Goal: Information Seeking & Learning: Find specific page/section

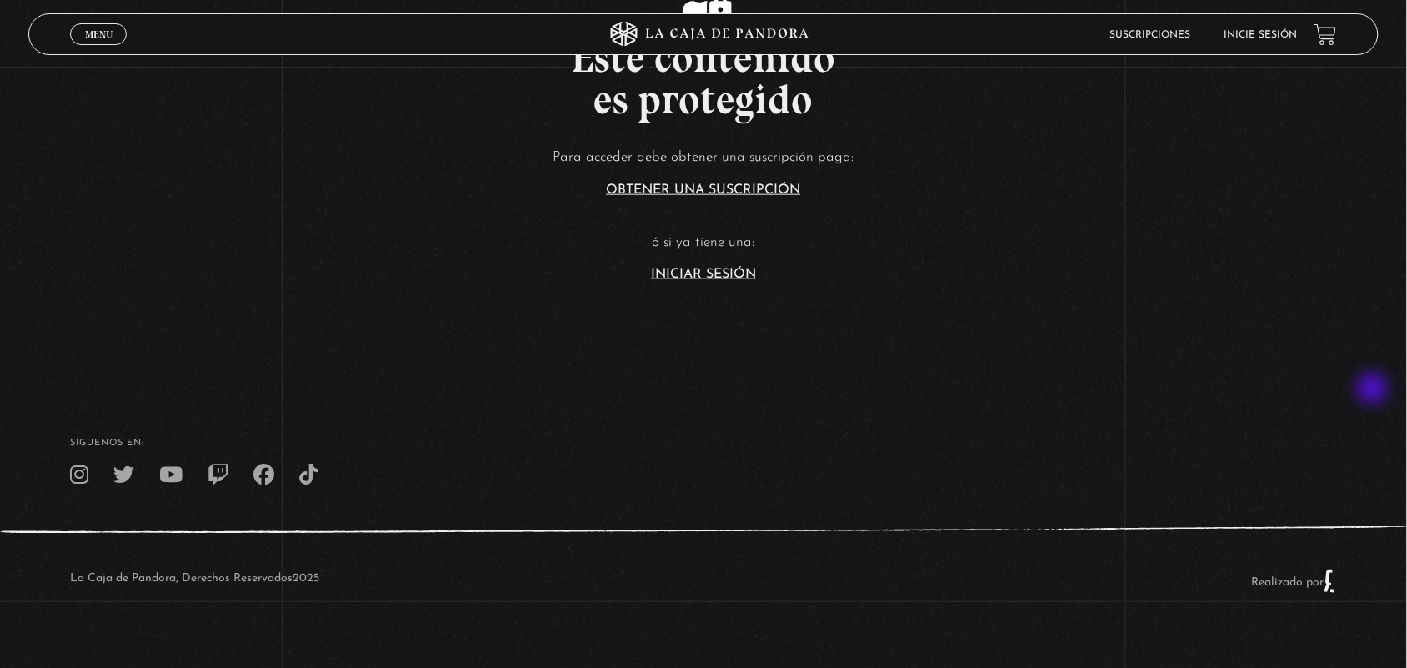
scroll to position [452, 0]
click at [709, 269] on link "Iniciar Sesión" at bounding box center [703, 272] width 105 height 13
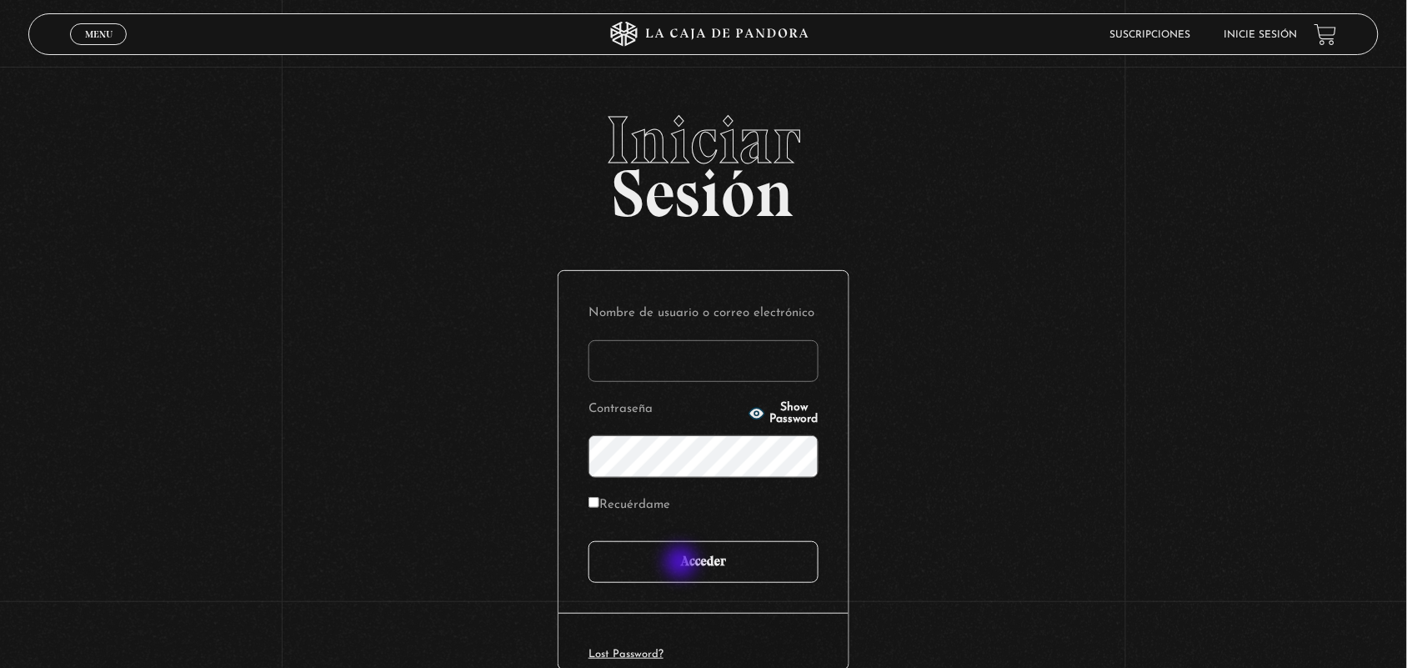
type input "ANGE-LU"
click at [688, 565] on input "Acceder" at bounding box center [704, 562] width 230 height 42
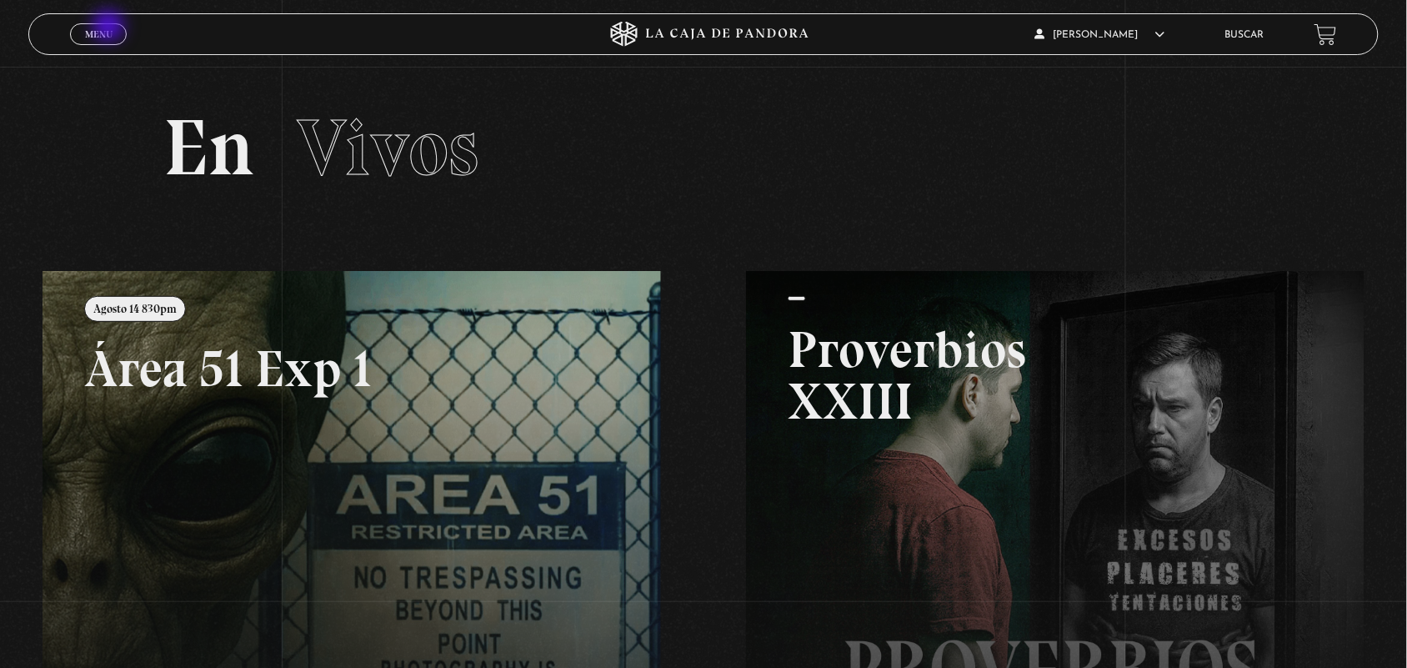
click at [110, 29] on span "Menu" at bounding box center [99, 34] width 28 height 10
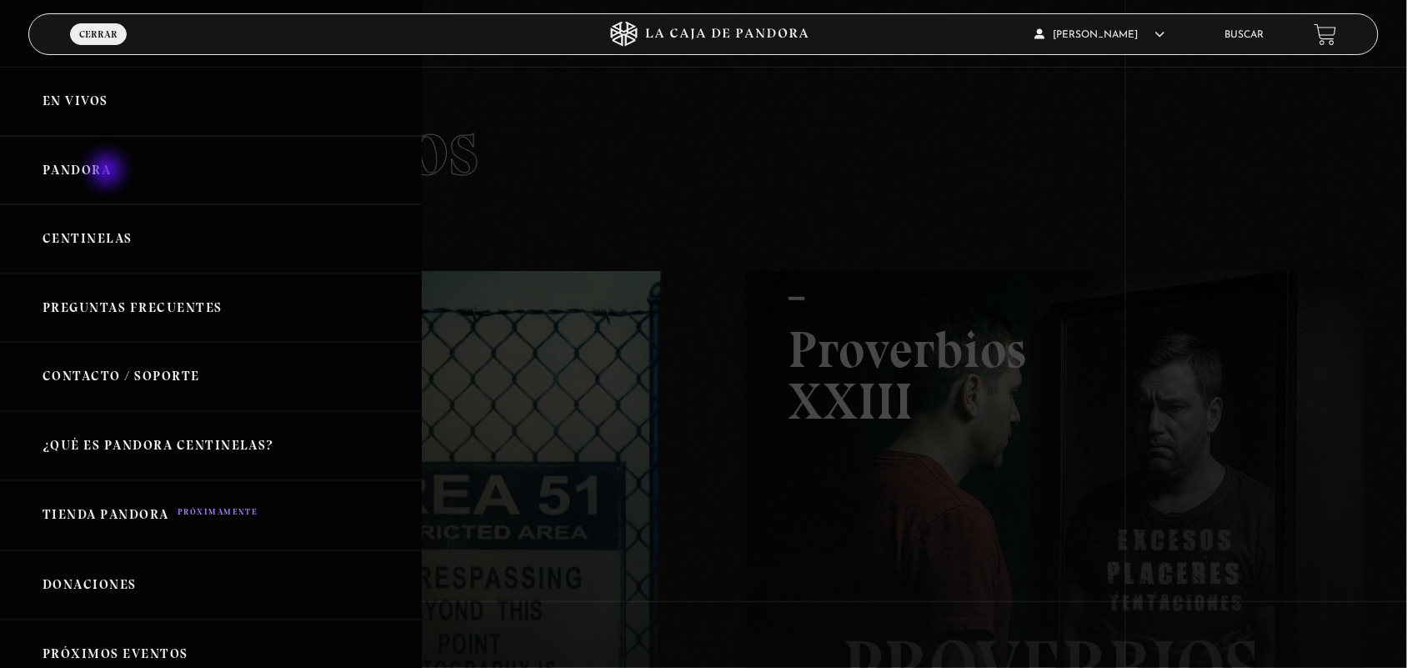
drag, startPoint x: 121, startPoint y: 227, endPoint x: 96, endPoint y: 160, distance: 71.2
click at [96, 160] on ul "En vivos Pandora Centinelas Preguntas Frecuentes Contacto / Soporte ¿Qué es Pan…" at bounding box center [211, 446] width 422 height 758
click at [93, 161] on link "Pandora" at bounding box center [211, 170] width 422 height 69
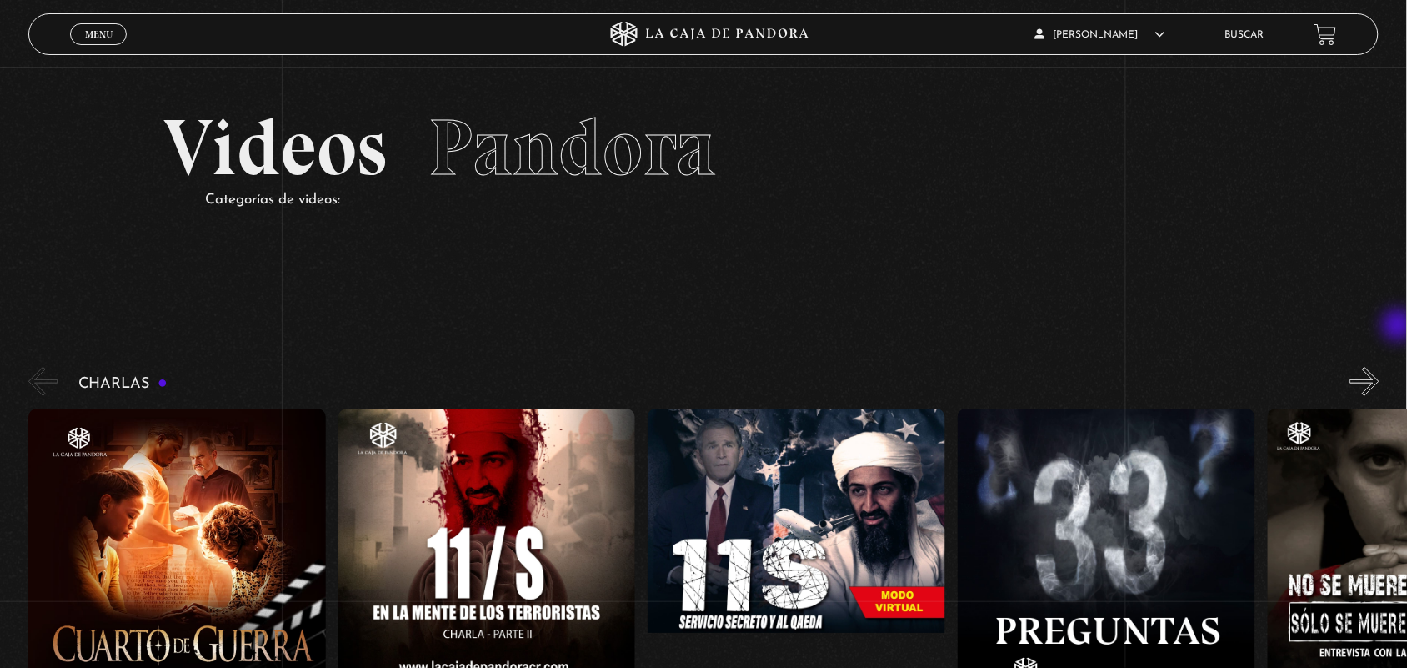
drag, startPoint x: 1402, startPoint y: 326, endPoint x: 1422, endPoint y: 188, distance: 139.9
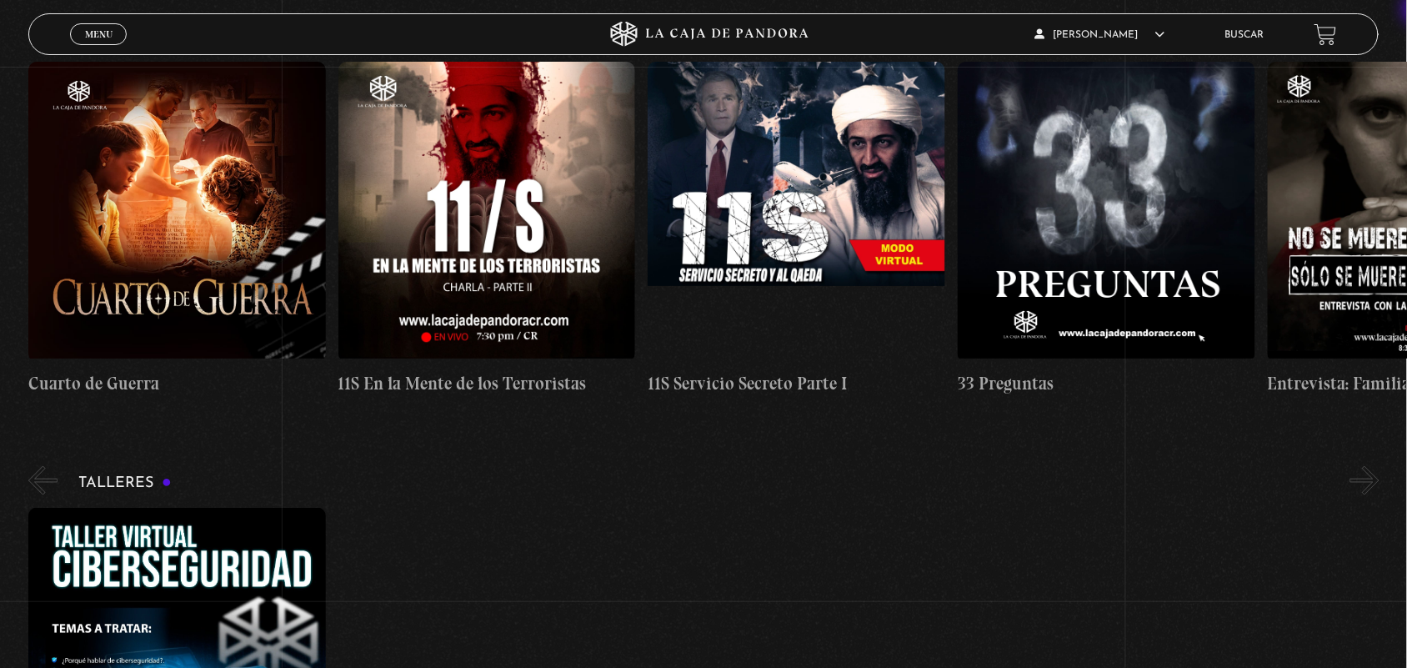
scroll to position [319, 0]
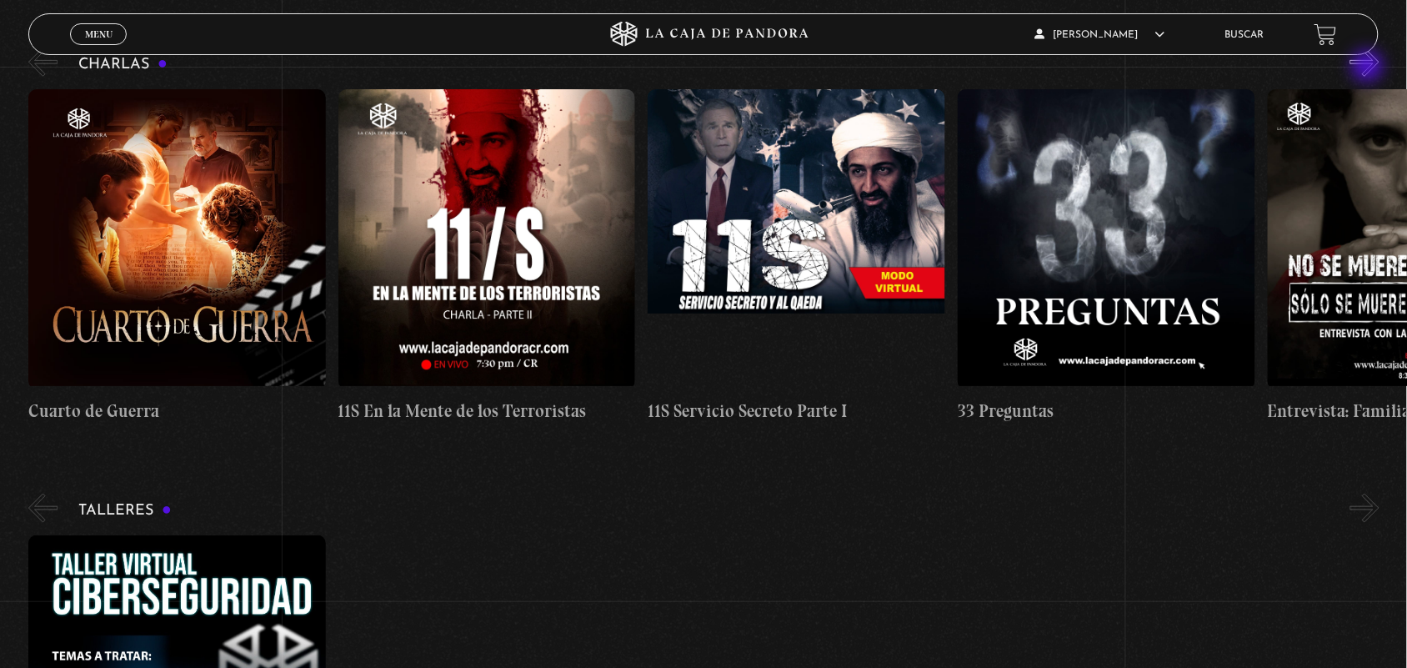
click at [1370, 68] on button "»" at bounding box center [1365, 62] width 29 height 29
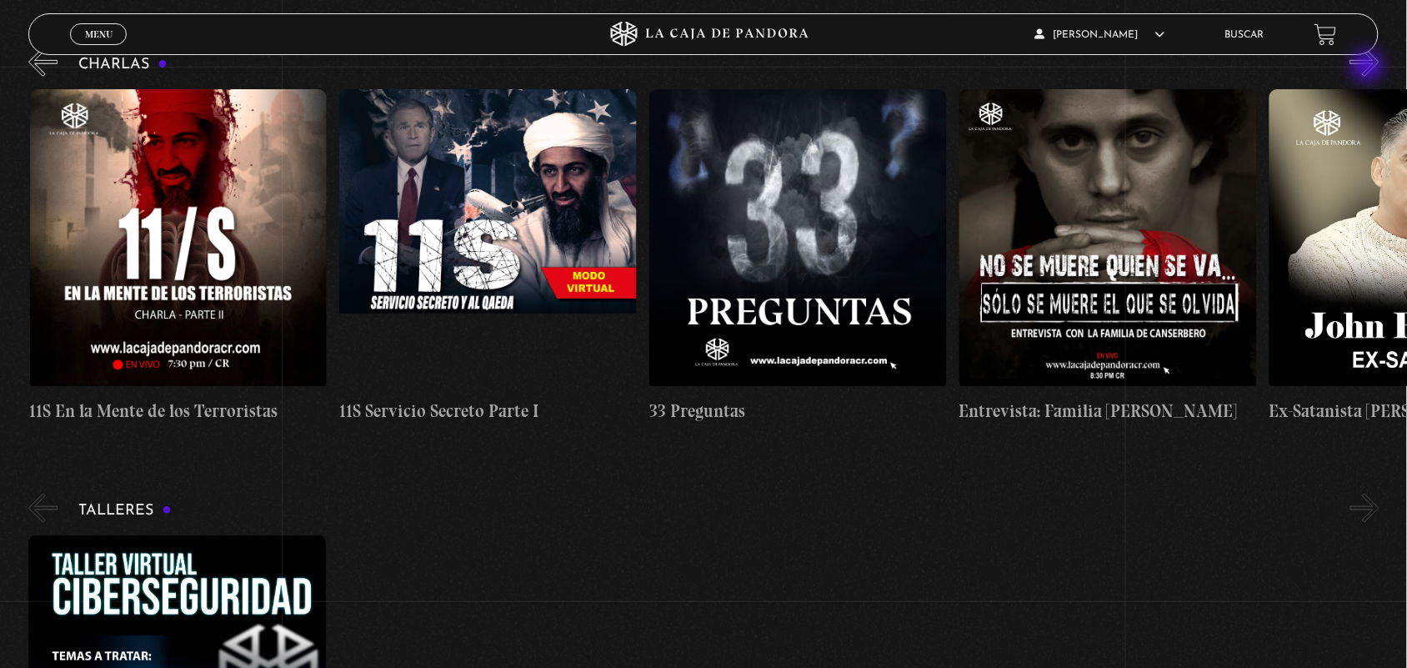
click at [1370, 68] on button "»" at bounding box center [1365, 62] width 29 height 29
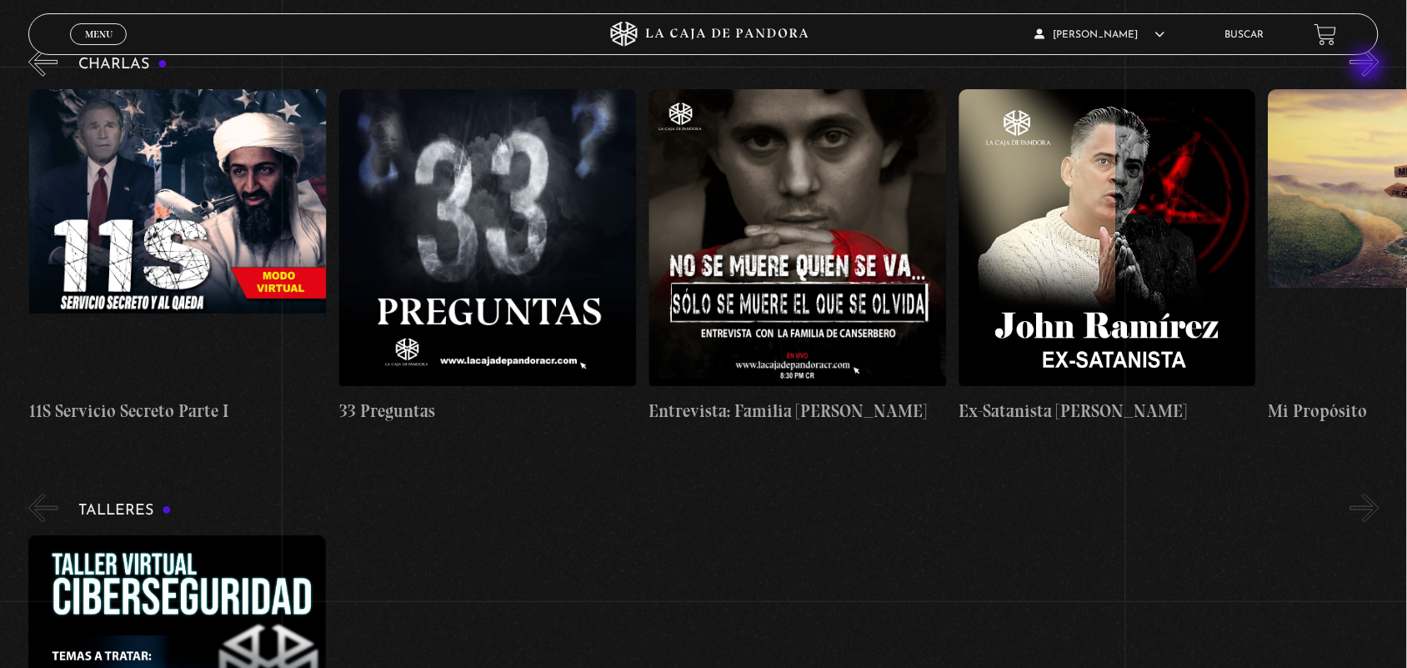
click at [1370, 68] on button "»" at bounding box center [1365, 62] width 29 height 29
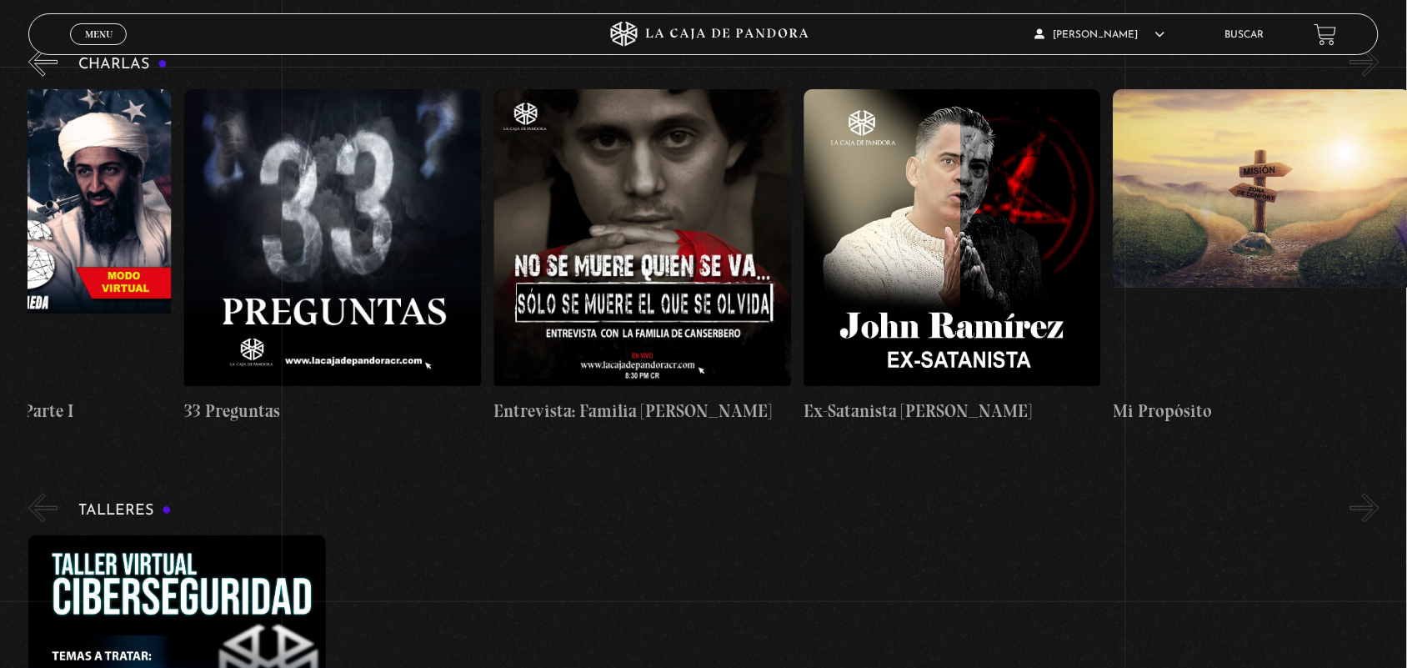
scroll to position [903, 0]
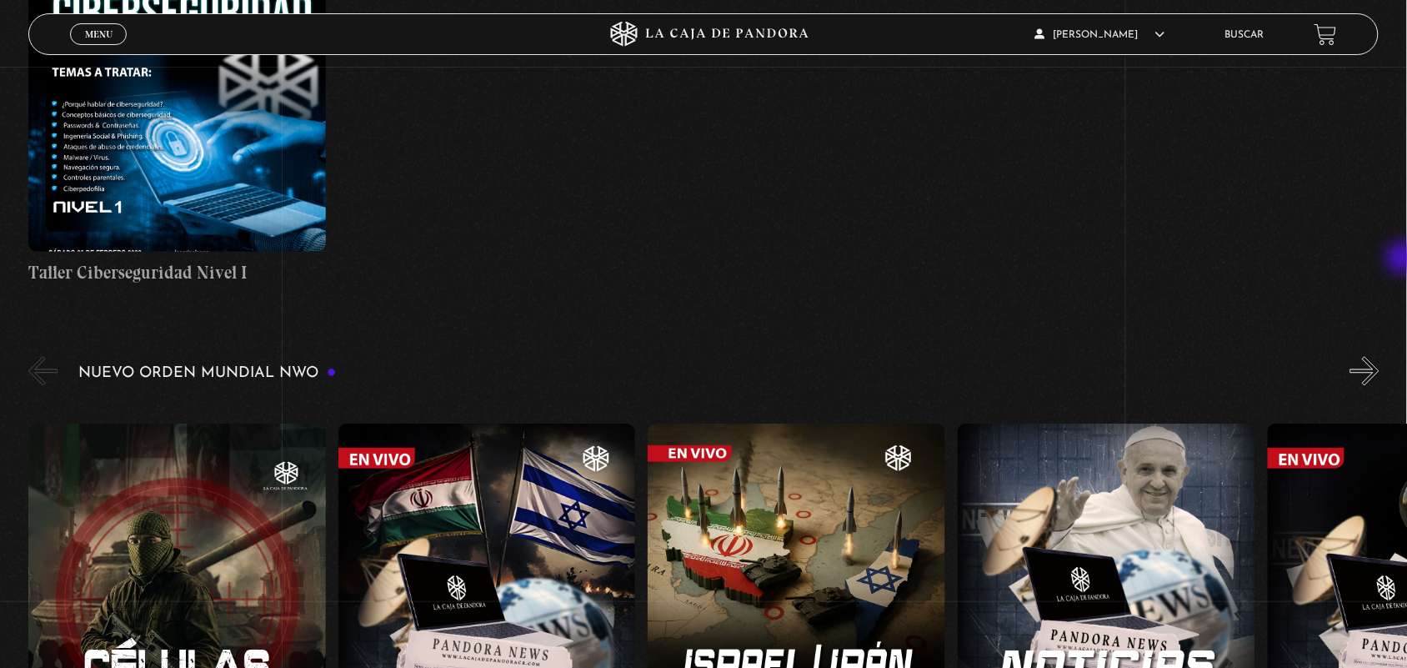
click at [1405, 259] on div "Taller Ciberseguridad Nivel I" at bounding box center [717, 119] width 1379 height 335
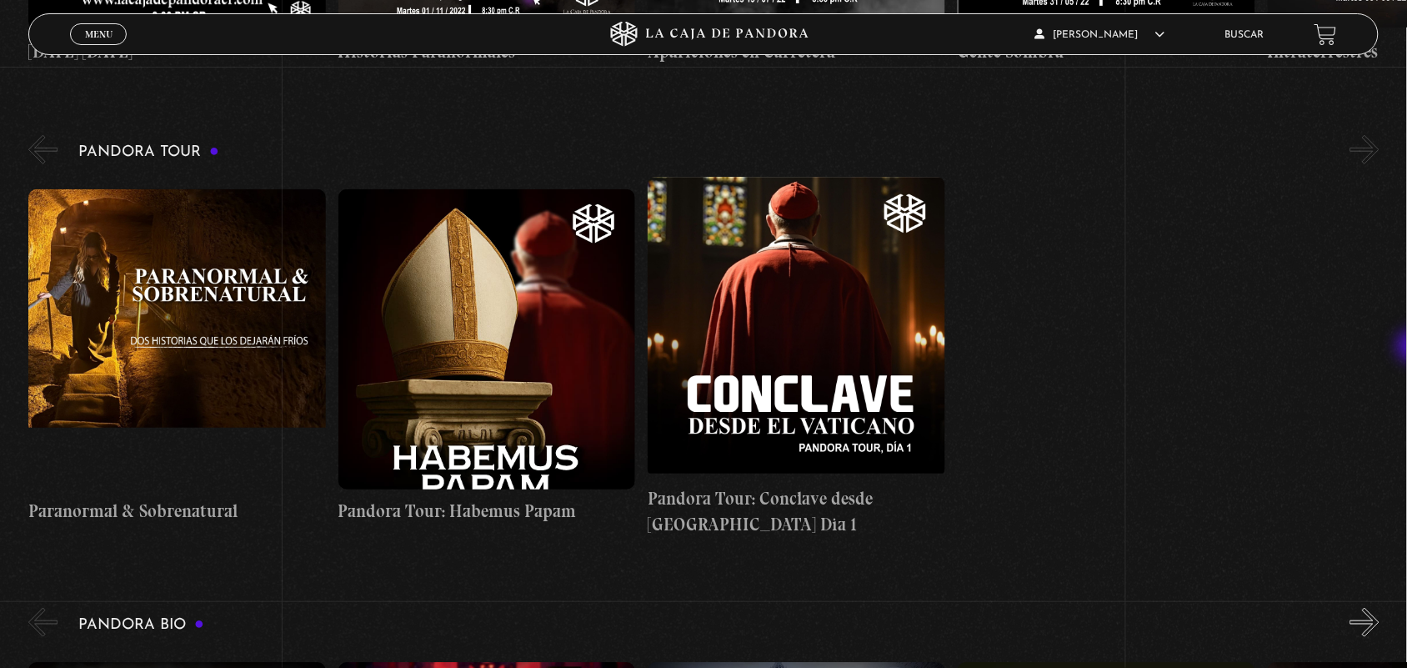
scroll to position [2654, 0]
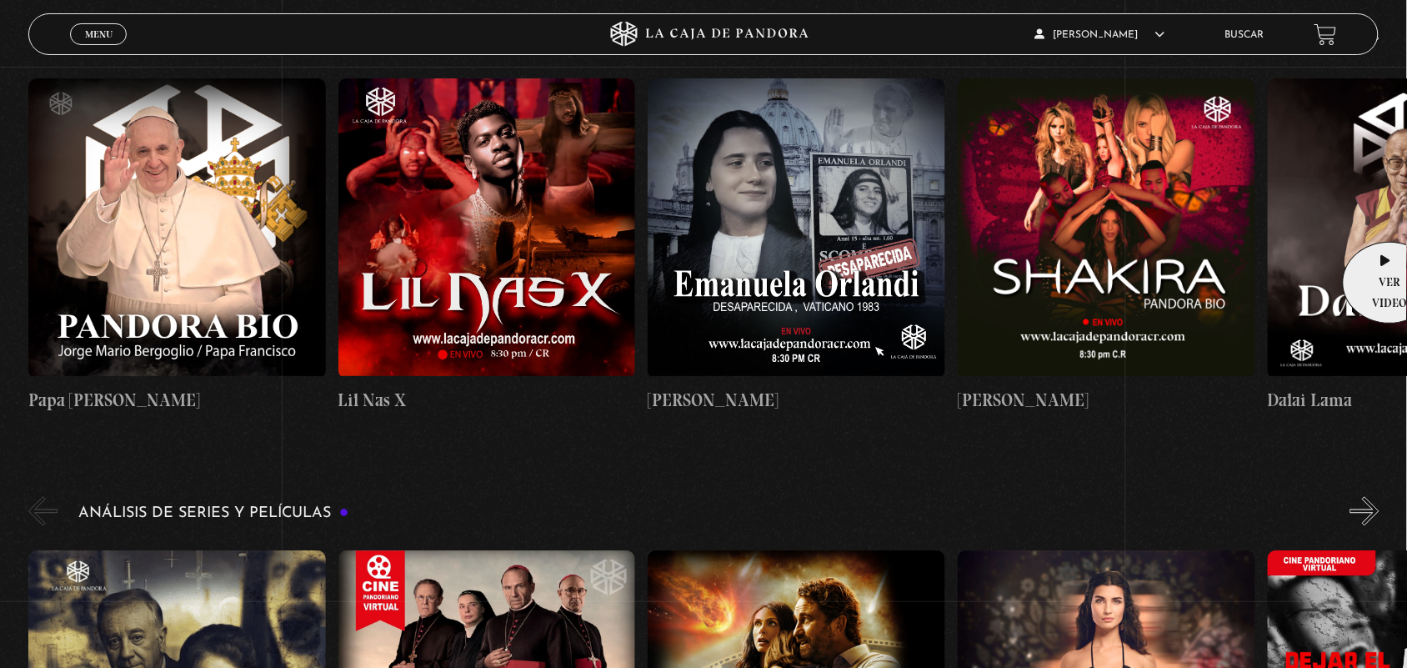
click at [1385, 217] on figure at bounding box center [1417, 228] width 298 height 300
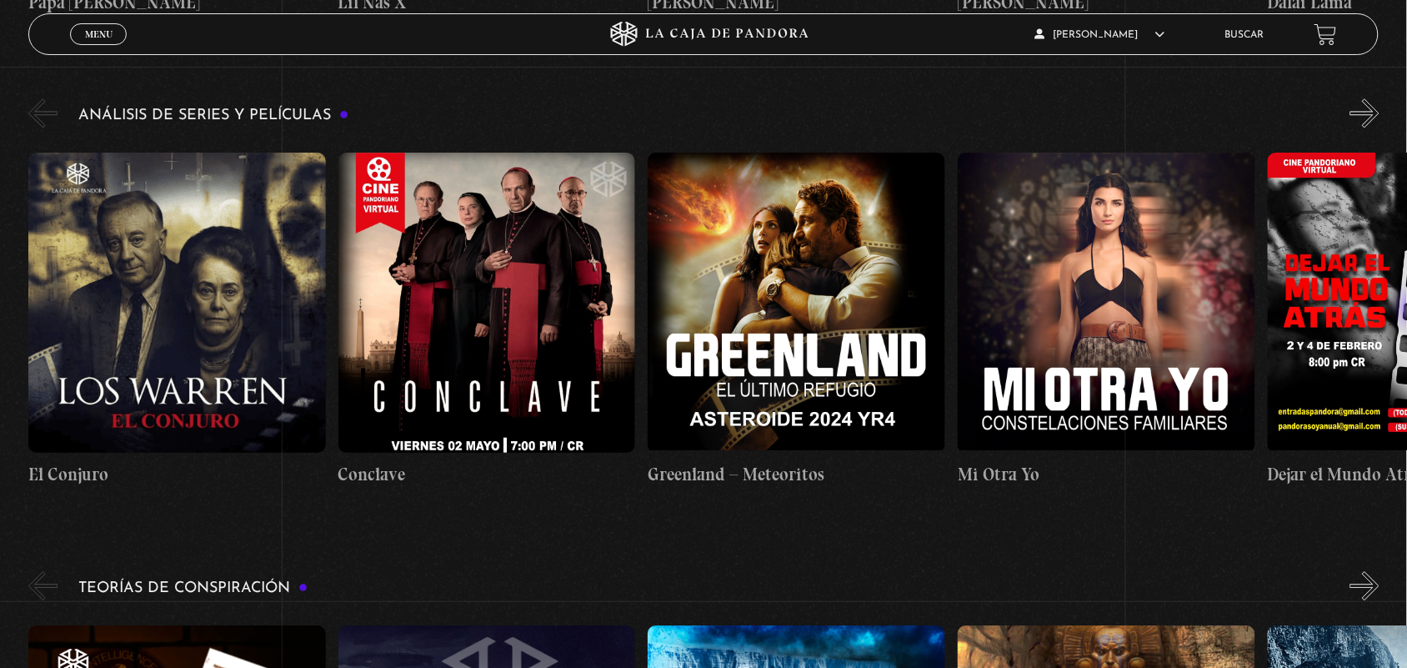
scroll to position [3039, 0]
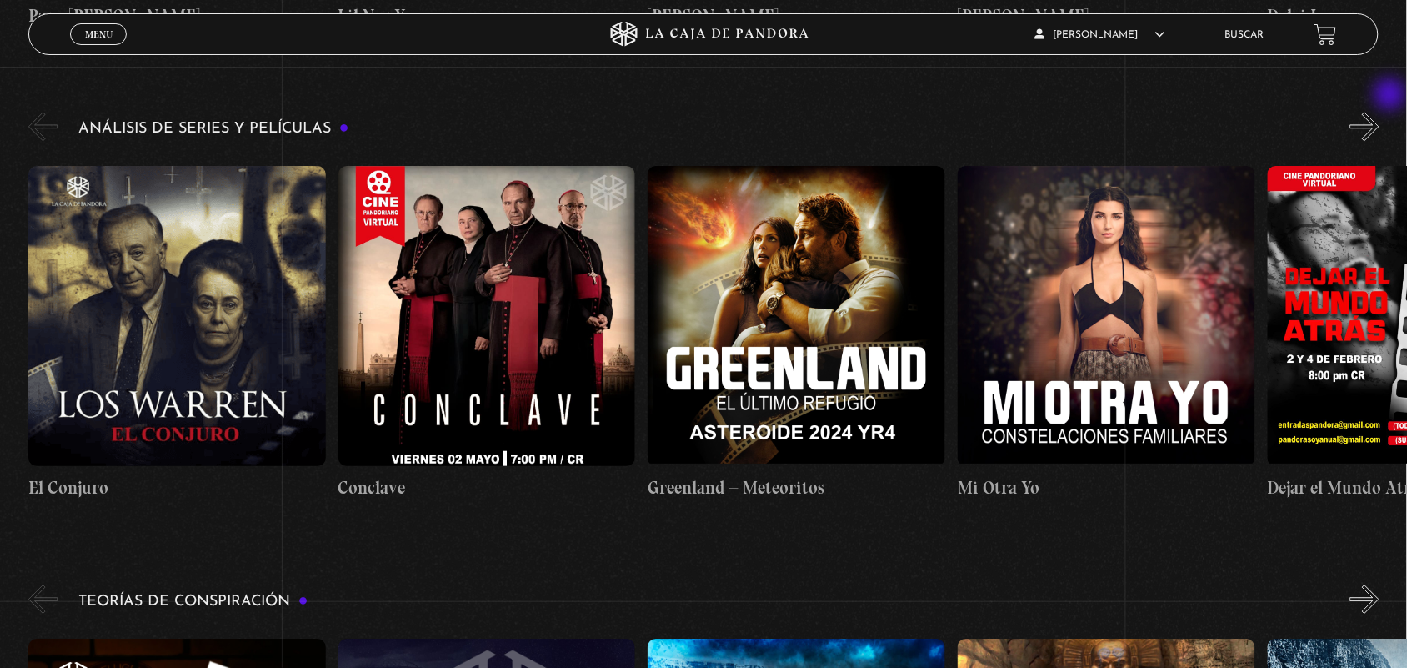
click at [1380, 112] on button "»" at bounding box center [1365, 126] width 29 height 29
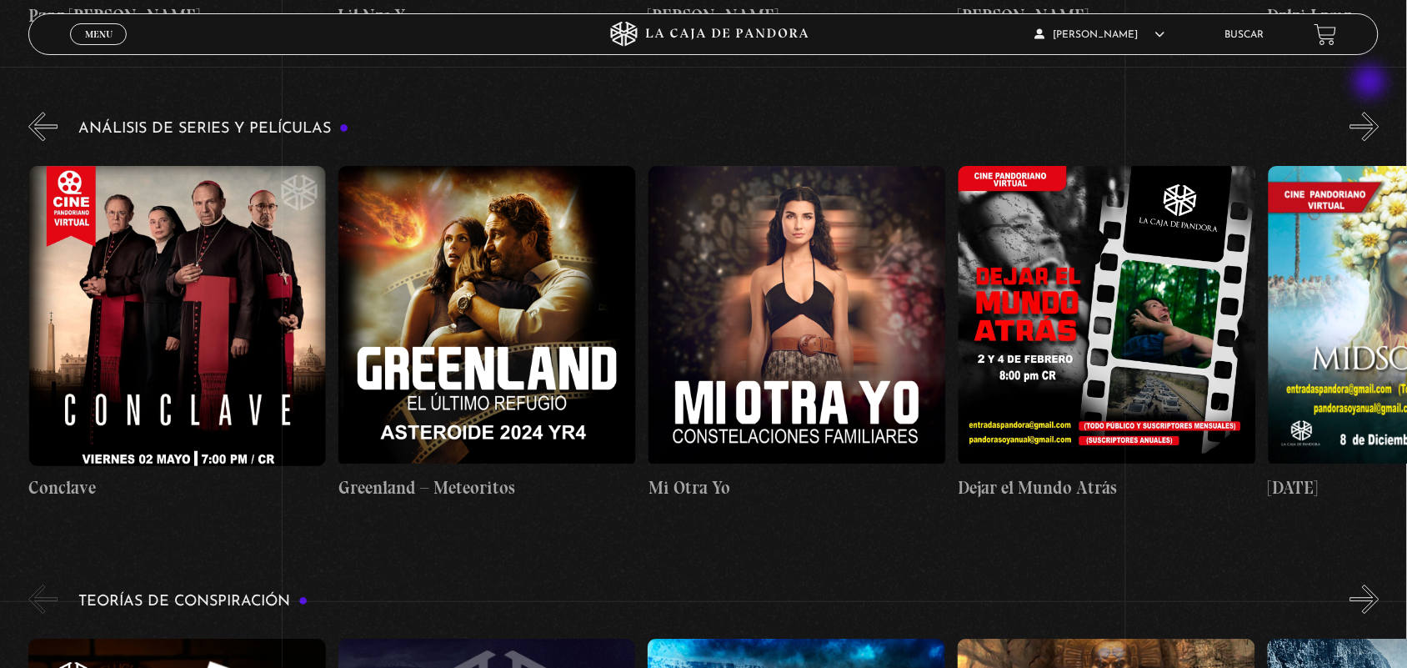
click at [1372, 112] on button "»" at bounding box center [1365, 126] width 29 height 29
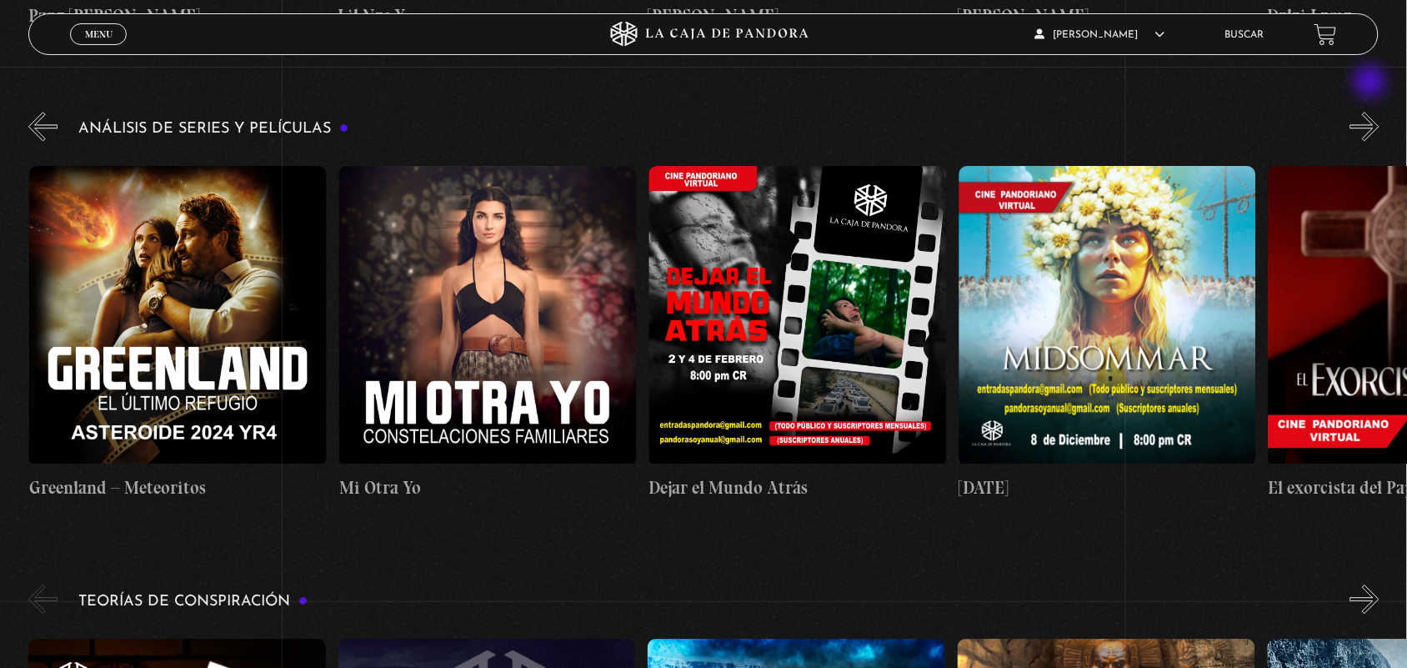
scroll to position [0, 620]
click at [1374, 112] on button "»" at bounding box center [1365, 126] width 29 height 29
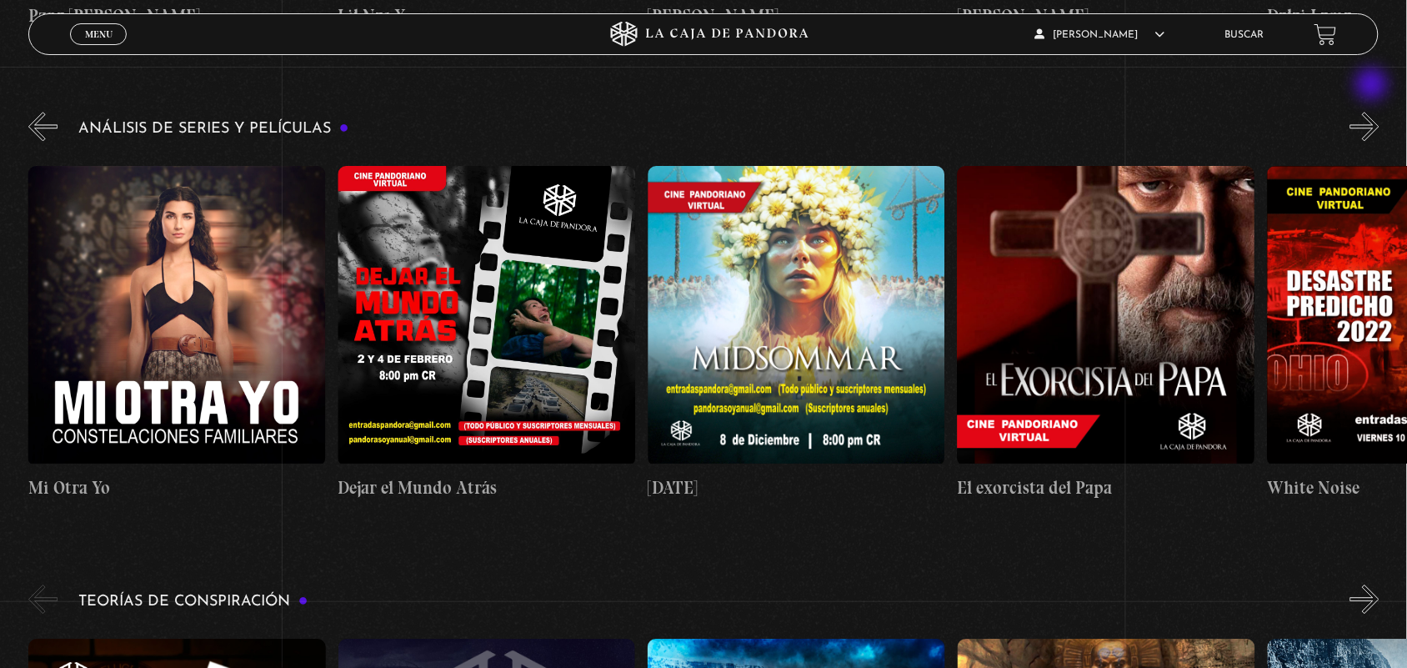
click at [1374, 112] on button "»" at bounding box center [1365, 126] width 29 height 29
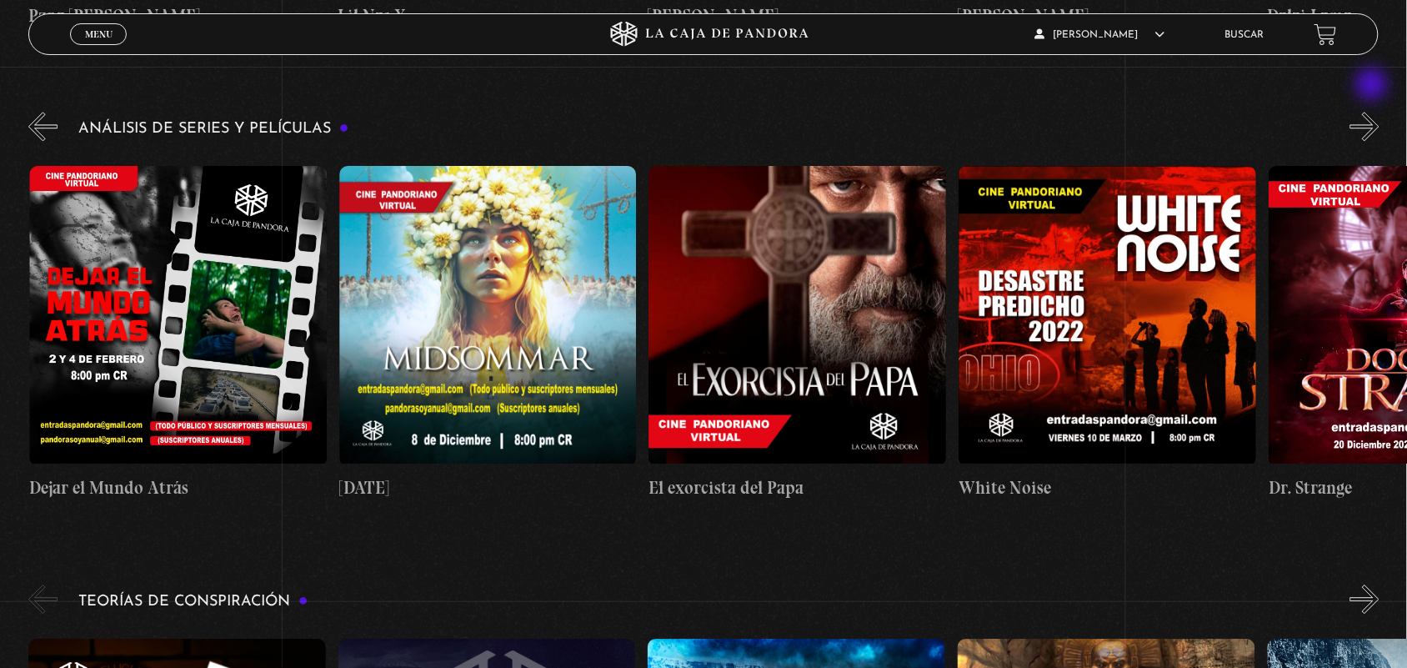
scroll to position [0, 1240]
click at [1374, 112] on button "»" at bounding box center [1365, 126] width 29 height 29
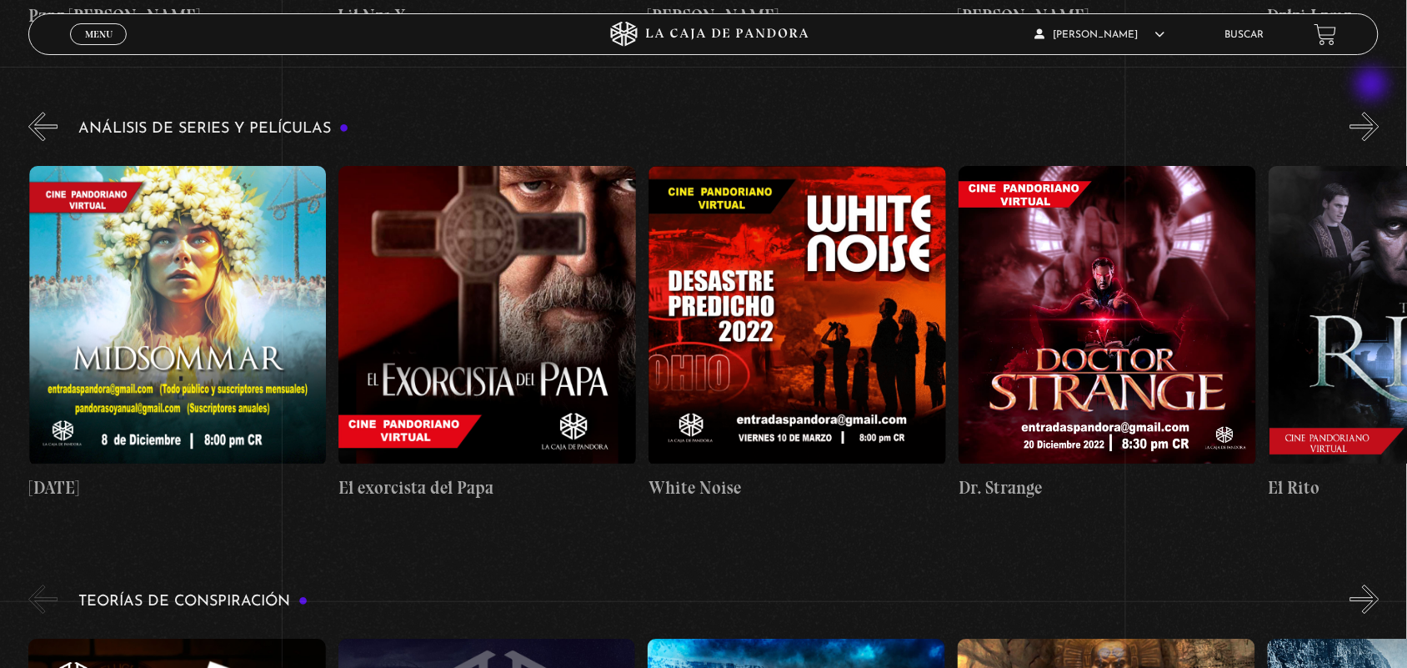
click at [1374, 112] on button "»" at bounding box center [1365, 126] width 29 height 29
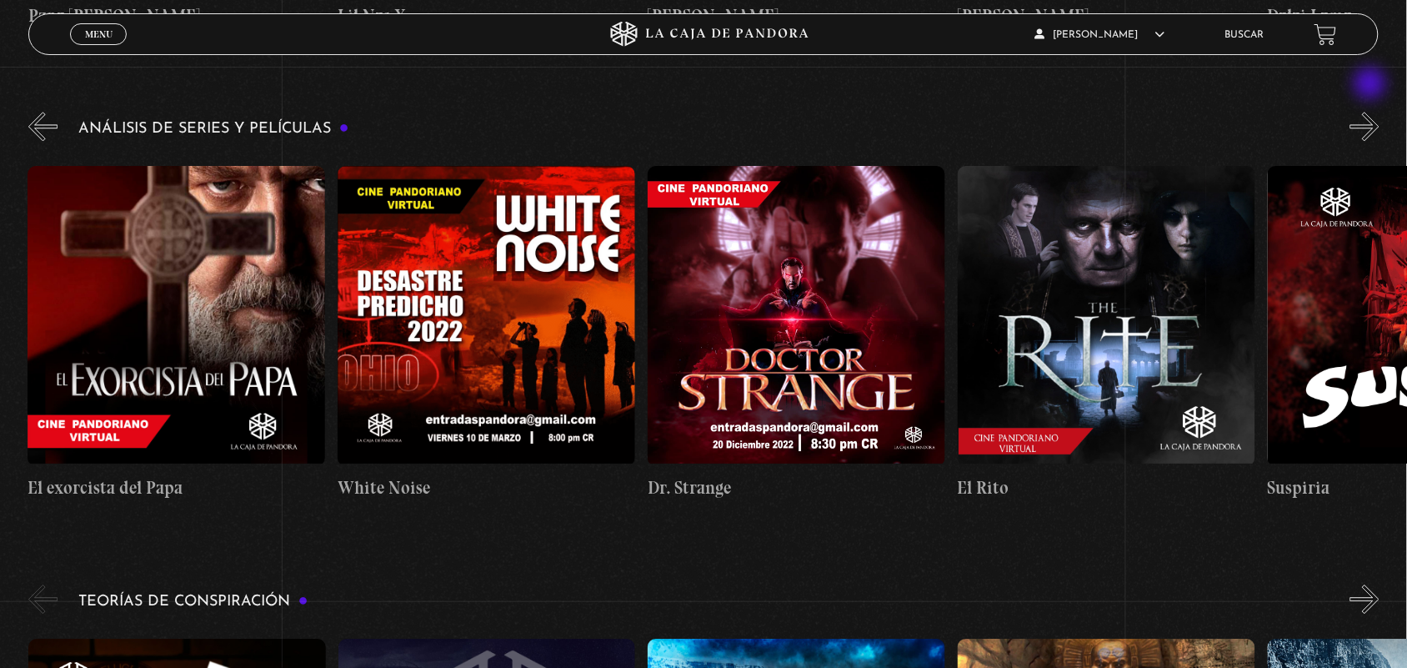
click at [1372, 112] on button "»" at bounding box center [1365, 126] width 29 height 29
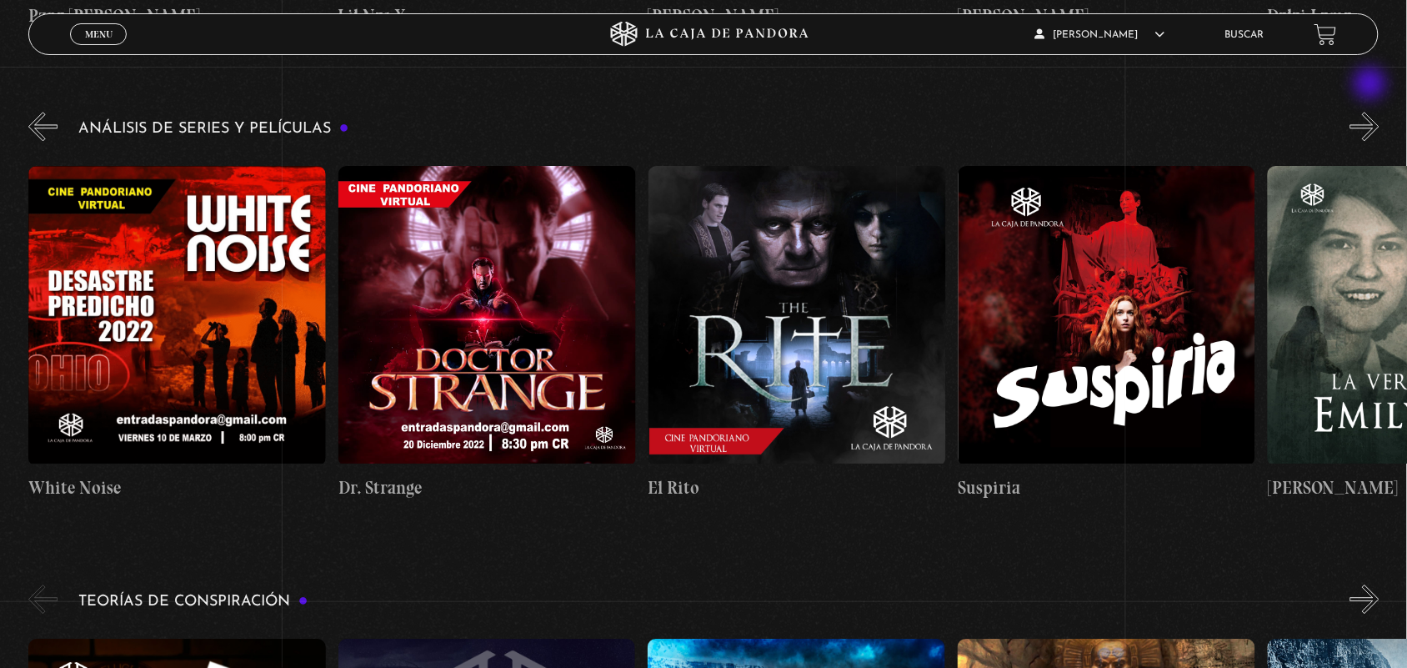
click at [1372, 112] on button "»" at bounding box center [1365, 126] width 29 height 29
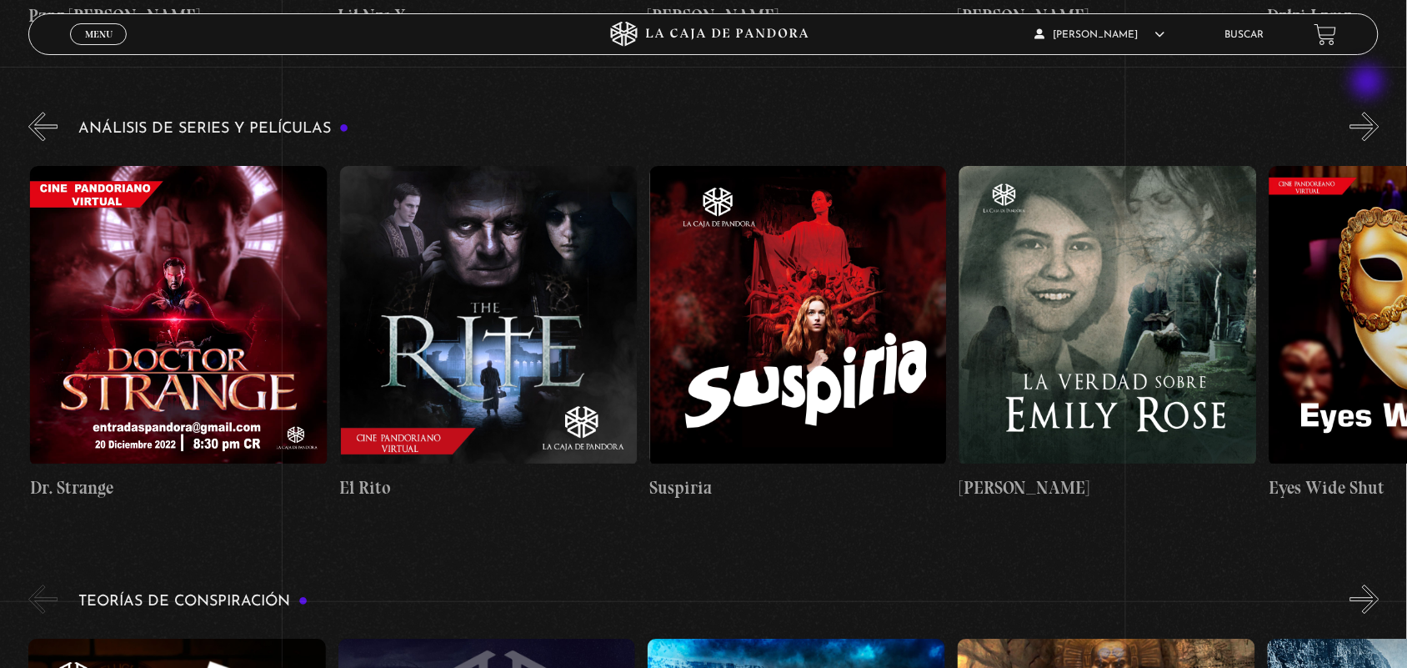
scroll to position [0, 2479]
click at [1370, 108] on div "Análisis de series y películas" at bounding box center [717, 311] width 1379 height 406
click at [1377, 112] on button "»" at bounding box center [1365, 126] width 29 height 29
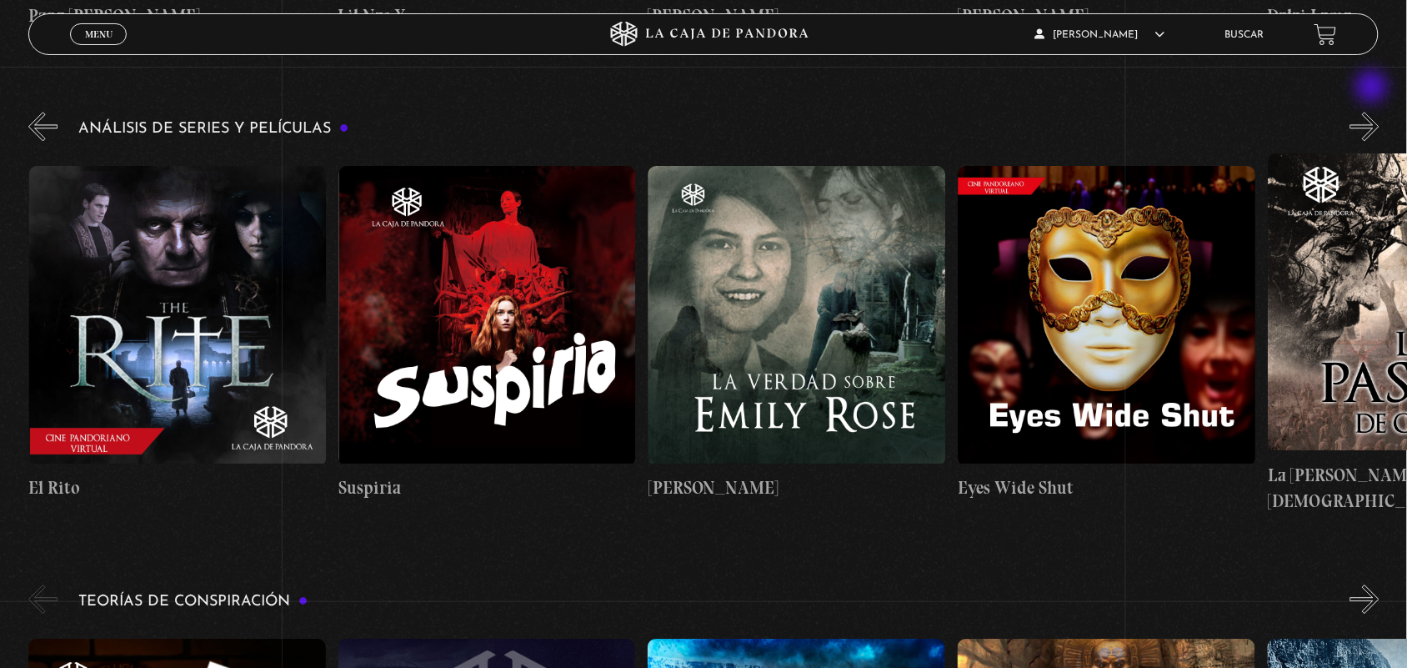
scroll to position [0, 2790]
click at [43, 123] on div "Análisis de series y películas" at bounding box center [717, 311] width 1379 height 406
click at [50, 115] on button "«" at bounding box center [42, 126] width 29 height 29
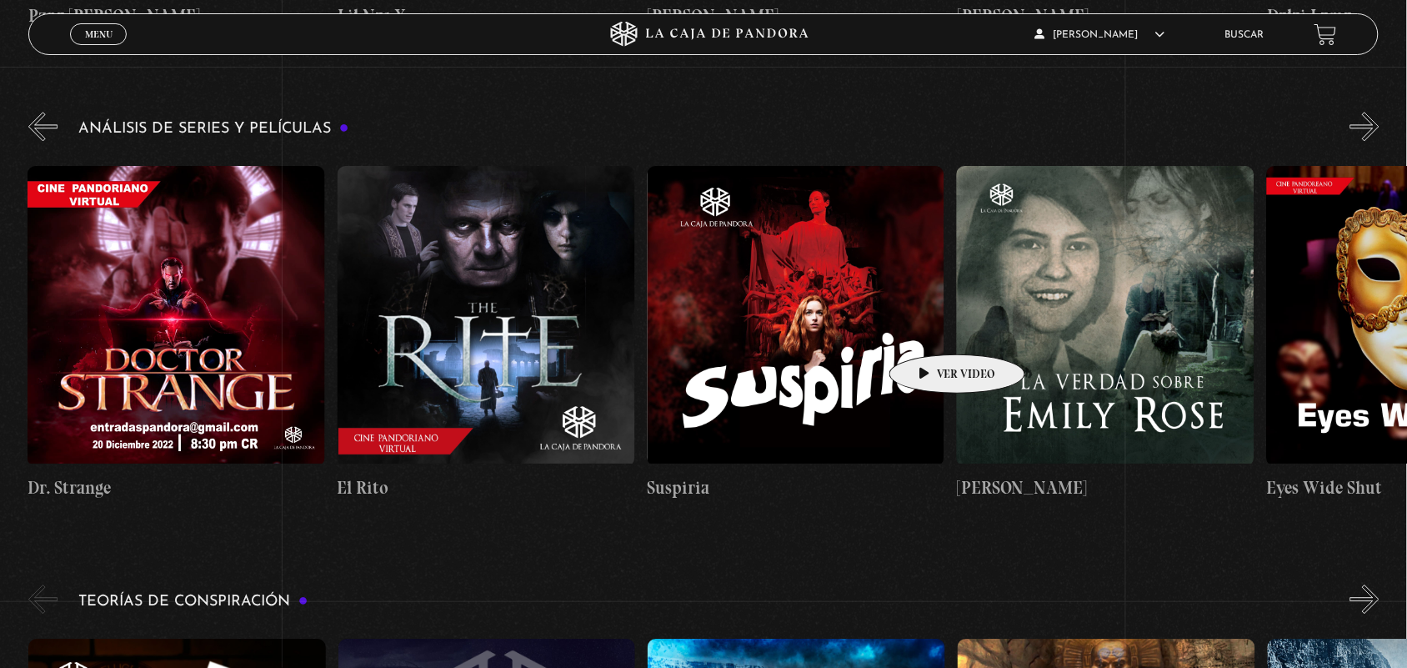
scroll to position [0, 2479]
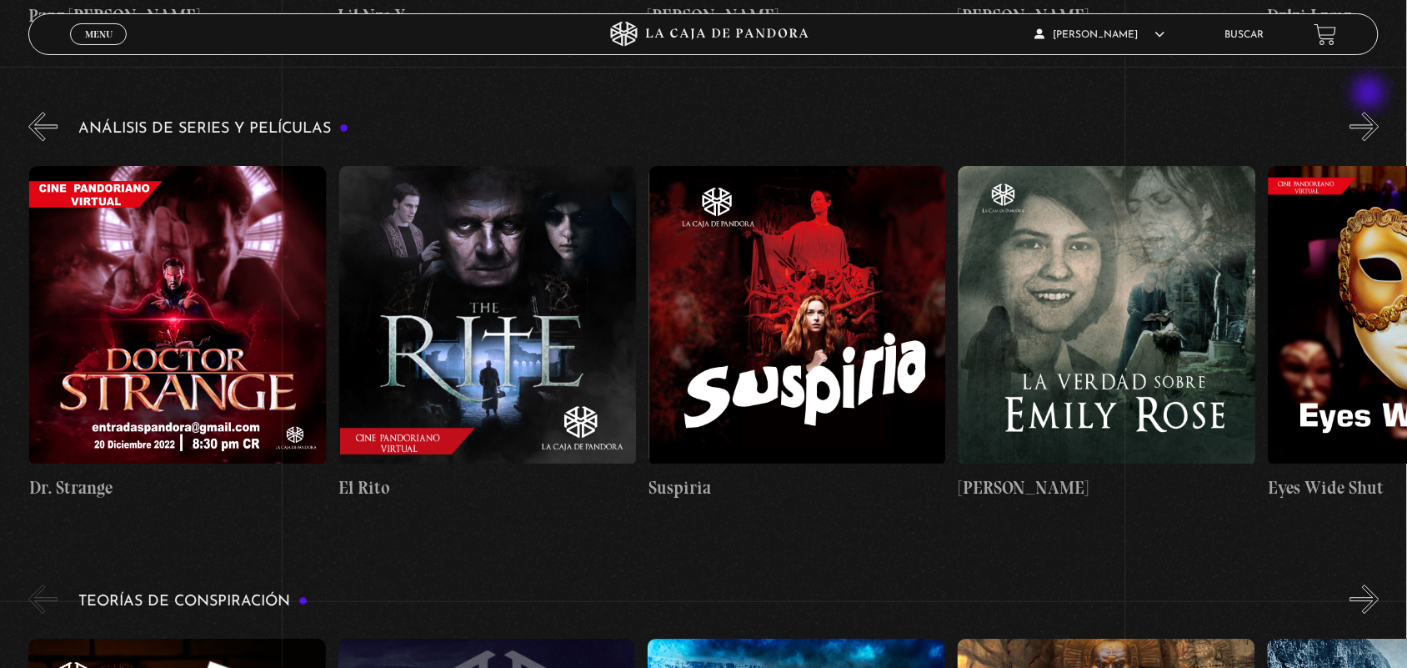
click at [1377, 112] on button "»" at bounding box center [1365, 126] width 29 height 29
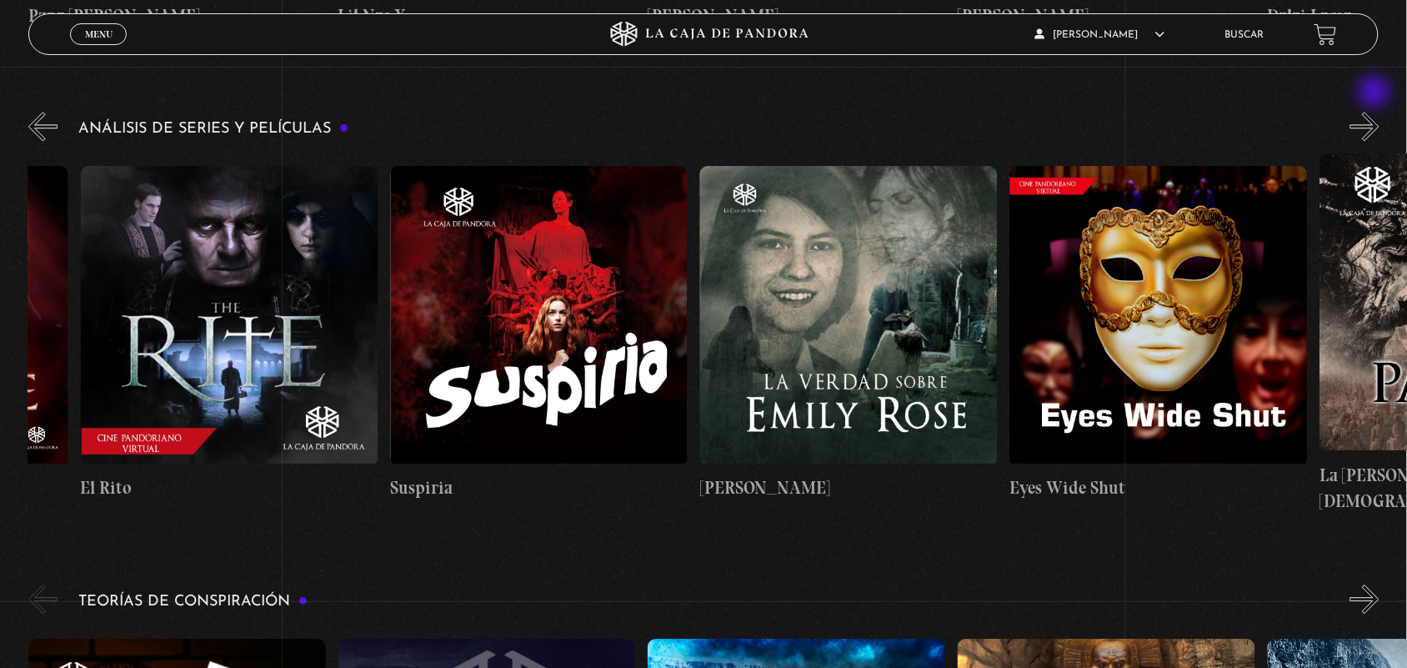
click at [1377, 112] on button "»" at bounding box center [1365, 126] width 29 height 29
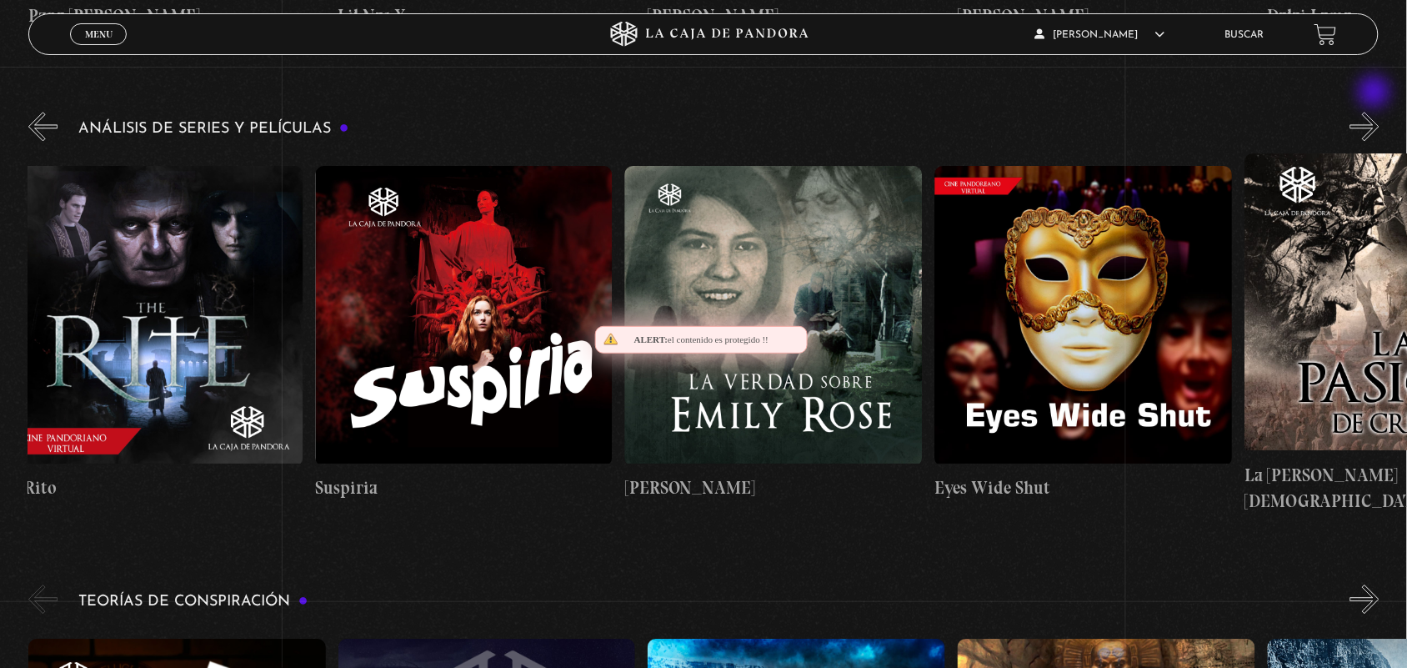
click at [1377, 112] on button "»" at bounding box center [1365, 126] width 29 height 29
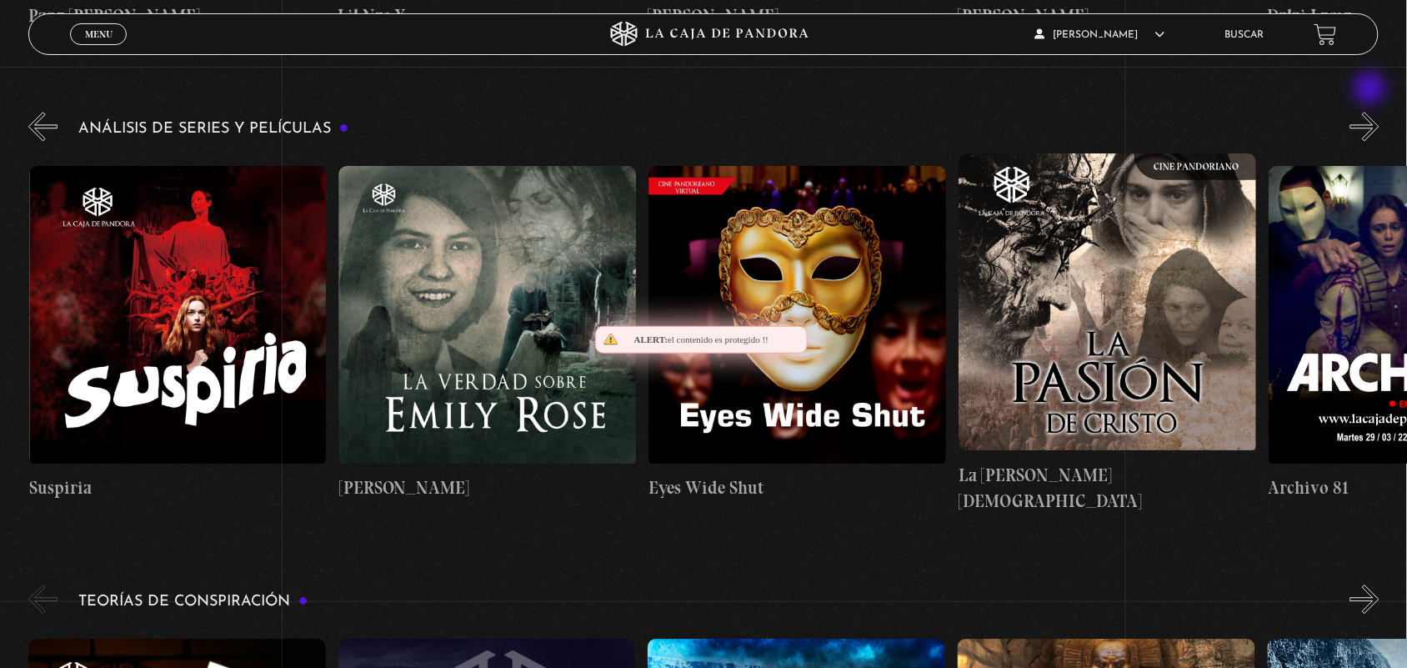
click at [1372, 112] on button "»" at bounding box center [1365, 126] width 29 height 29
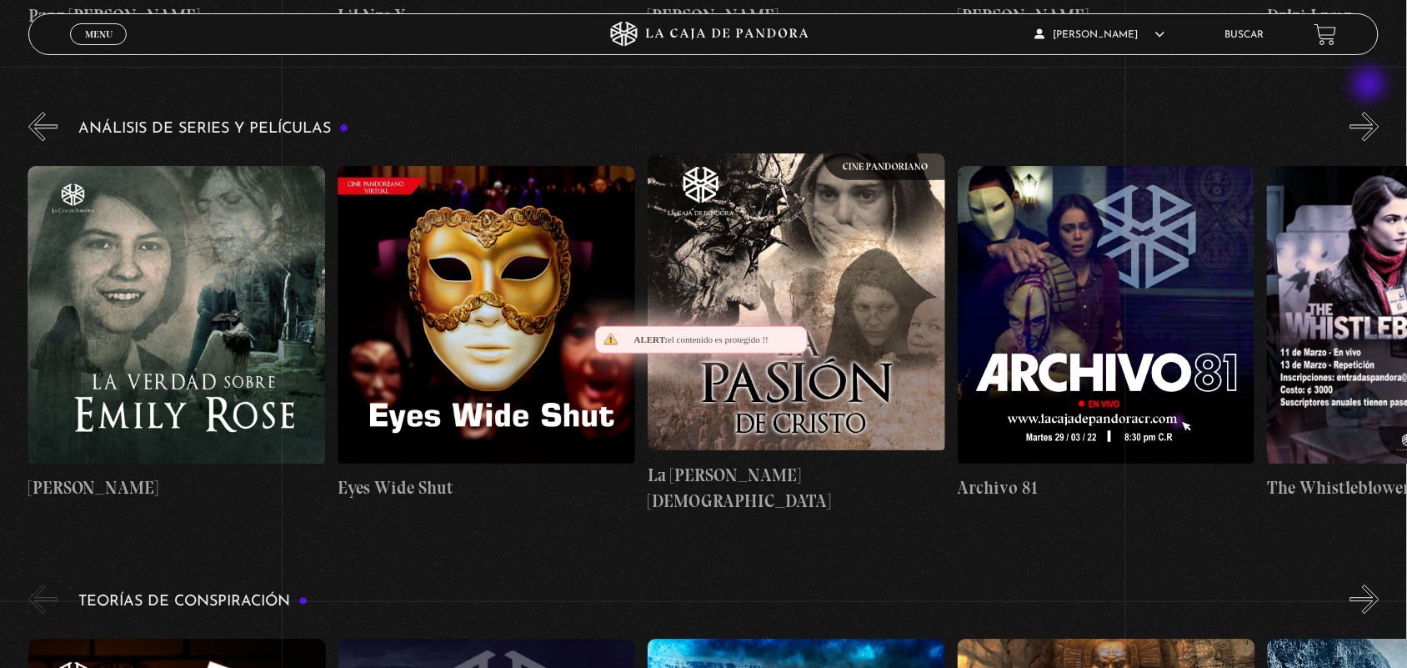
click at [1372, 112] on button "»" at bounding box center [1365, 126] width 29 height 29
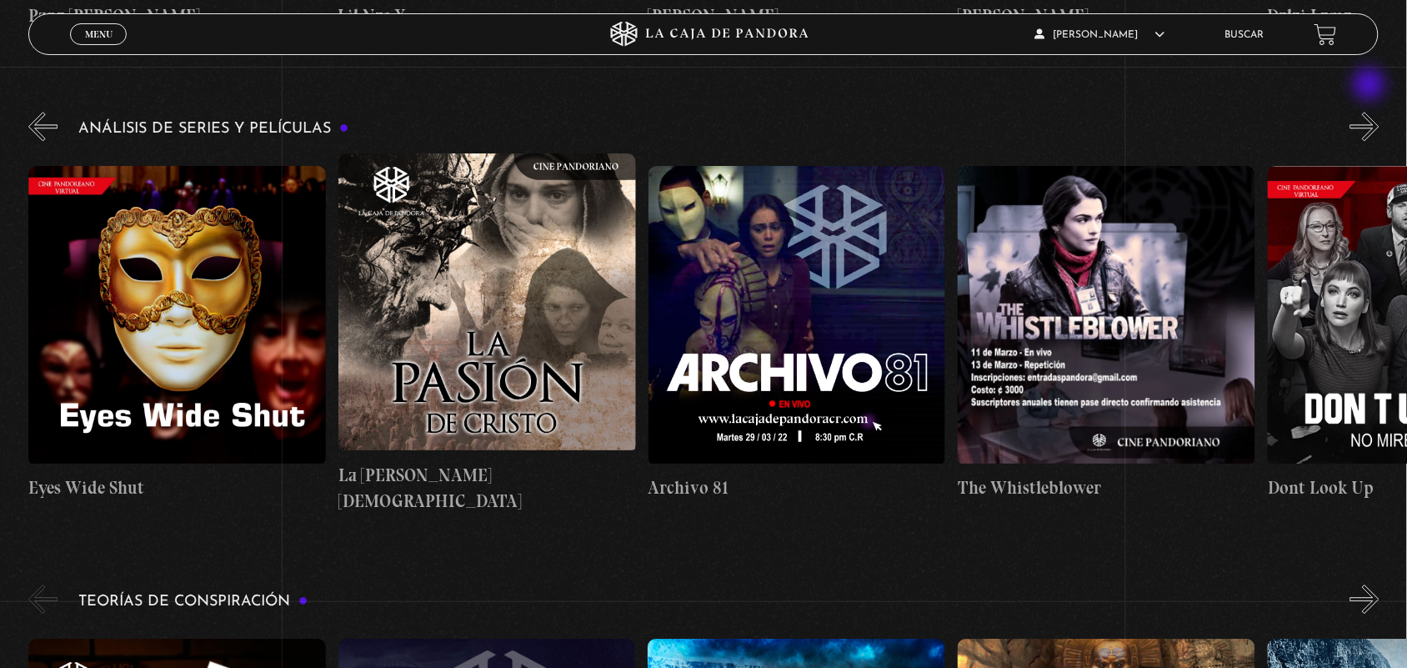
click at [1372, 112] on button "»" at bounding box center [1365, 126] width 29 height 29
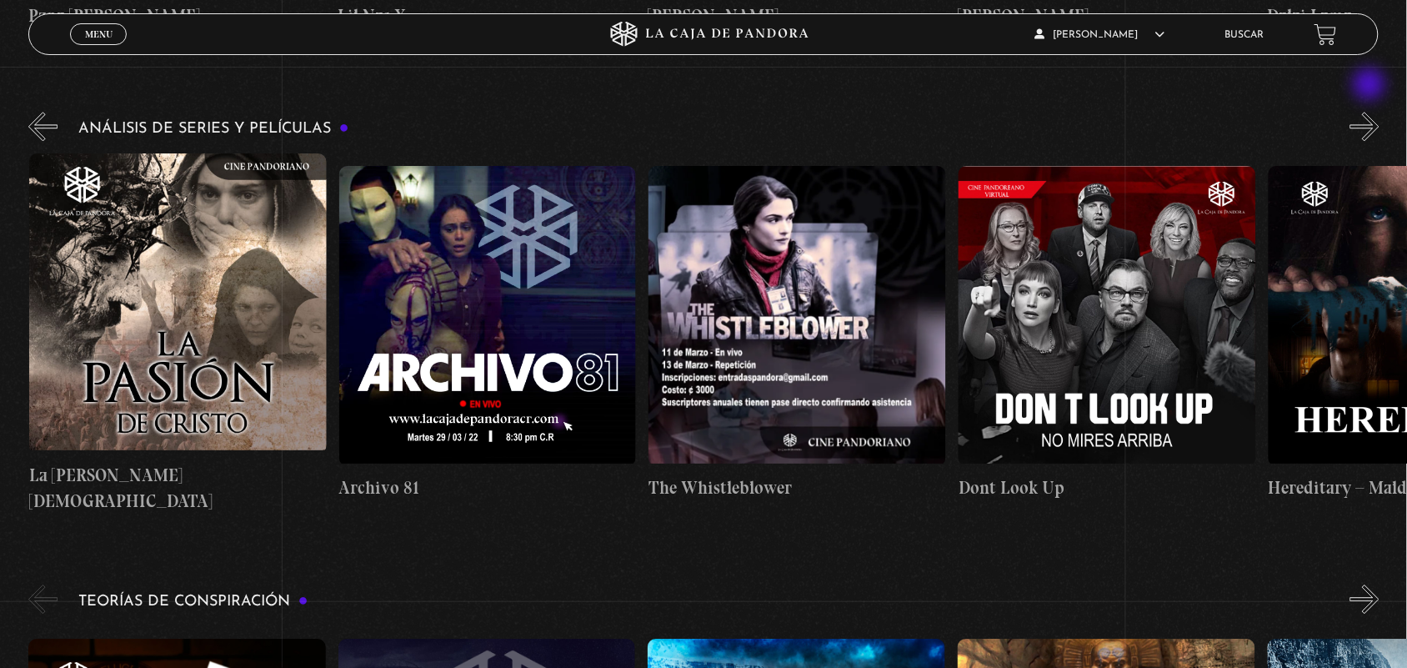
click at [1372, 112] on button "»" at bounding box center [1365, 126] width 29 height 29
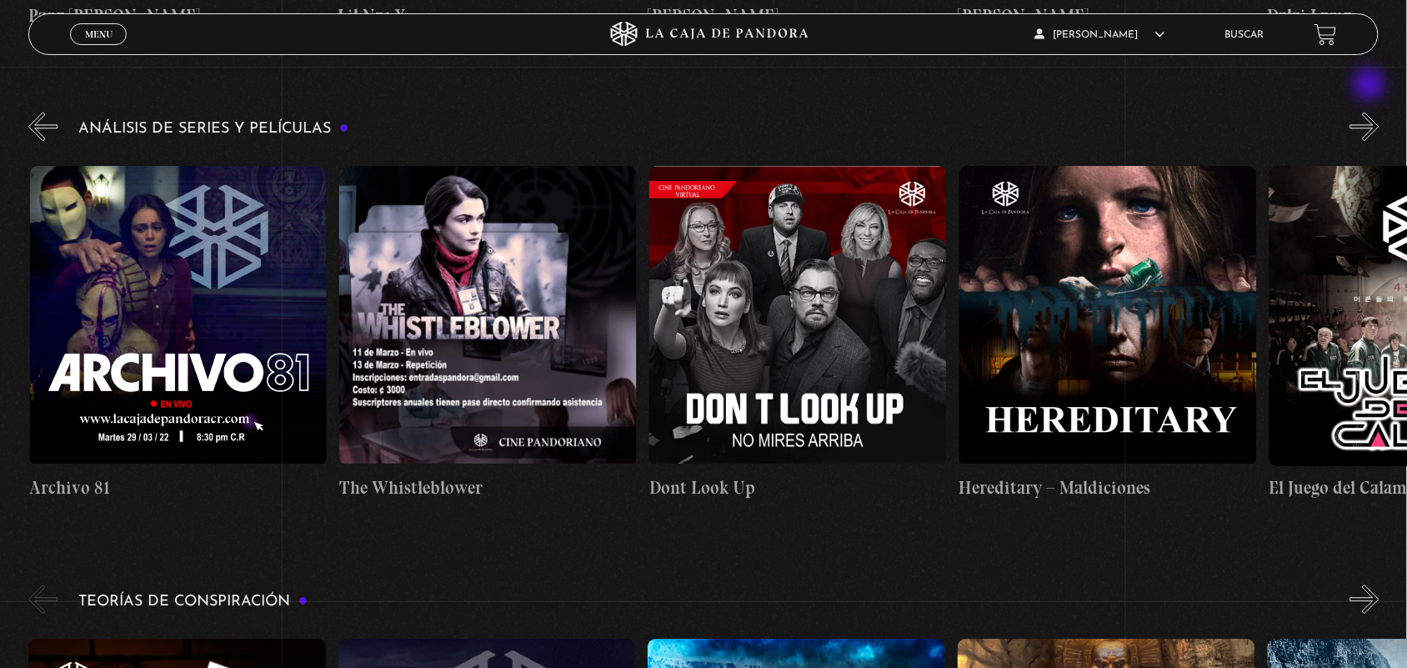
click at [1372, 112] on button "»" at bounding box center [1365, 126] width 29 height 29
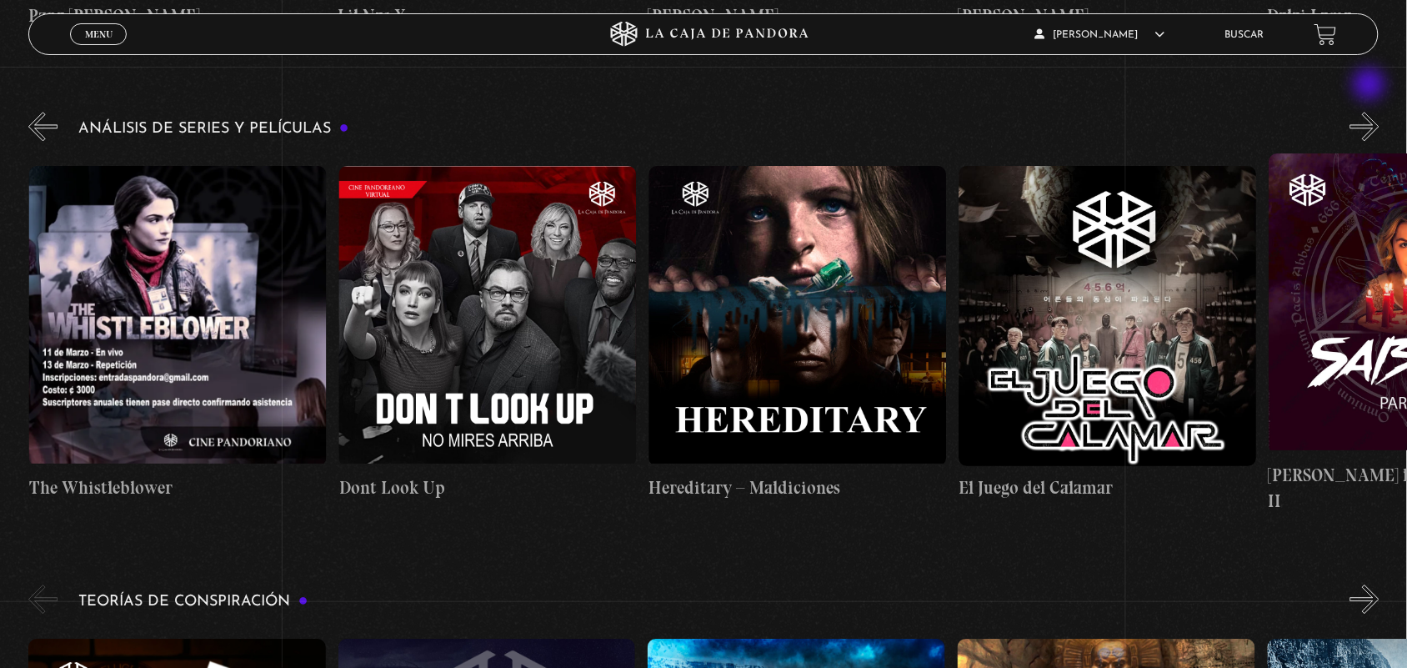
scroll to position [0, 4649]
click at [1372, 112] on button "»" at bounding box center [1365, 126] width 29 height 29
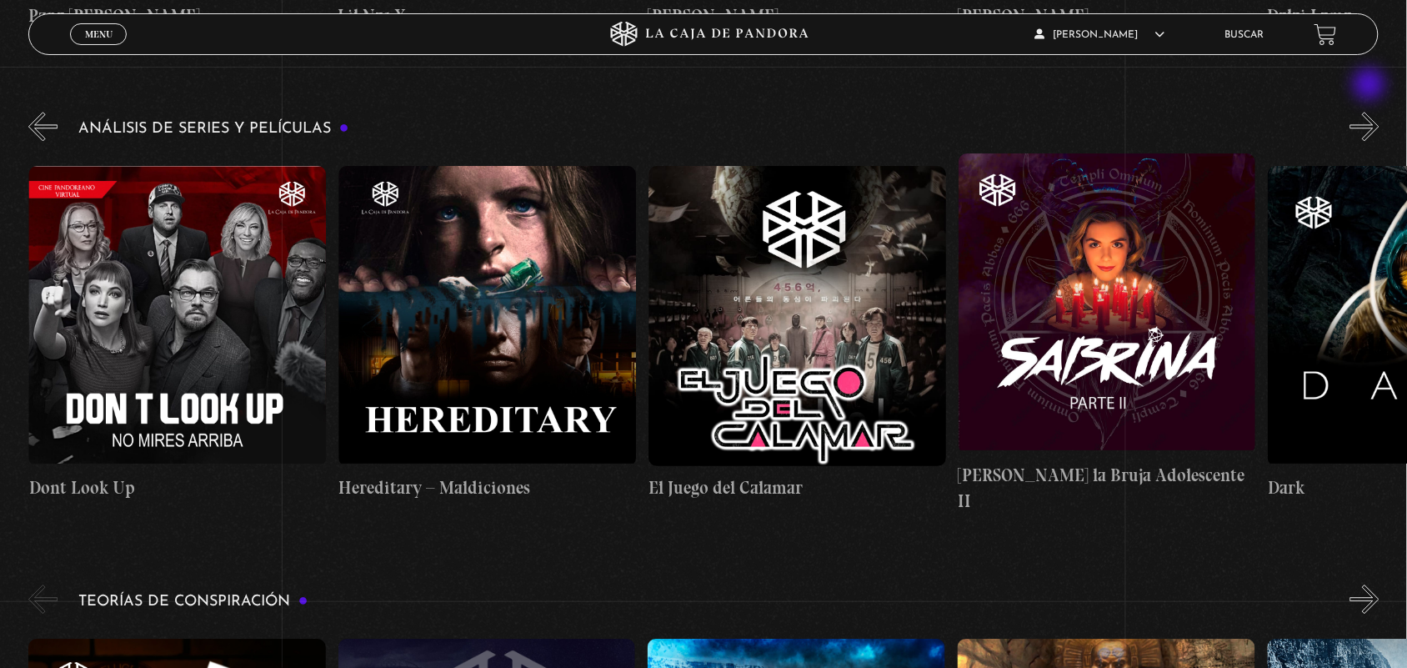
click at [1372, 112] on button "»" at bounding box center [1365, 126] width 29 height 29
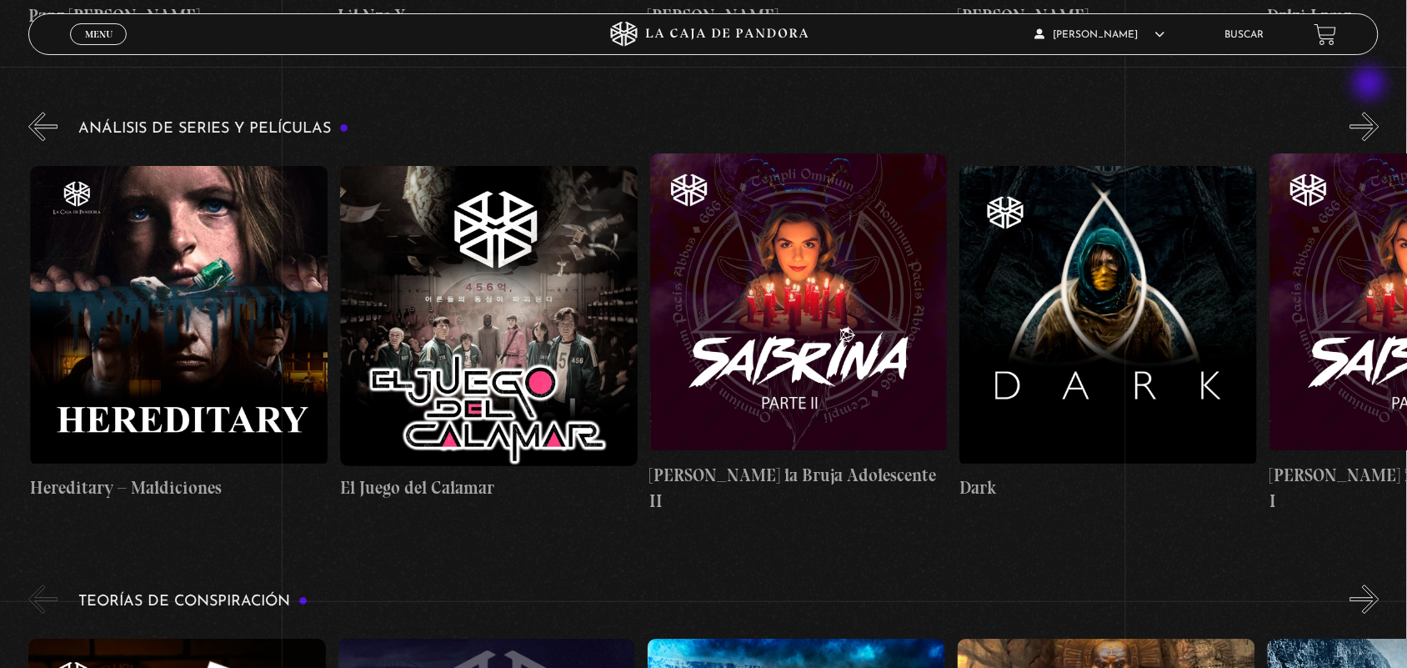
scroll to position [0, 5270]
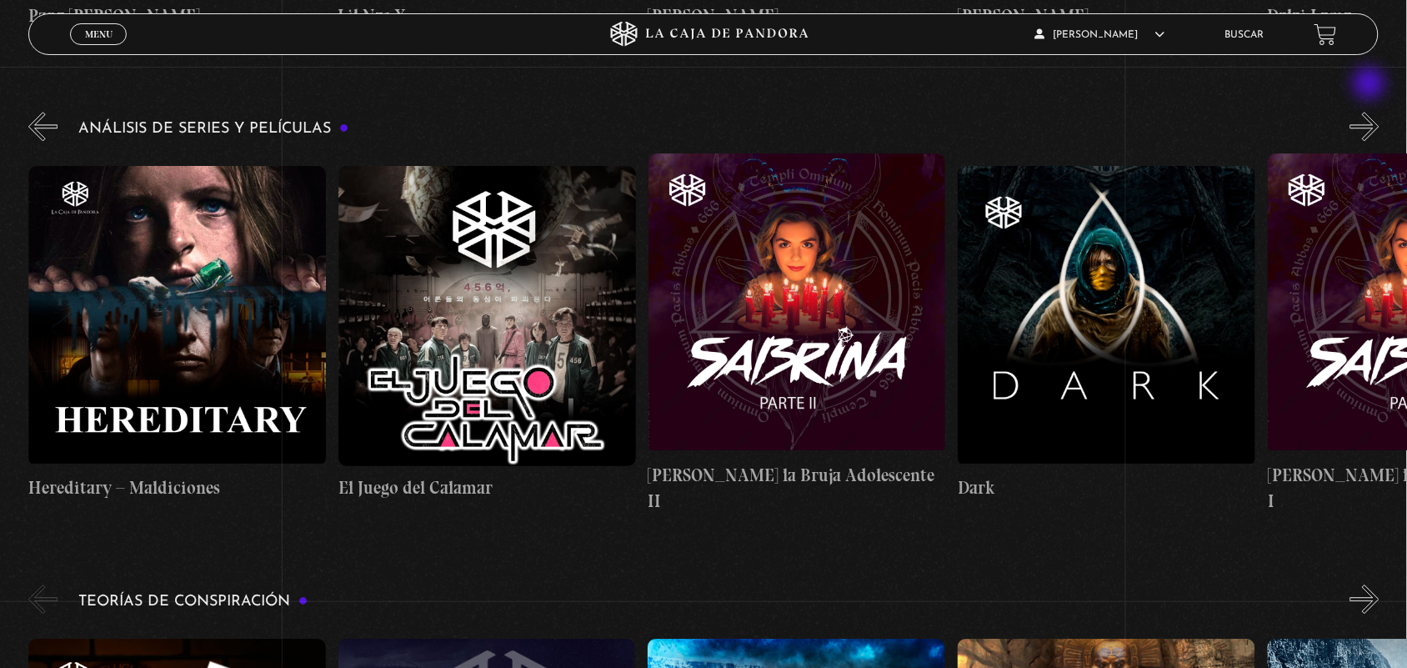
click at [1372, 108] on div "Análisis de series y películas" at bounding box center [717, 311] width 1379 height 406
click at [1378, 112] on button "»" at bounding box center [1365, 126] width 29 height 29
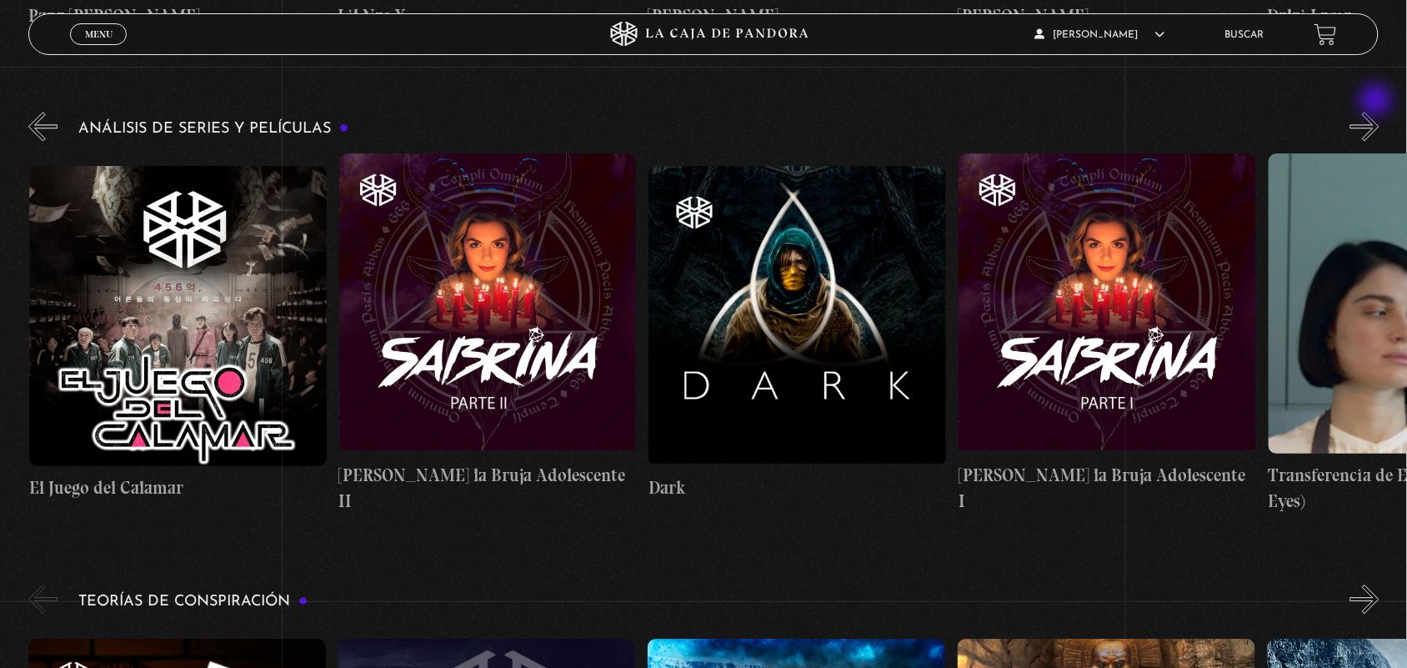
click at [1378, 112] on button "»" at bounding box center [1365, 126] width 29 height 29
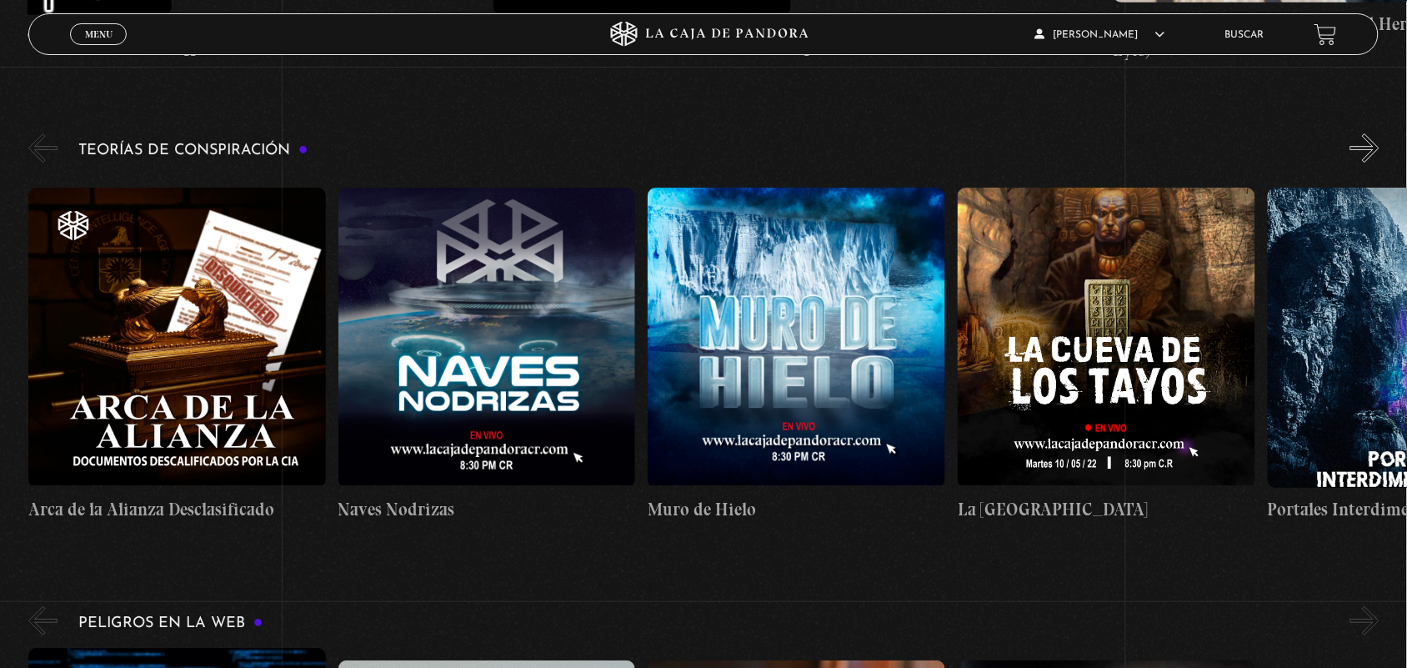
scroll to position [3450, 0]
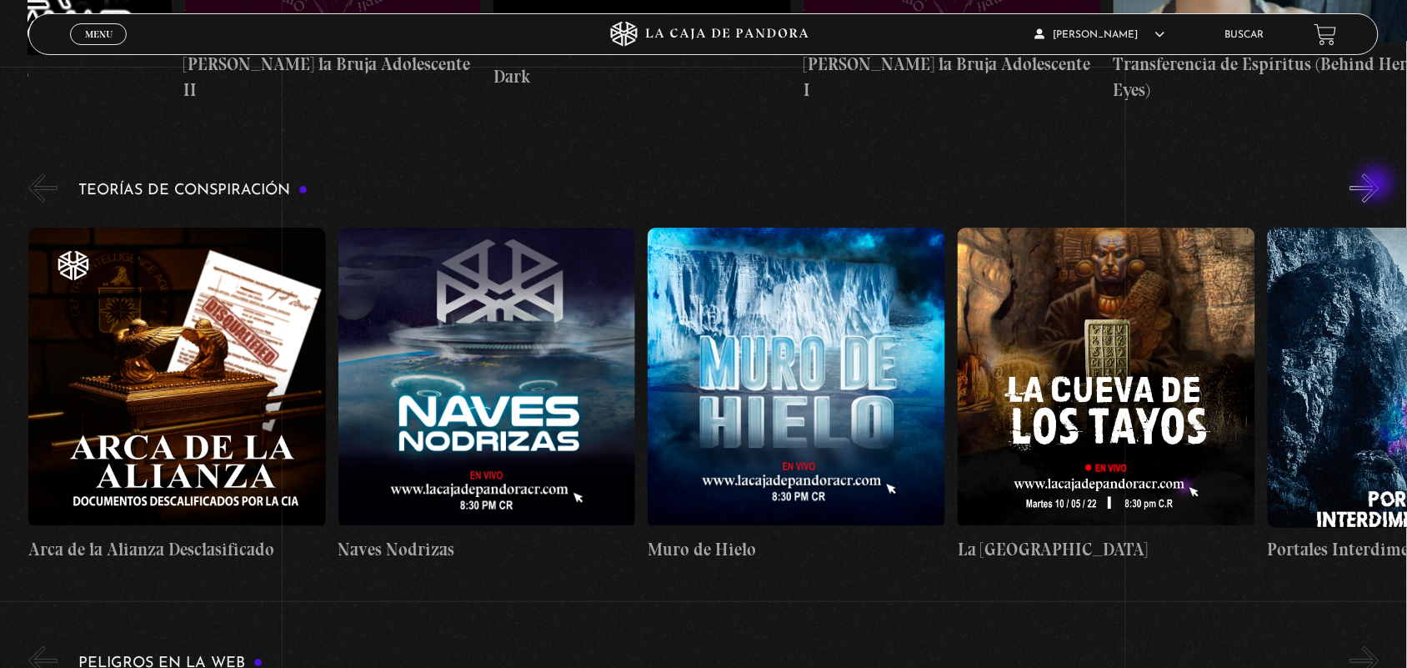
click at [1378, 185] on div "Teorías de Conspiración Arca de la Alianza Desclasificado Naves Nodrizas Muro d…" at bounding box center [717, 373] width 1379 height 406
click at [1377, 173] on button "»" at bounding box center [1365, 187] width 29 height 29
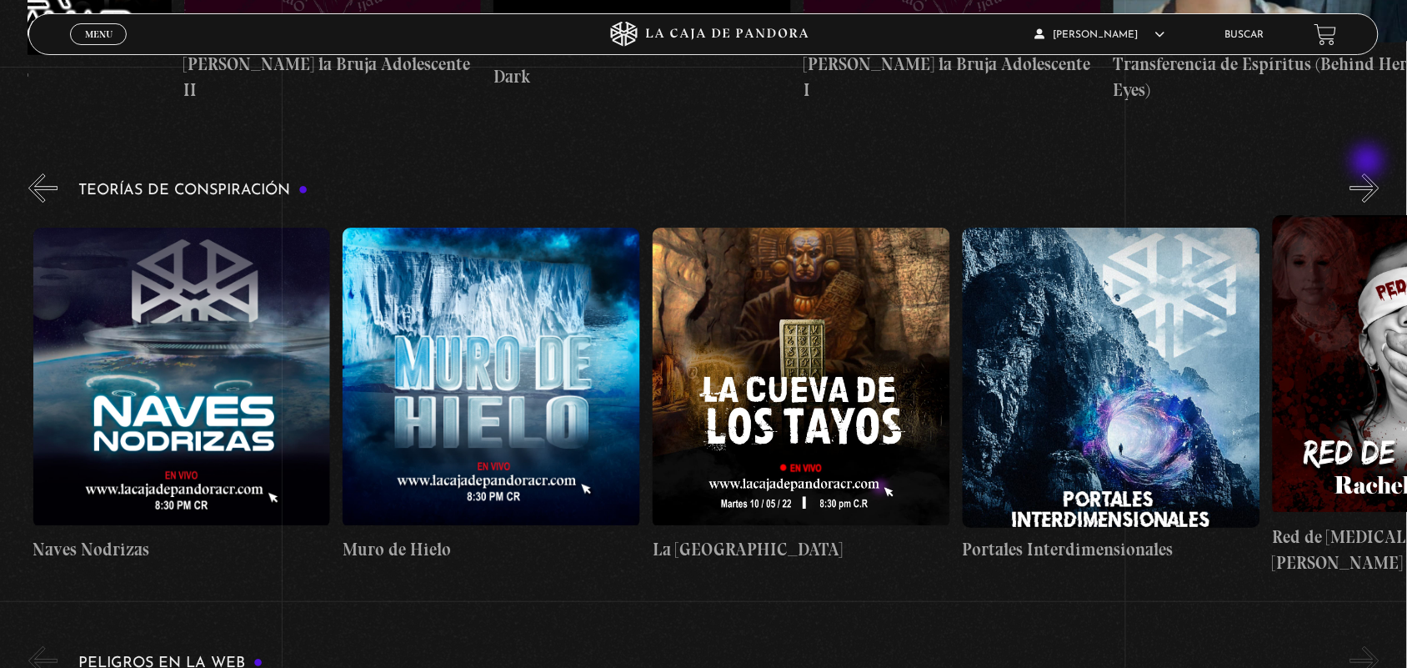
click at [1370, 173] on button "»" at bounding box center [1365, 187] width 29 height 29
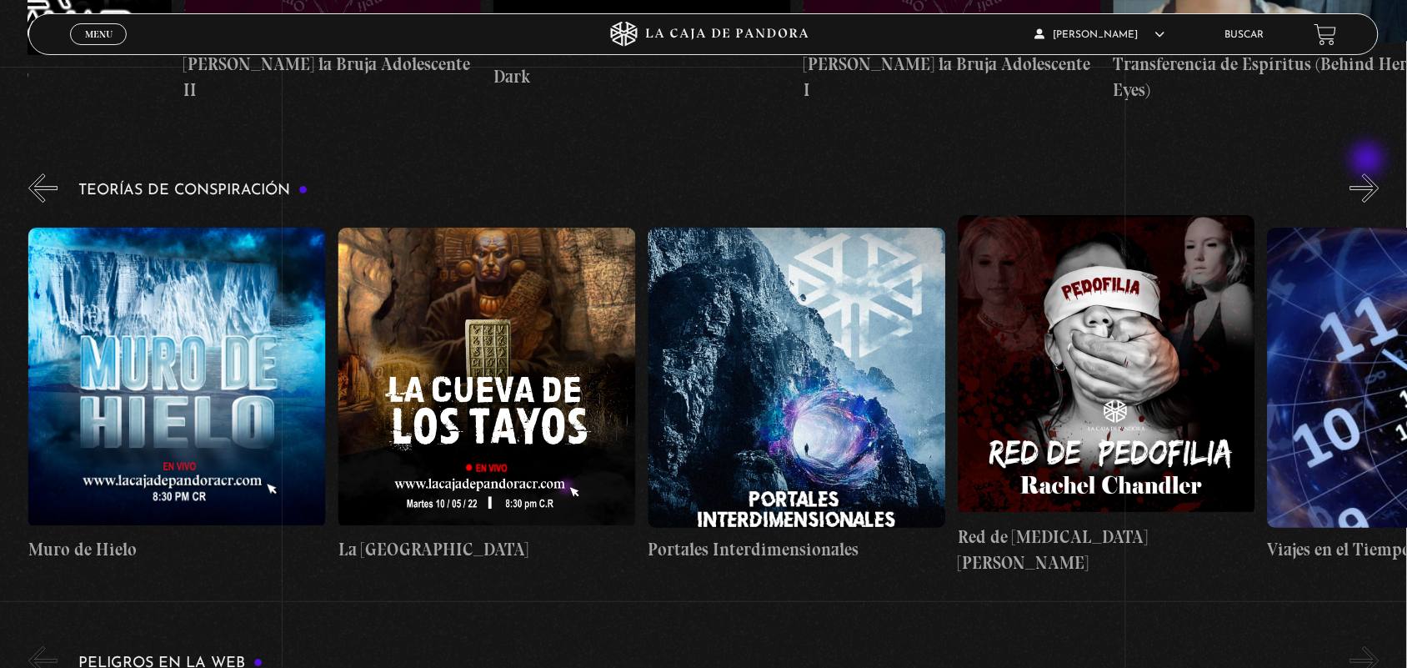
click at [1370, 173] on button "»" at bounding box center [1365, 187] width 29 height 29
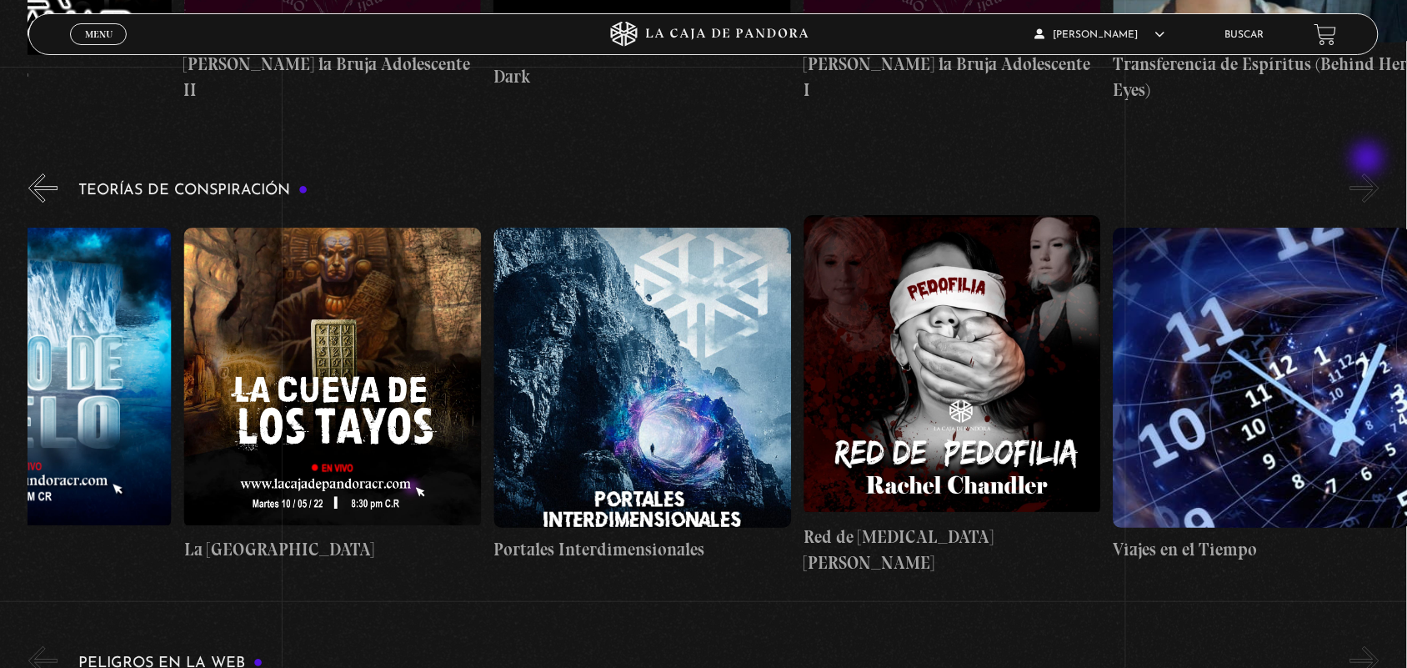
scroll to position [0, 774]
click at [317, 306] on figure at bounding box center [333, 378] width 298 height 300
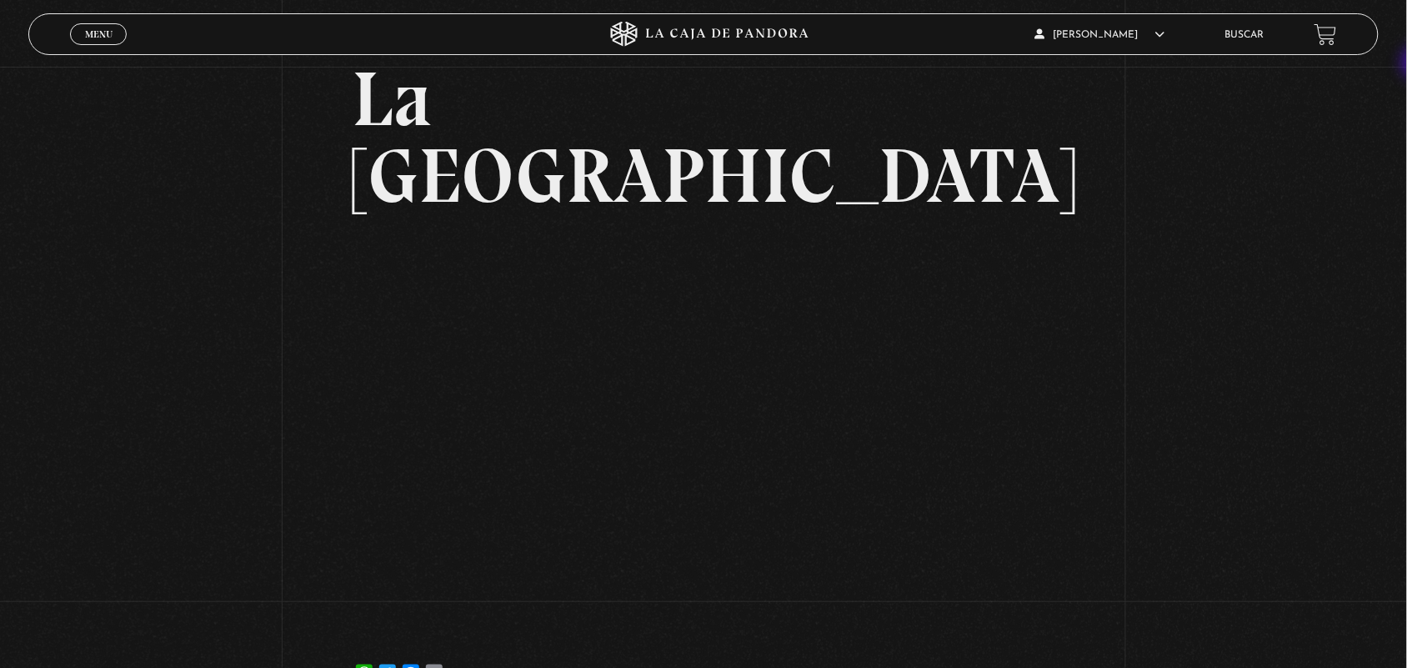
scroll to position [110, 0]
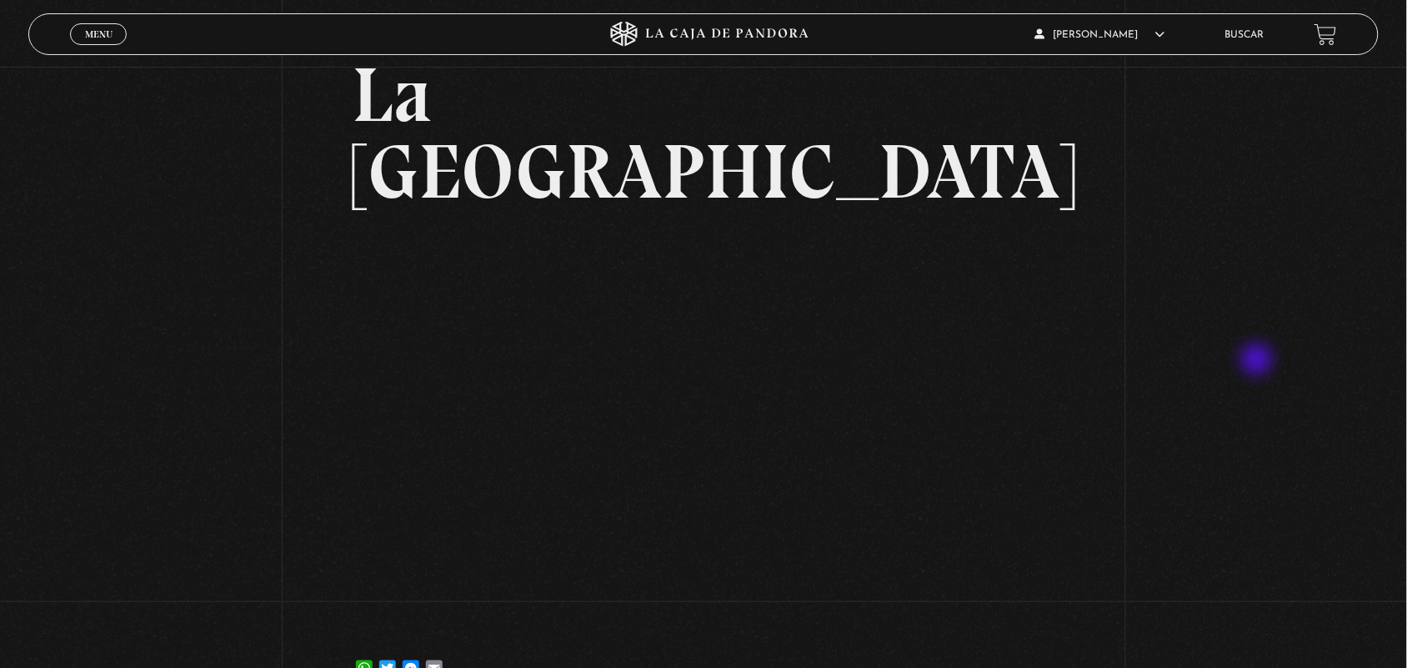
click at [1259, 361] on div "Volver [DATE] [GEOGRAPHIC_DATA] WhatsApp Twitter Messenger Email" at bounding box center [703, 332] width 1407 height 750
click at [1111, 446] on div "Volver [DATE] [GEOGRAPHIC_DATA] WhatsApp Twitter Messenger Email" at bounding box center [703, 332] width 1407 height 750
click at [1117, 429] on div "Volver [DATE] [GEOGRAPHIC_DATA] WhatsApp Twitter Messenger Email" at bounding box center [703, 332] width 1407 height 750
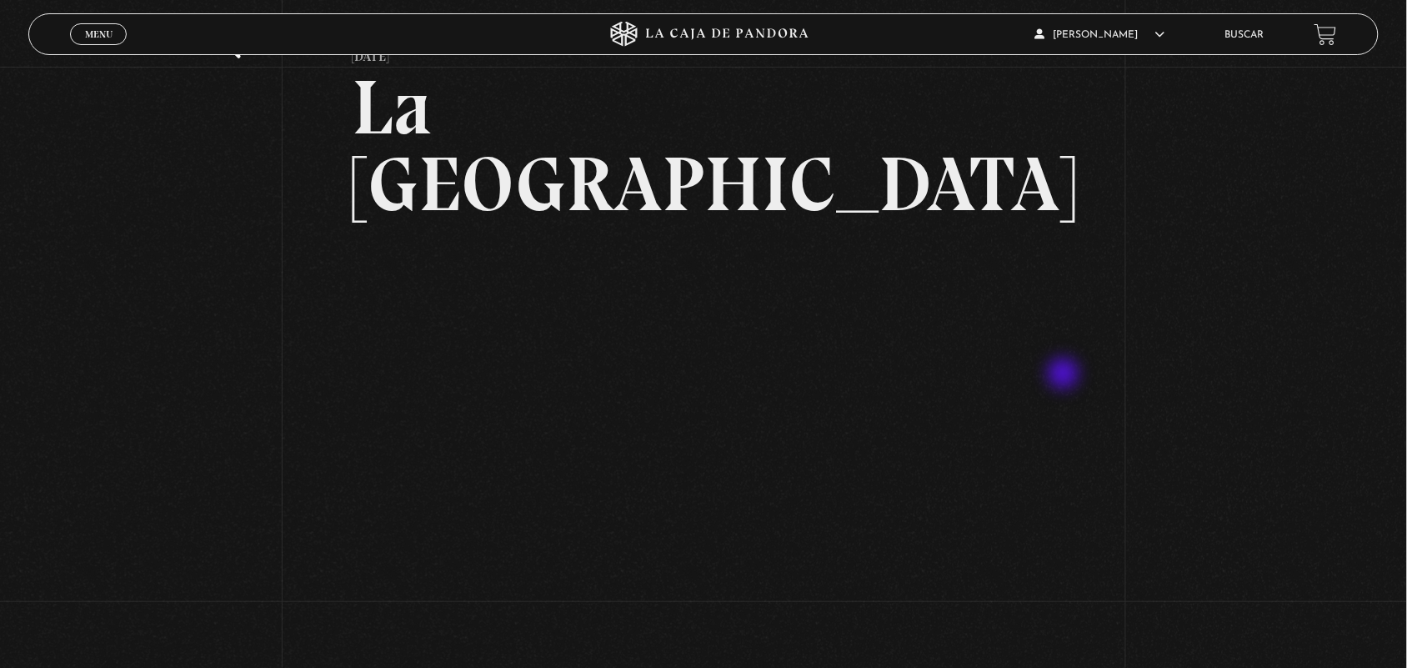
scroll to position [89, 0]
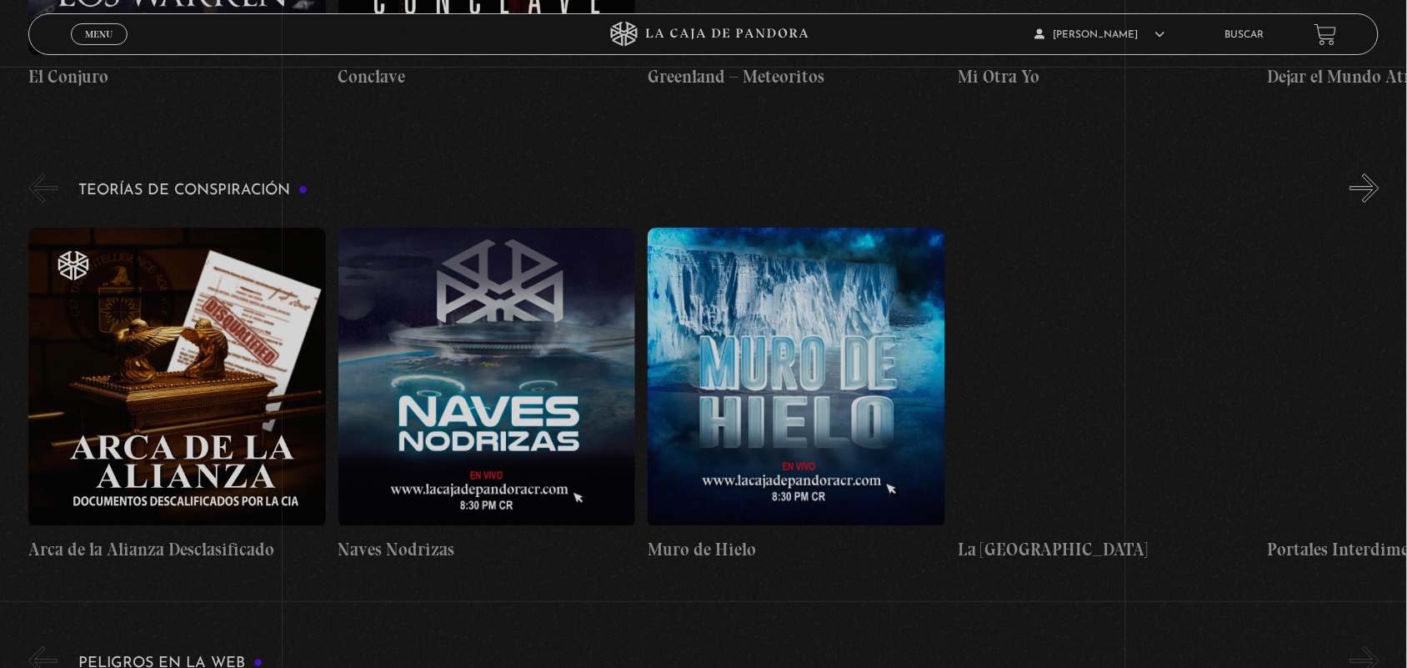
scroll to position [3450, 0]
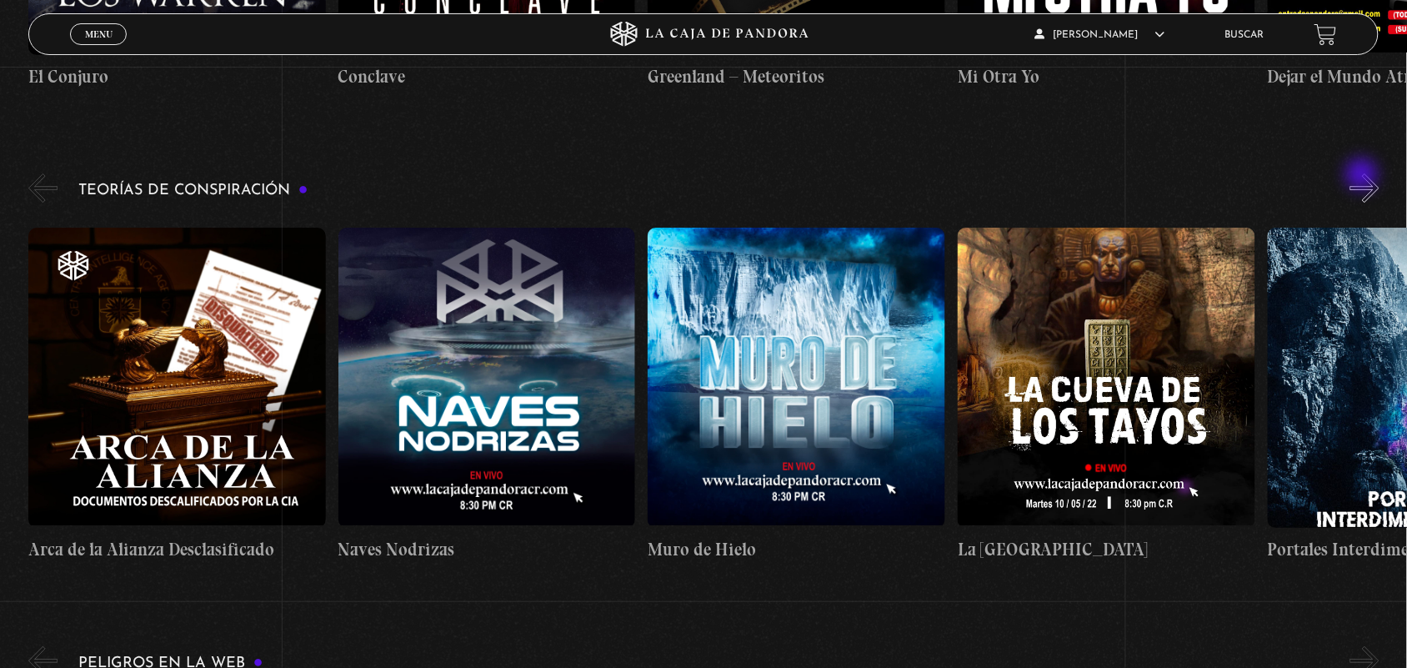
click at [1364, 176] on div "Teorías de Conspiración Arca de la Alianza Desclasificado Naves Nodrizas Muro d…" at bounding box center [717, 373] width 1379 height 406
click at [1370, 173] on button "»" at bounding box center [1365, 187] width 29 height 29
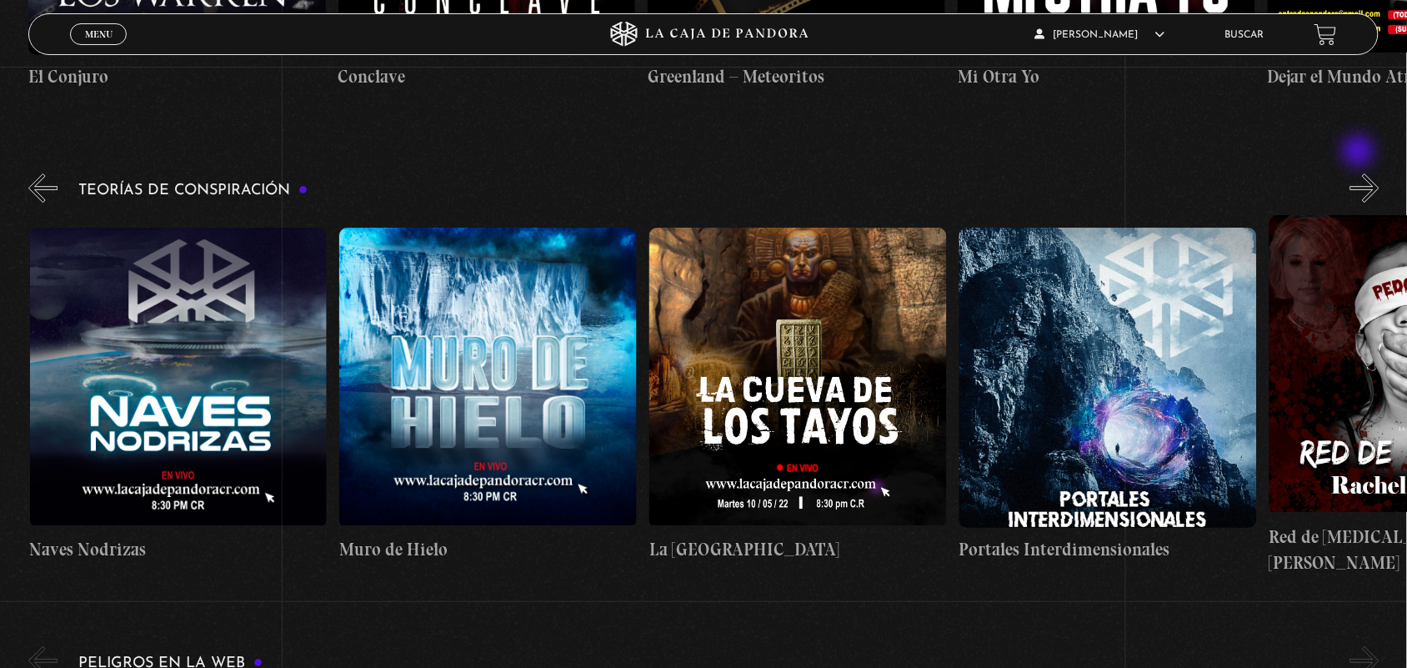
scroll to position [0, 309]
click at [1361, 170] on div "Teorías de Conspiración Arca de la Alianza Desclasificado Naves Nodrizas Muro d…" at bounding box center [717, 373] width 1379 height 406
drag, startPoint x: 1361, startPoint y: 153, endPoint x: 1373, endPoint y: 157, distance: 13.2
click at [1373, 170] on div "Teorías de Conspiración Arca de la Alianza Desclasificado Naves Nodrizas Muro d…" at bounding box center [717, 373] width 1379 height 406
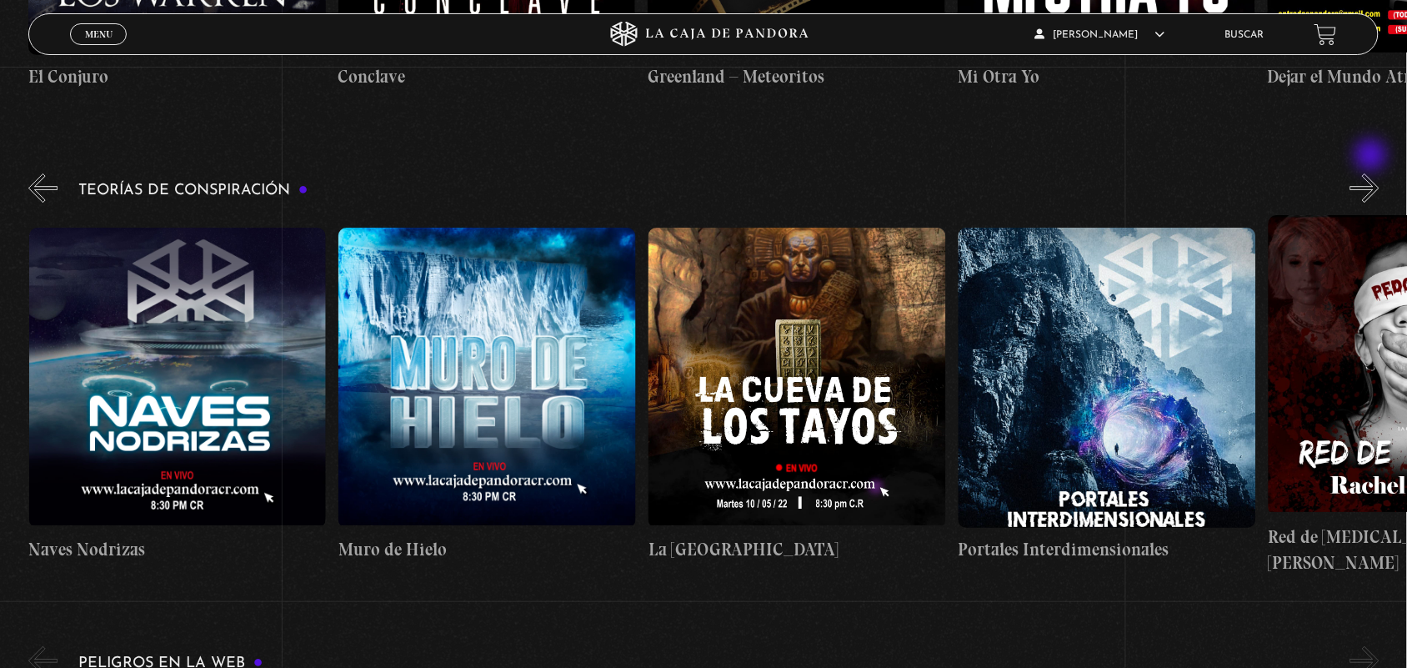
click at [1373, 173] on button "»" at bounding box center [1365, 187] width 29 height 29
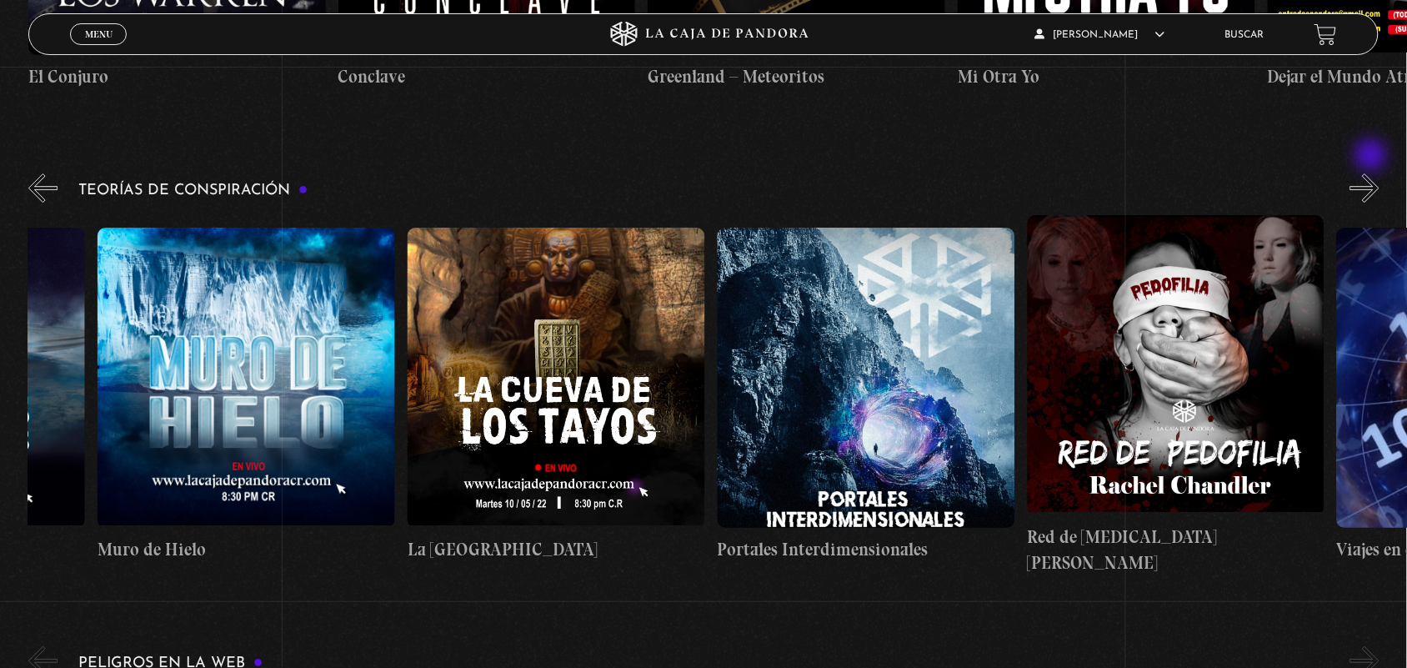
click at [1373, 173] on button "»" at bounding box center [1365, 187] width 29 height 29
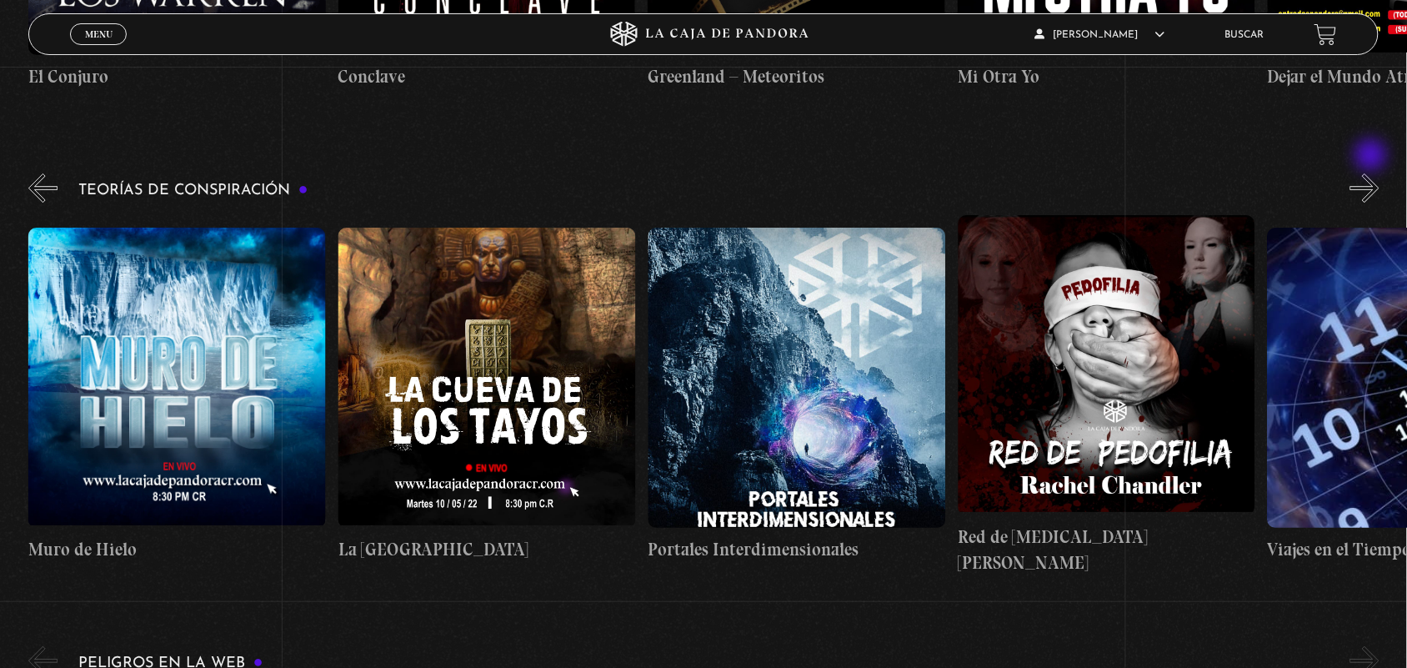
click at [1373, 173] on button "»" at bounding box center [1365, 187] width 29 height 29
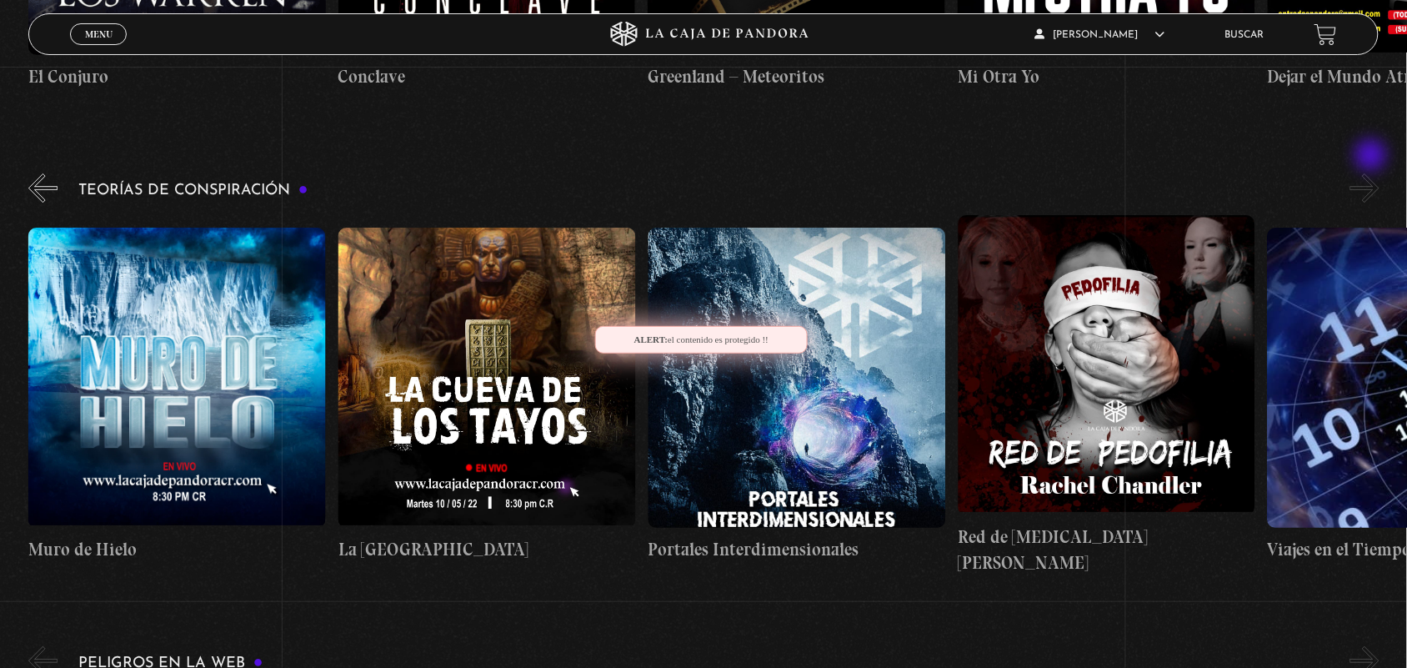
scroll to position [0, 774]
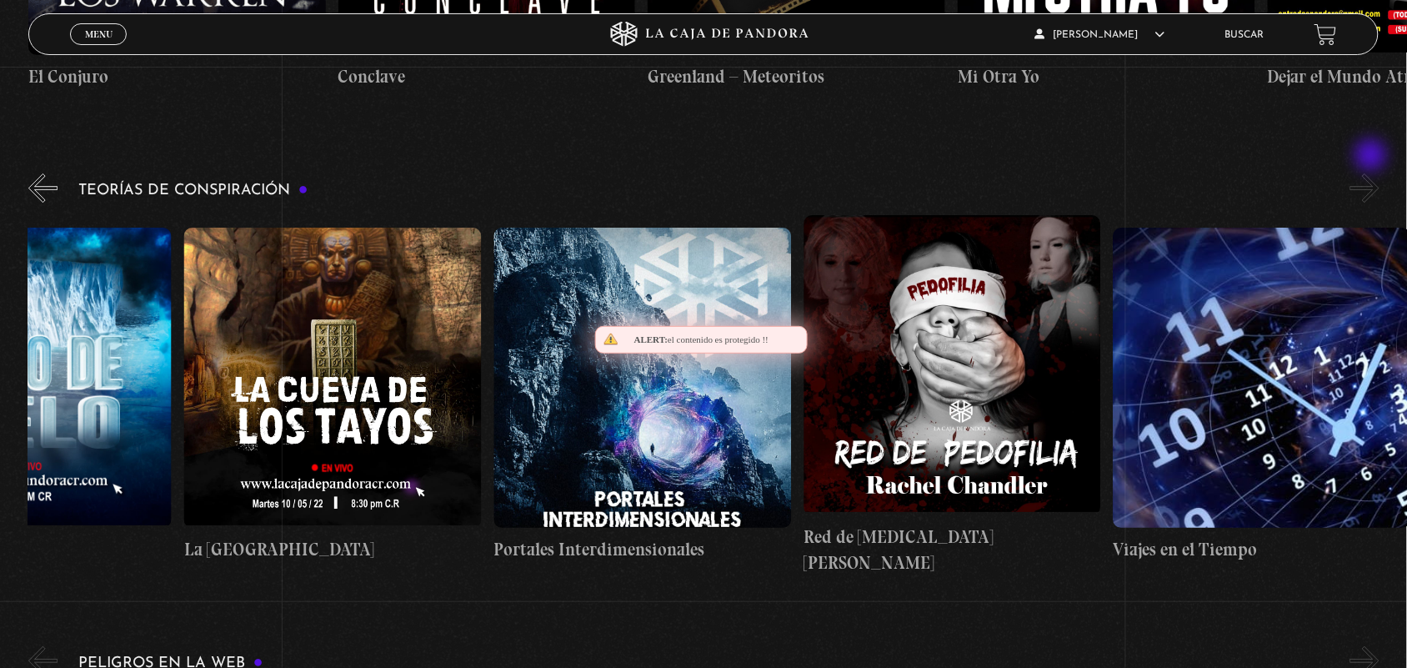
click at [1373, 173] on button "»" at bounding box center [1365, 187] width 29 height 29
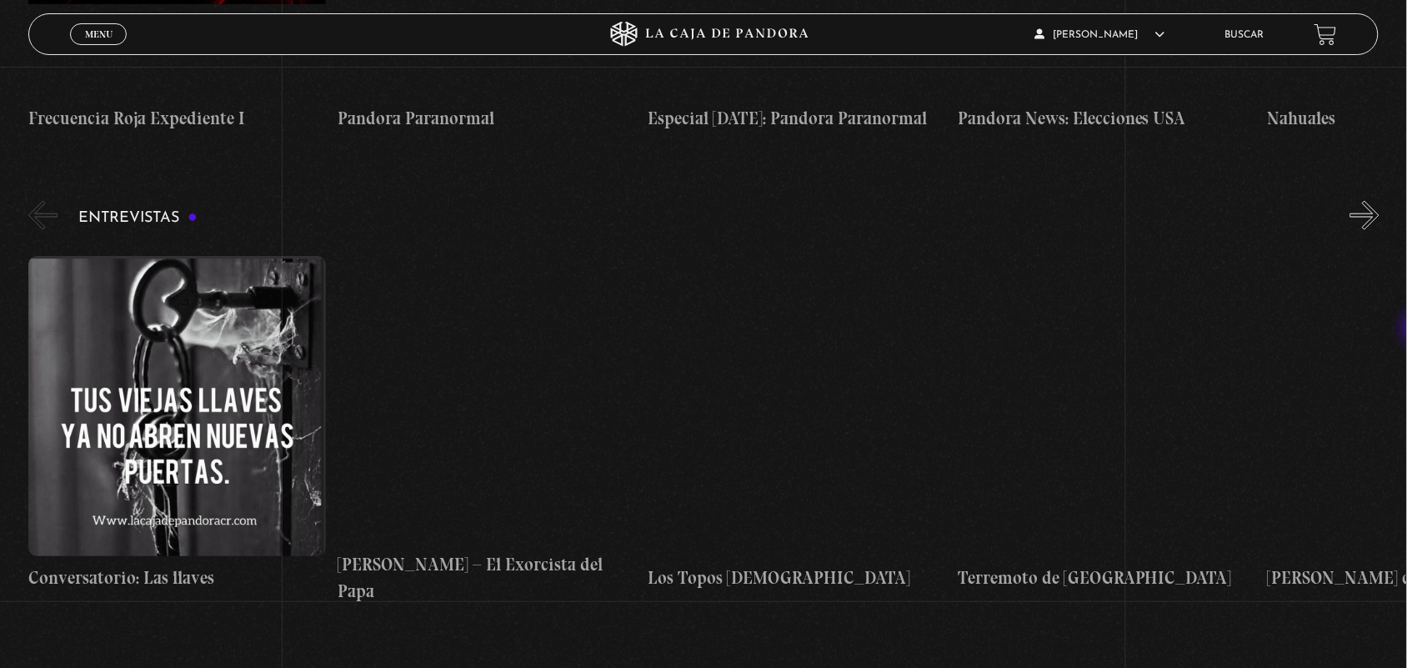
scroll to position [6168, 0]
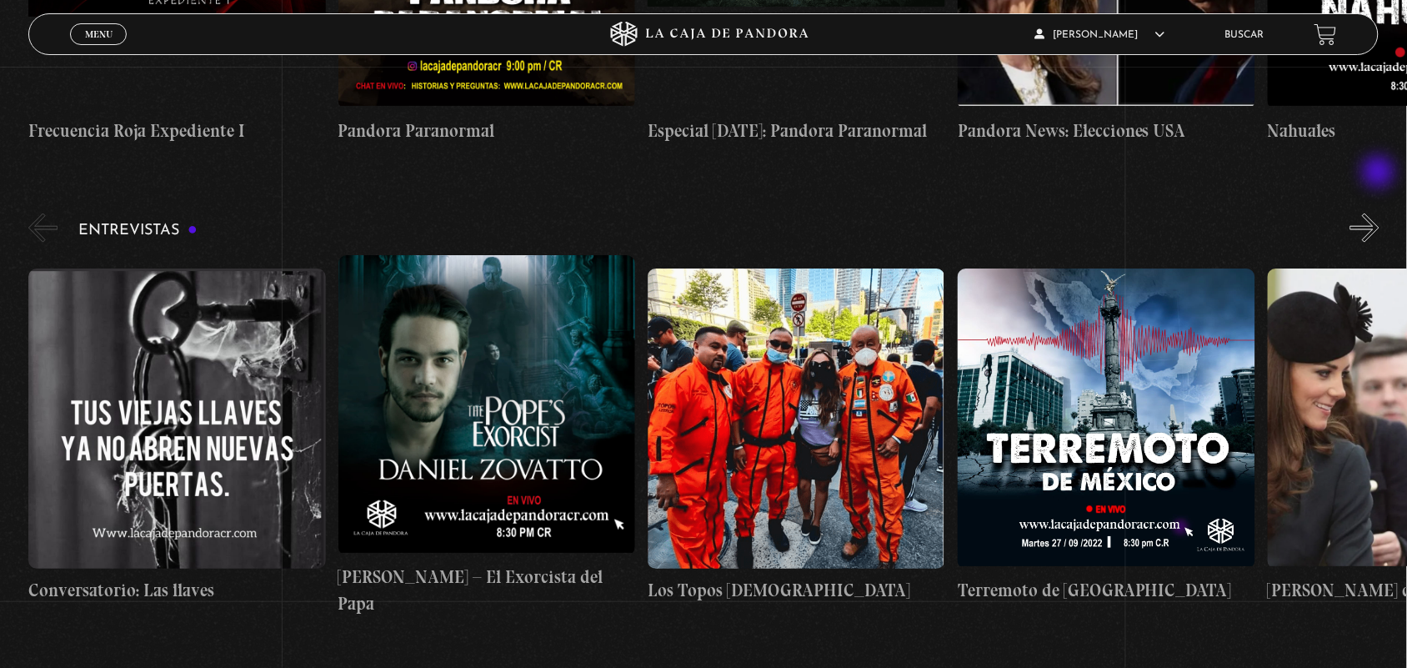
click at [1380, 213] on button "»" at bounding box center [1365, 227] width 29 height 29
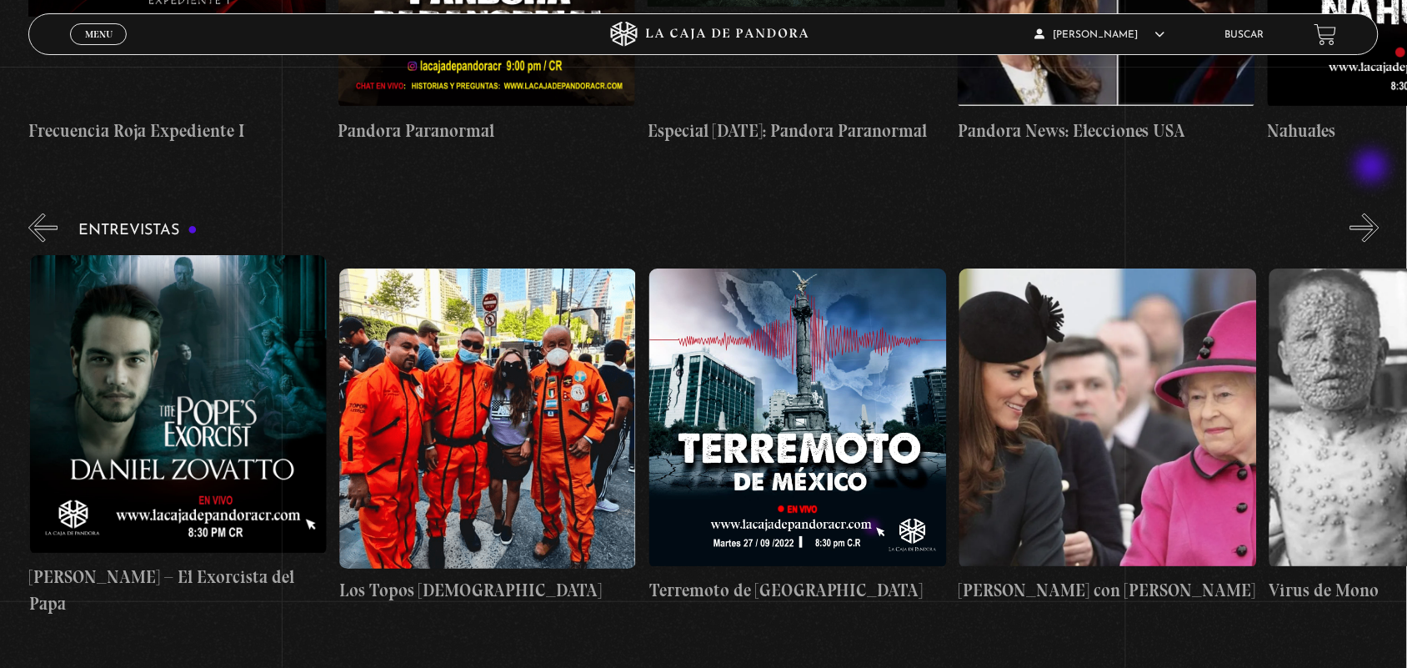
scroll to position [0, 309]
click at [1380, 213] on button "»" at bounding box center [1365, 227] width 29 height 29
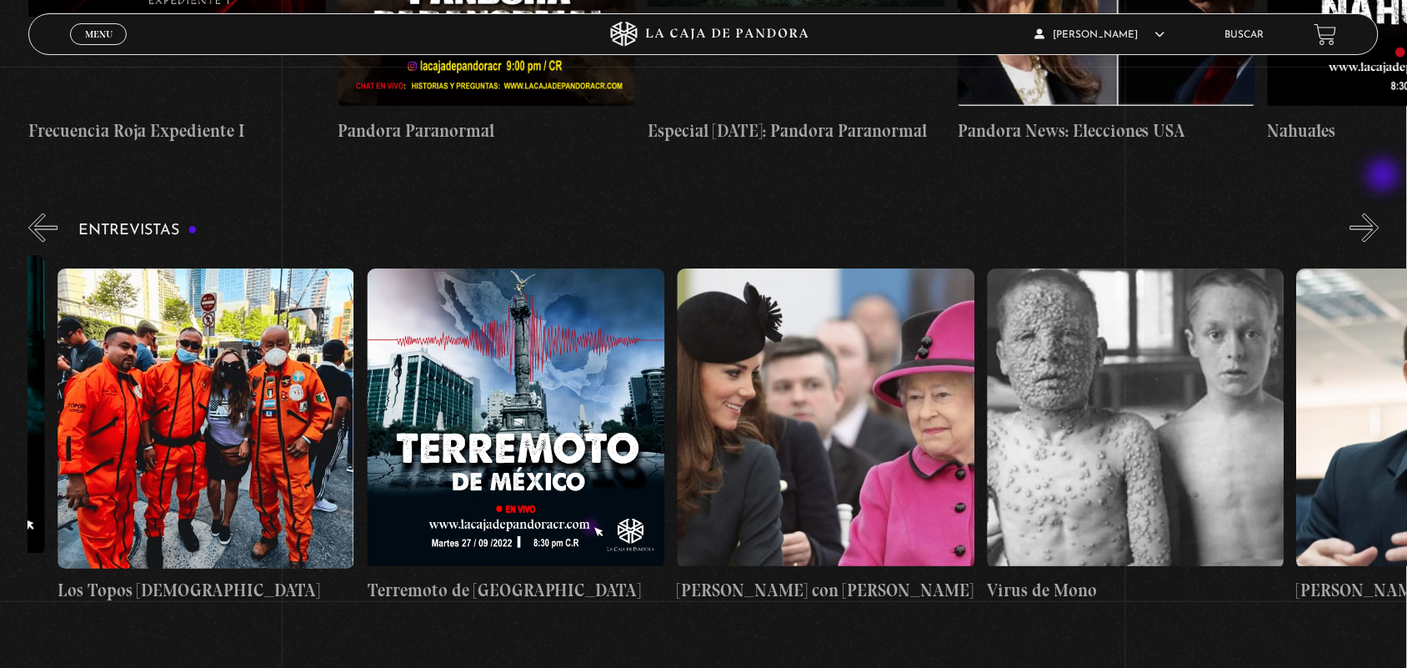
click at [1380, 213] on button "»" at bounding box center [1365, 227] width 29 height 29
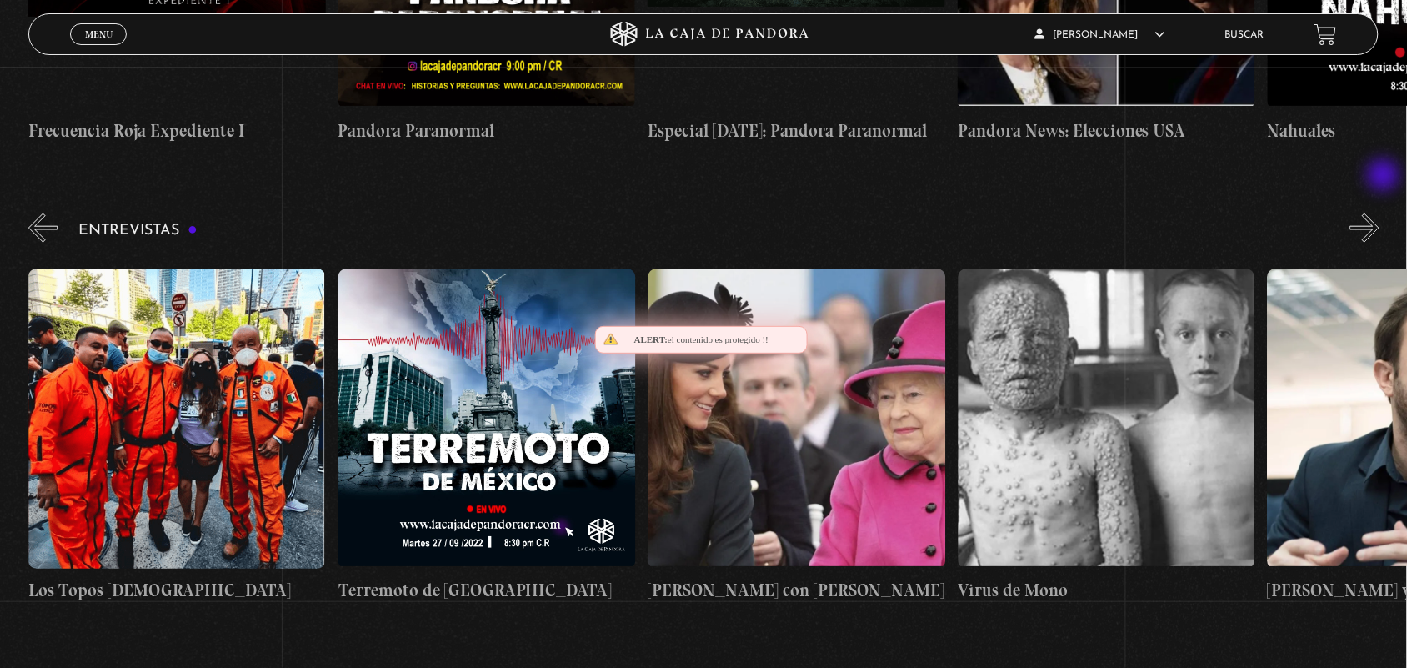
scroll to position [0, 774]
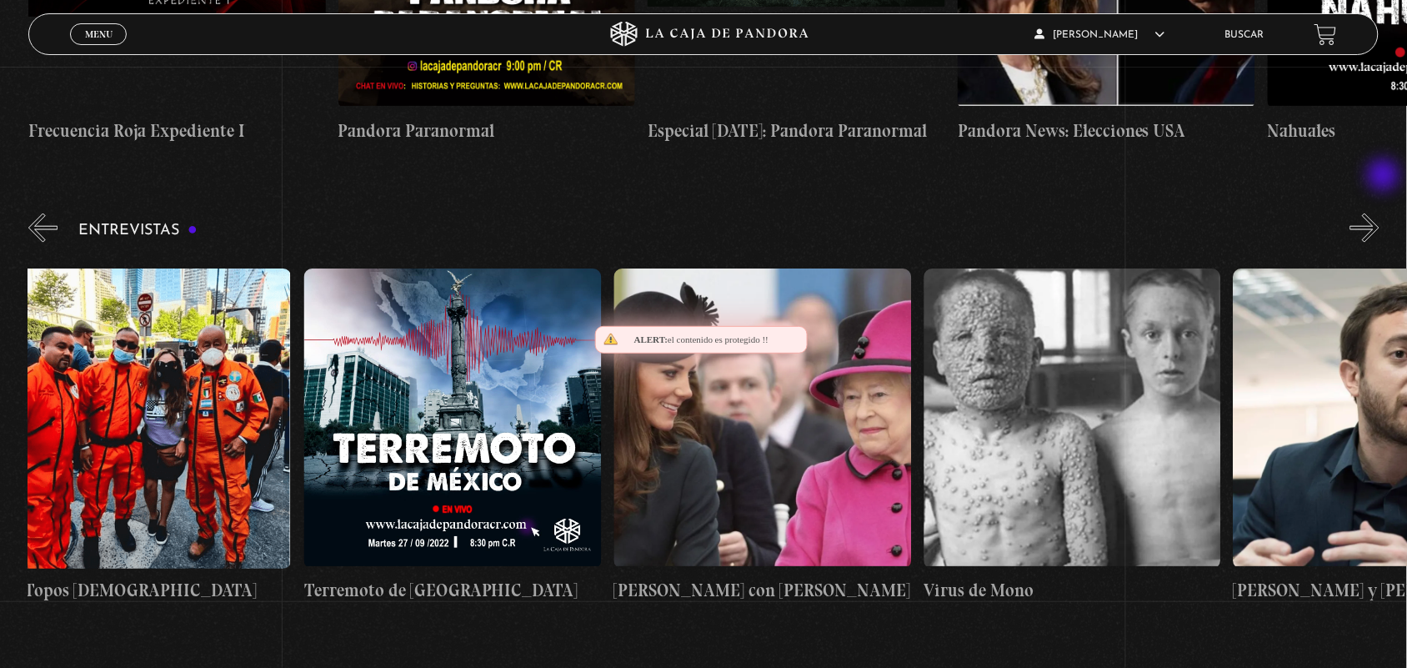
click at [1380, 213] on button "»" at bounding box center [1365, 227] width 29 height 29
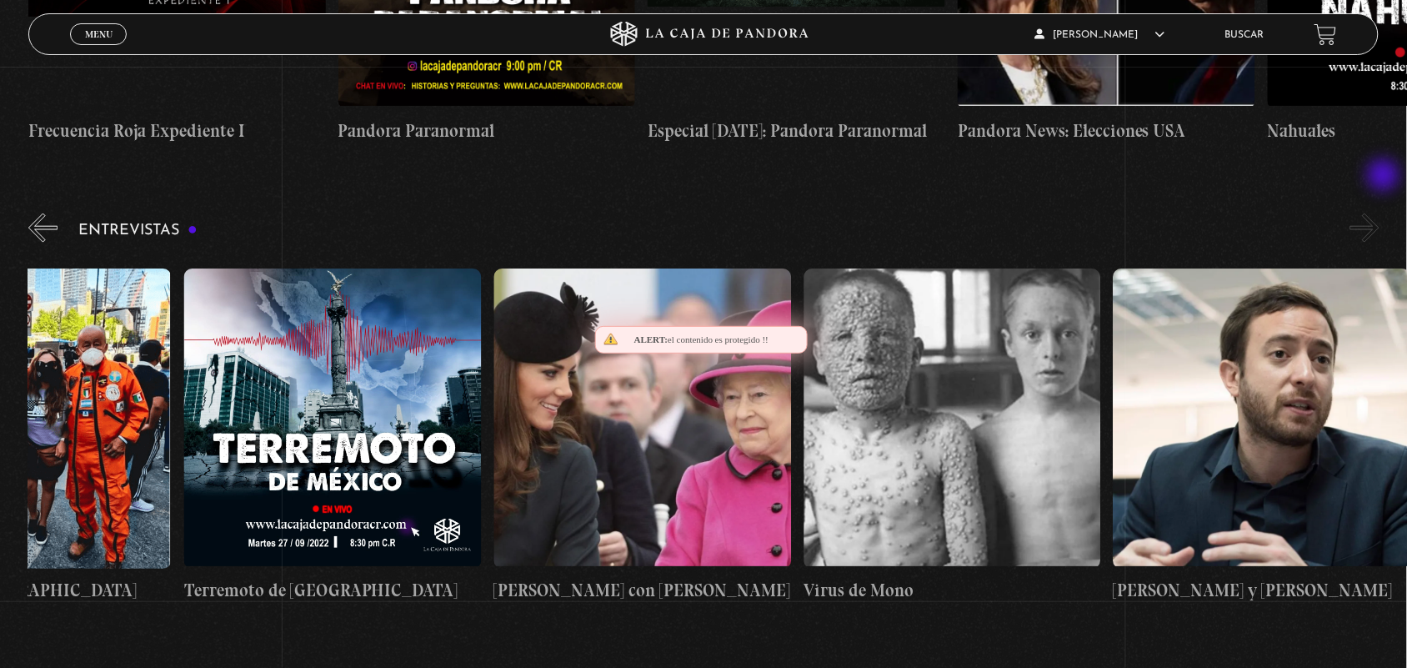
click at [1380, 213] on button "»" at bounding box center [1365, 227] width 29 height 29
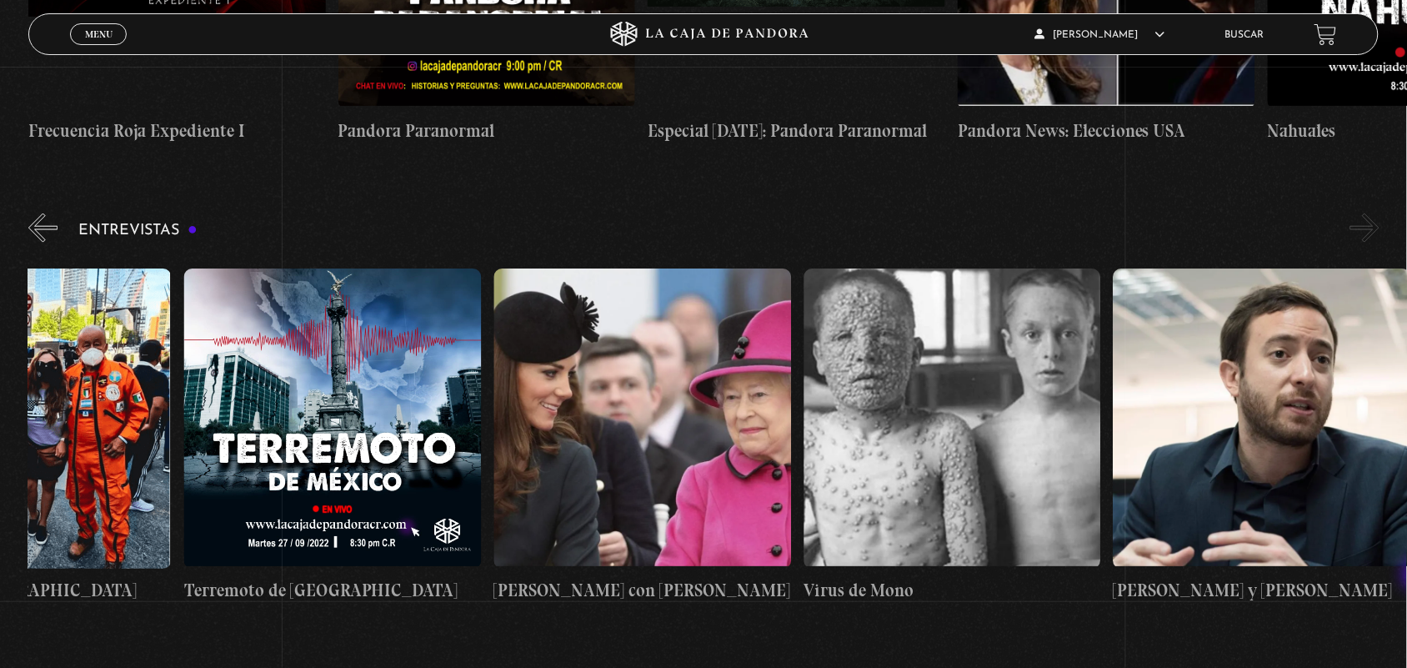
drag, startPoint x: 1386, startPoint y: 177, endPoint x: 1394, endPoint y: 540, distance: 363.6
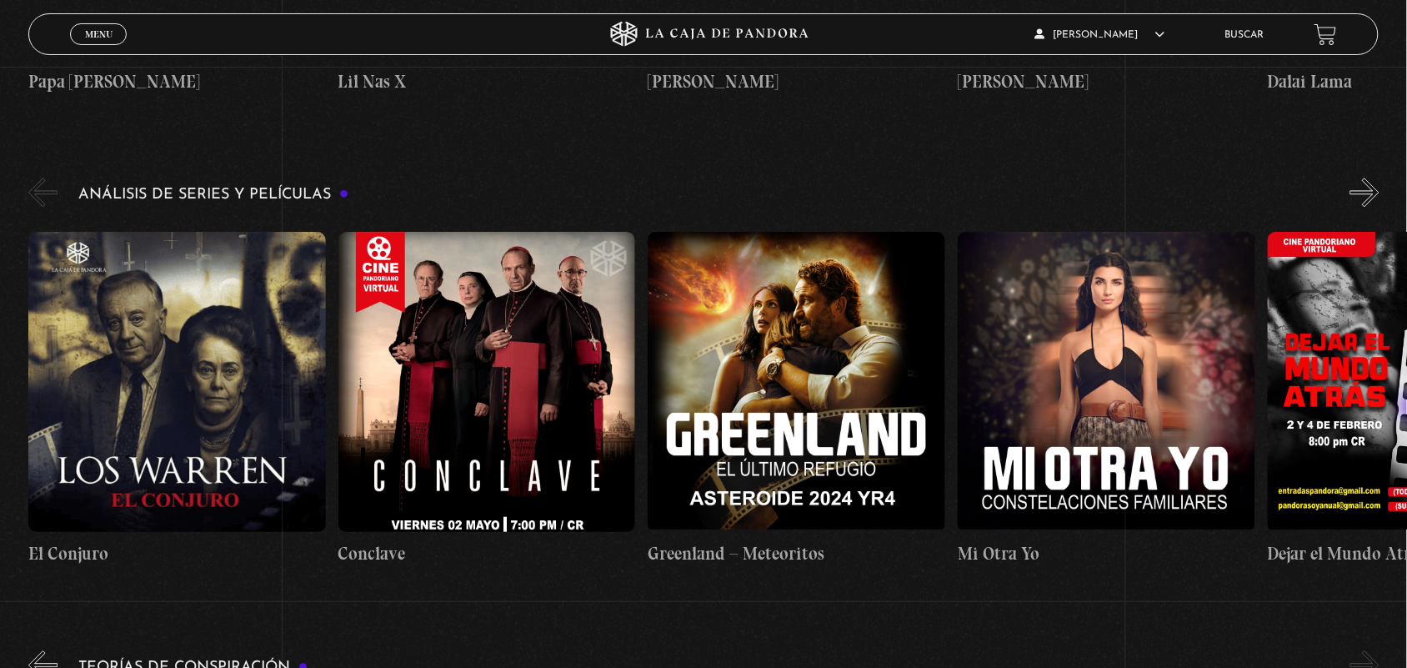
scroll to position [2961, 0]
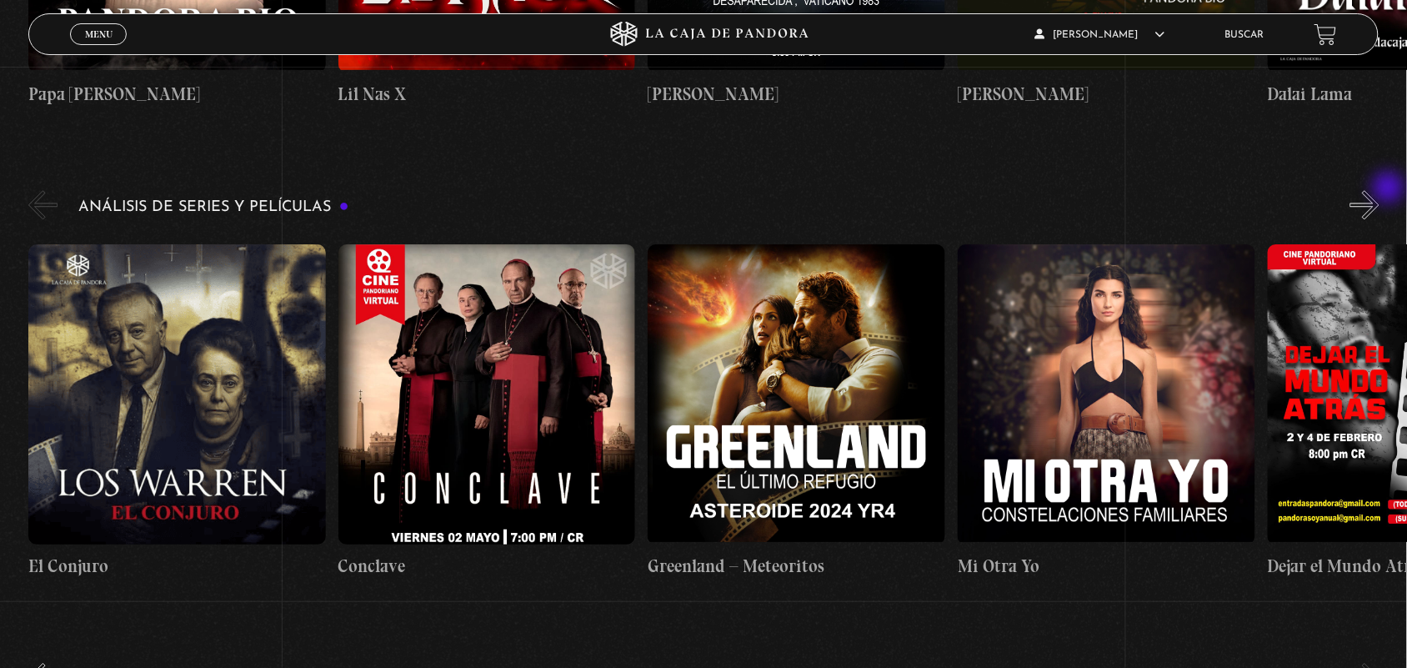
click at [1380, 190] on button "»" at bounding box center [1365, 204] width 29 height 29
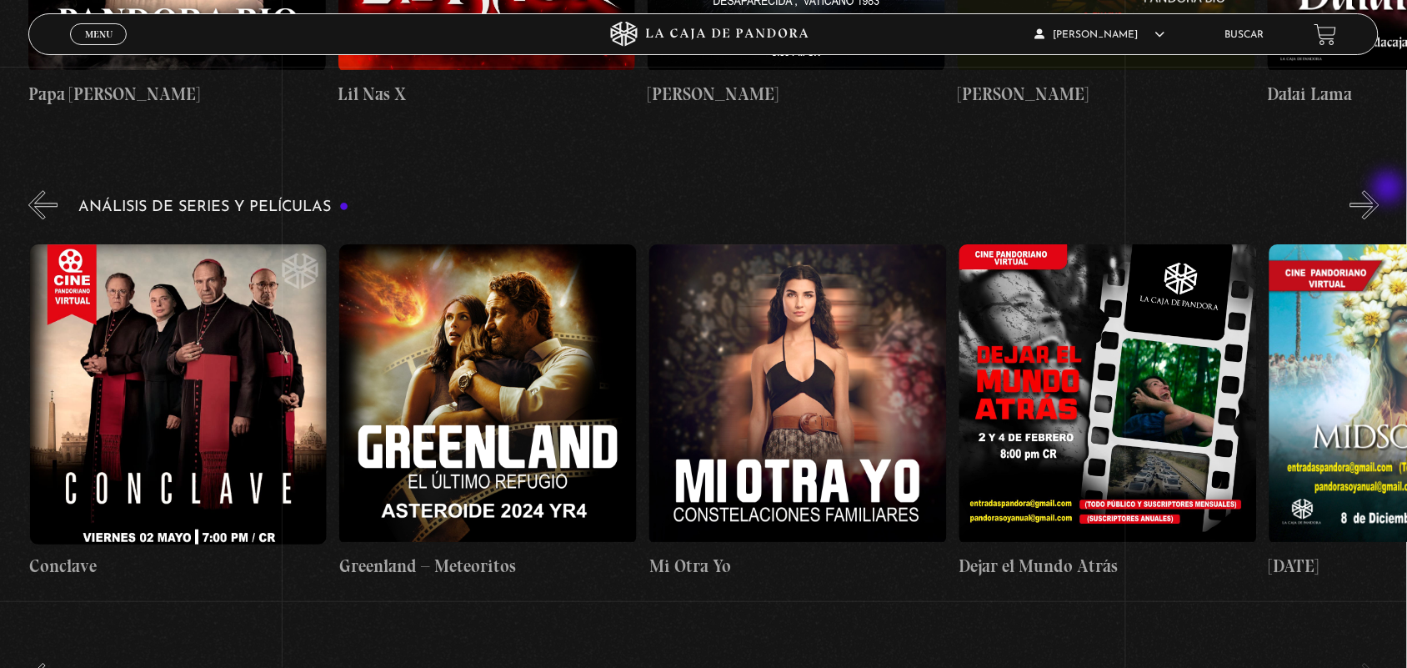
scroll to position [0, 309]
click at [1380, 190] on button "»" at bounding box center [1365, 204] width 29 height 29
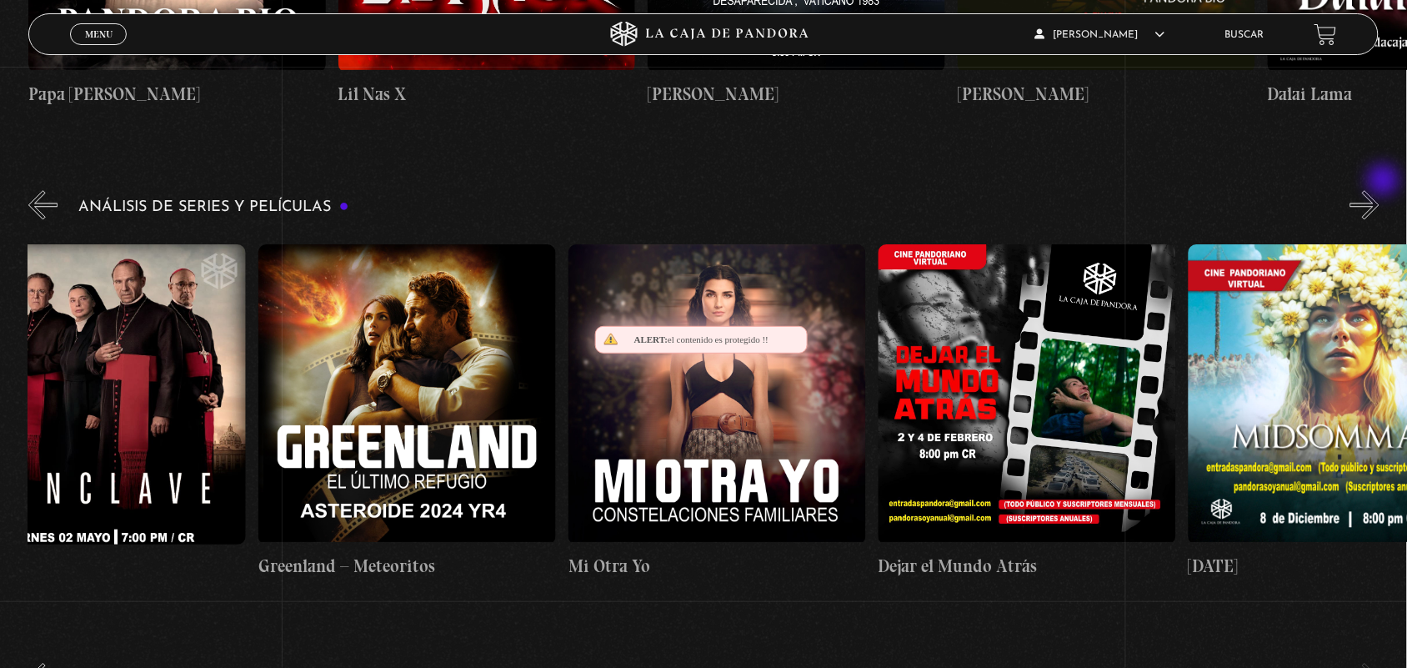
click at [1380, 190] on button "»" at bounding box center [1365, 204] width 29 height 29
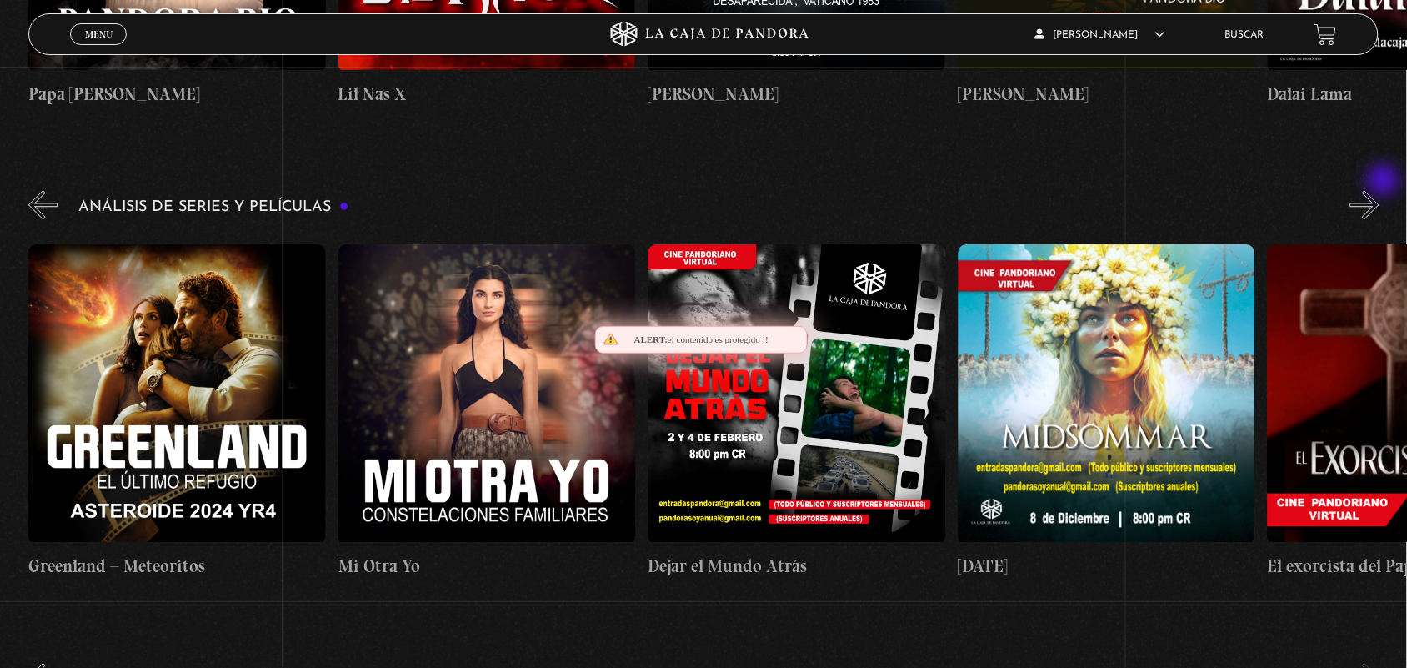
click at [1380, 190] on button "»" at bounding box center [1365, 204] width 29 height 29
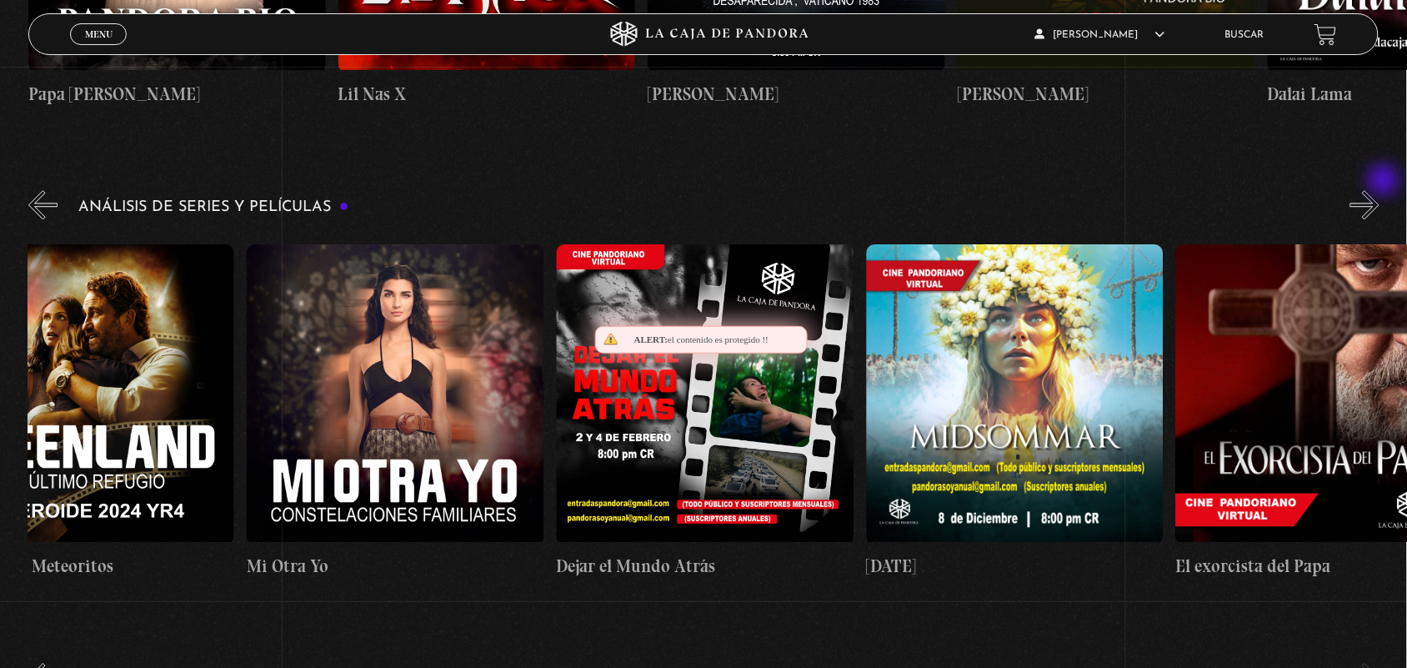
click at [1380, 190] on button "»" at bounding box center [1365, 204] width 29 height 29
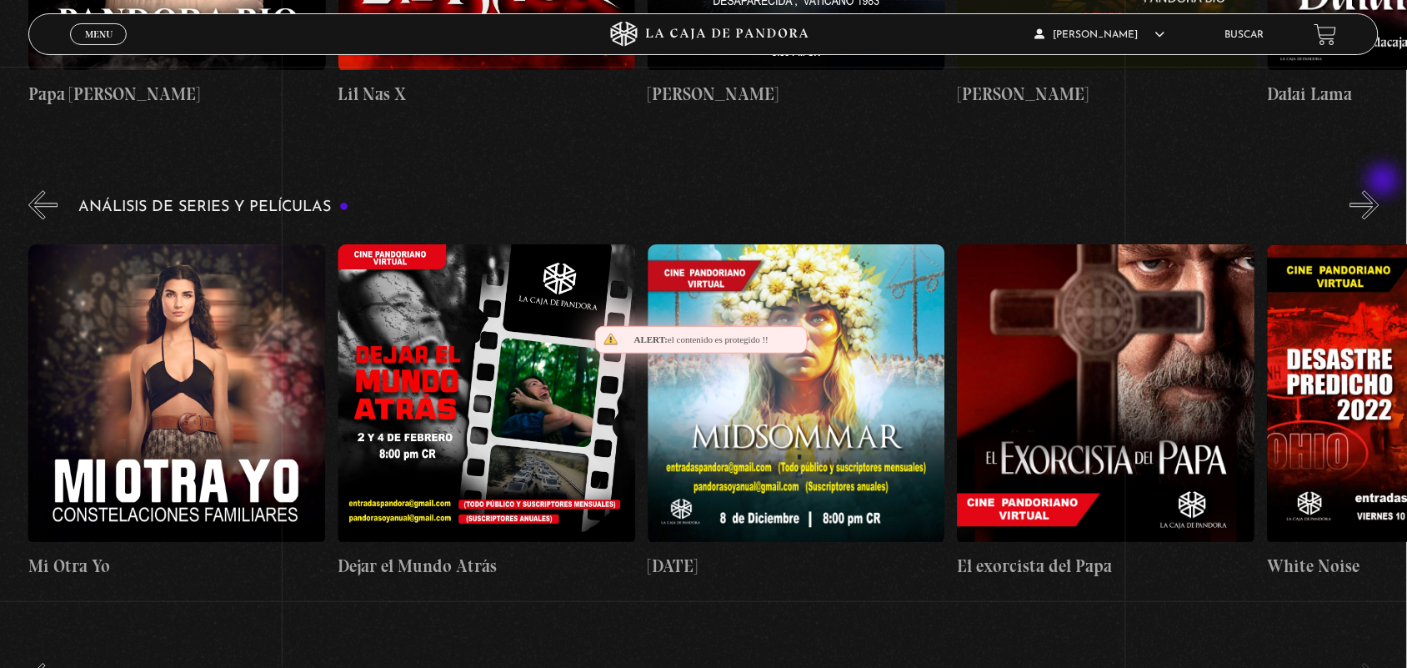
click at [1380, 190] on button "»" at bounding box center [1365, 204] width 29 height 29
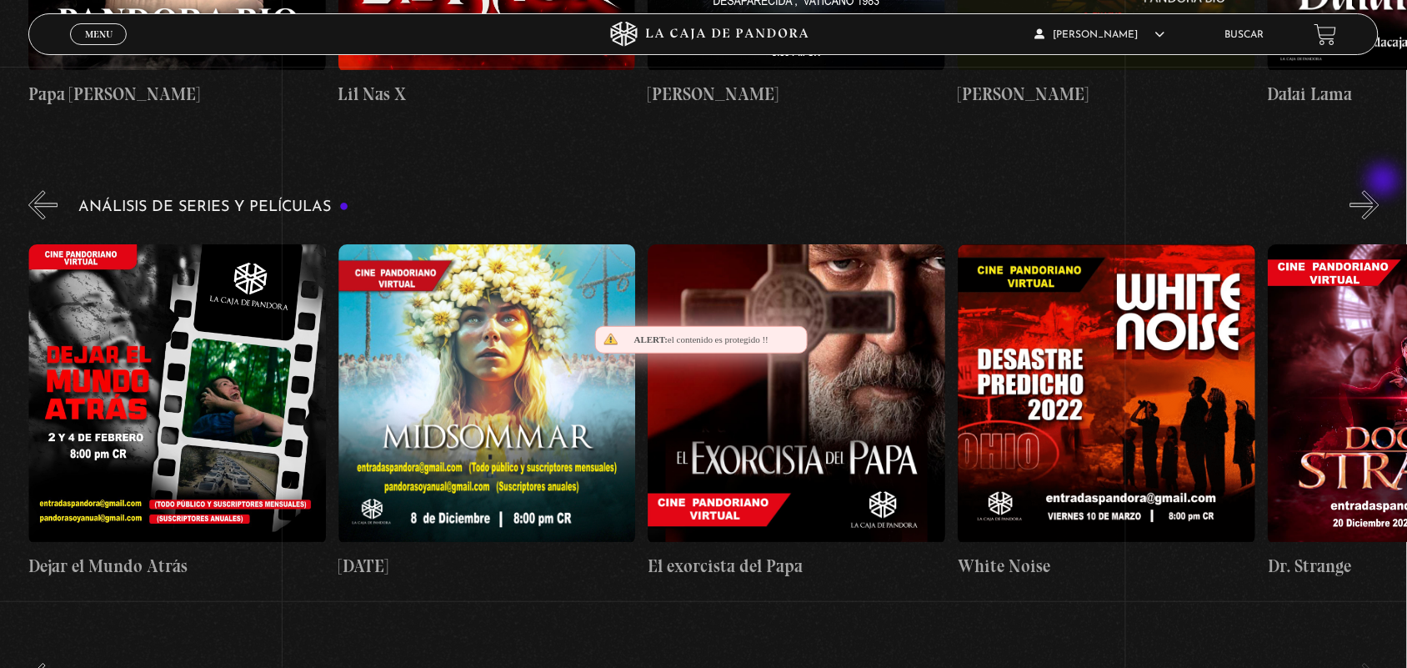
click at [1380, 190] on button "»" at bounding box center [1365, 204] width 29 height 29
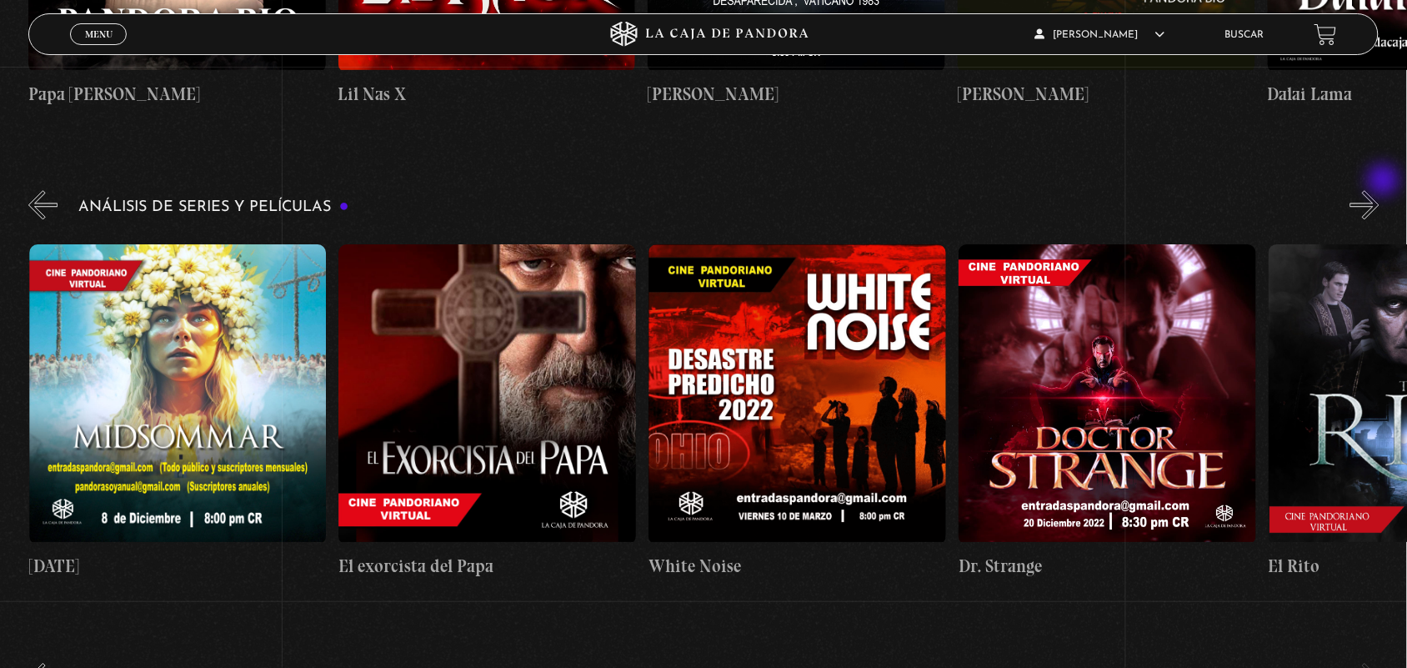
click at [1380, 190] on button "»" at bounding box center [1365, 204] width 29 height 29
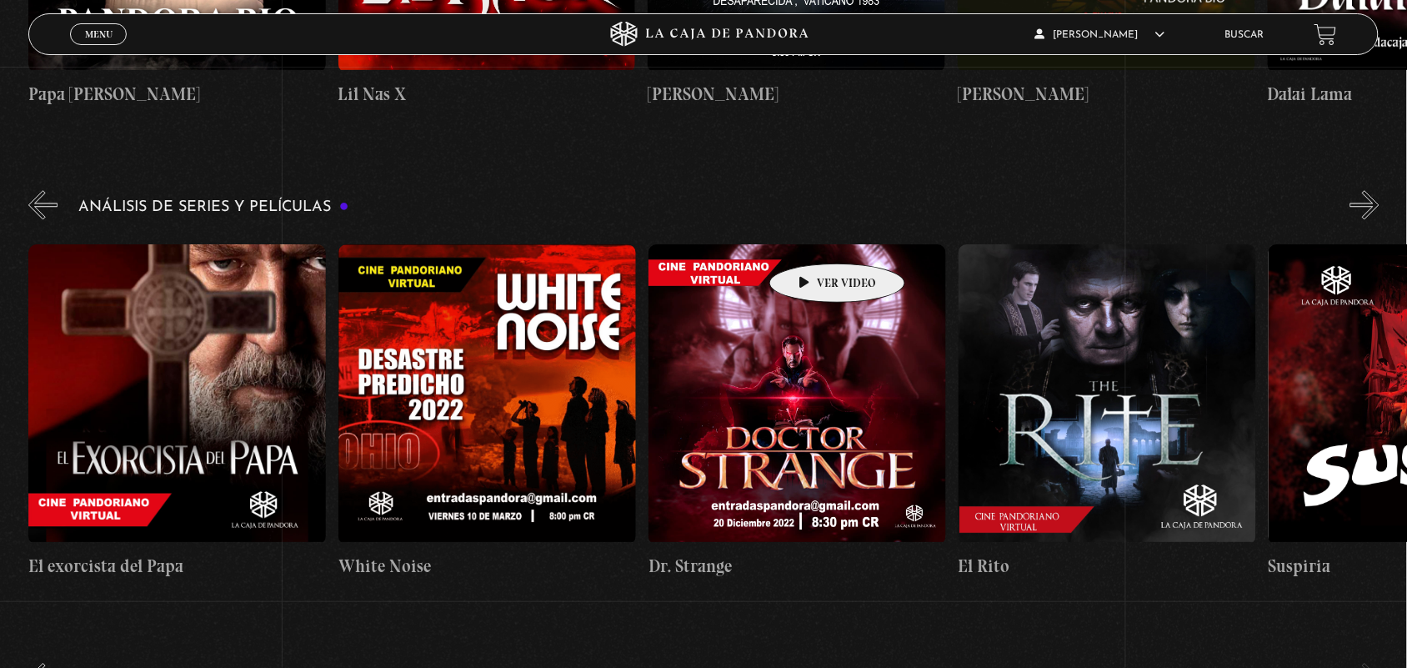
scroll to position [0, 1860]
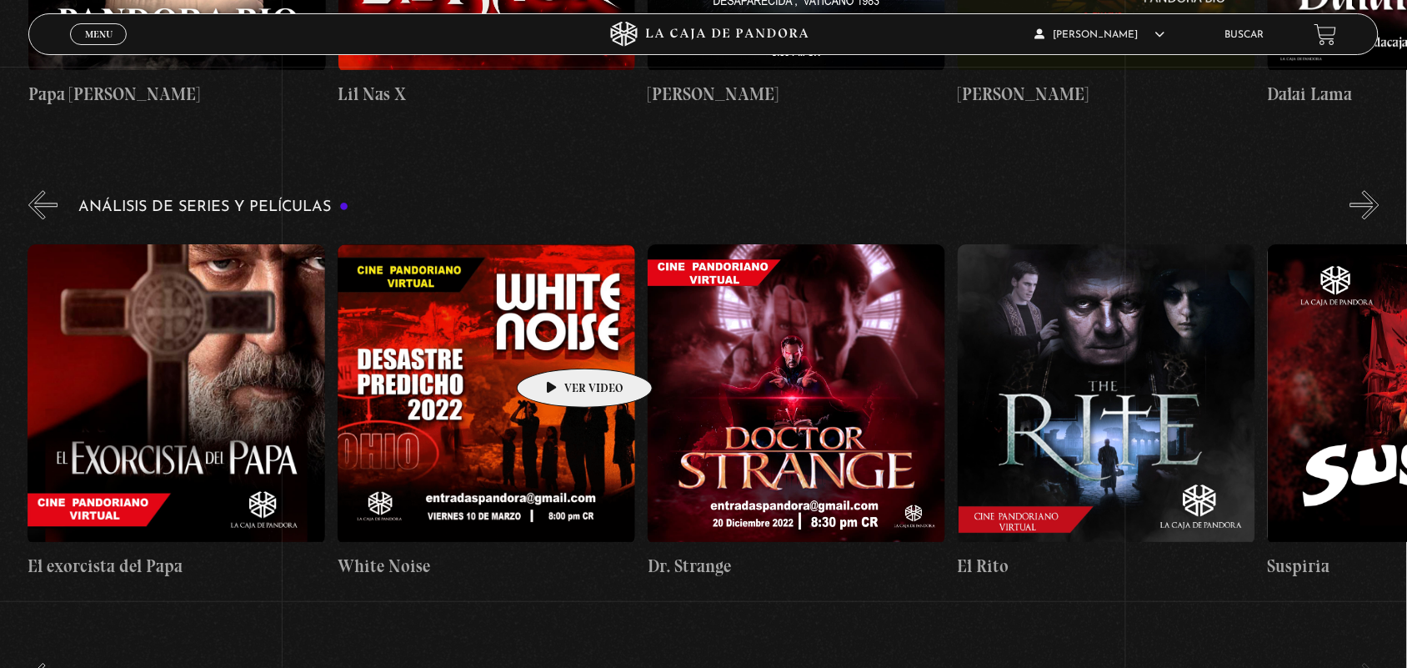
click at [559, 344] on figure at bounding box center [487, 394] width 298 height 300
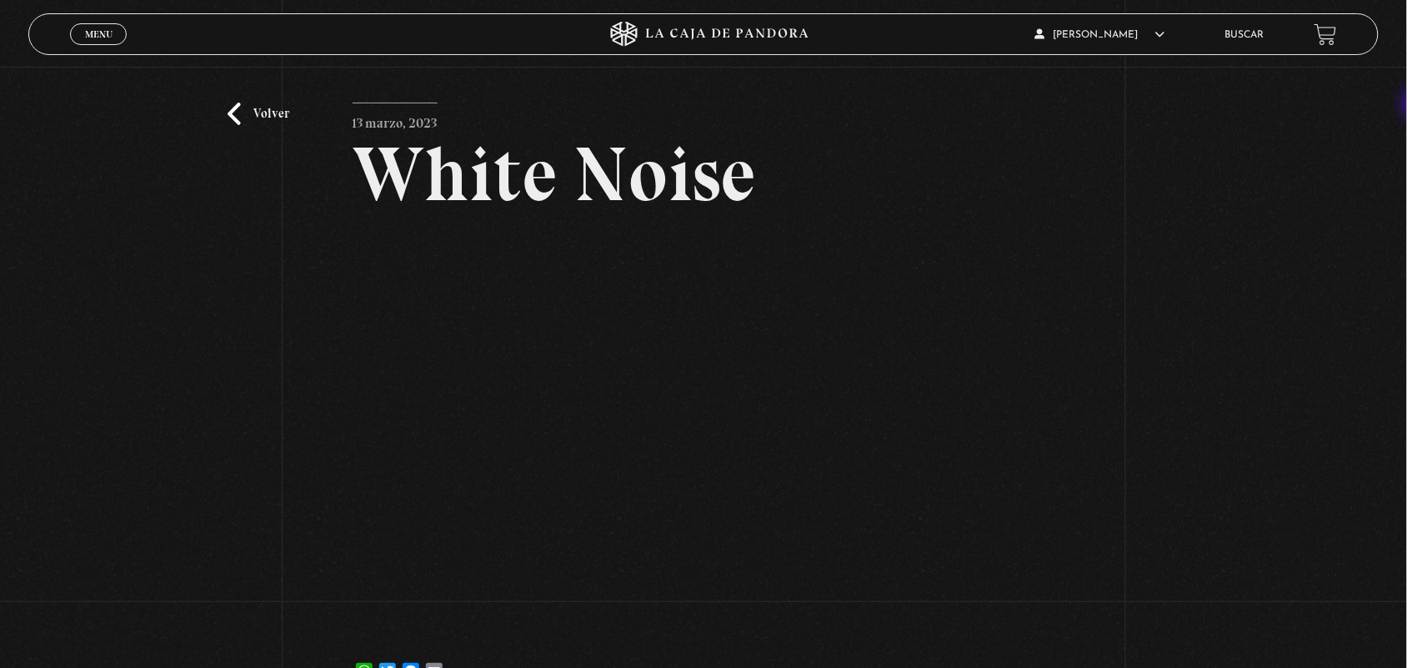
scroll to position [160, 0]
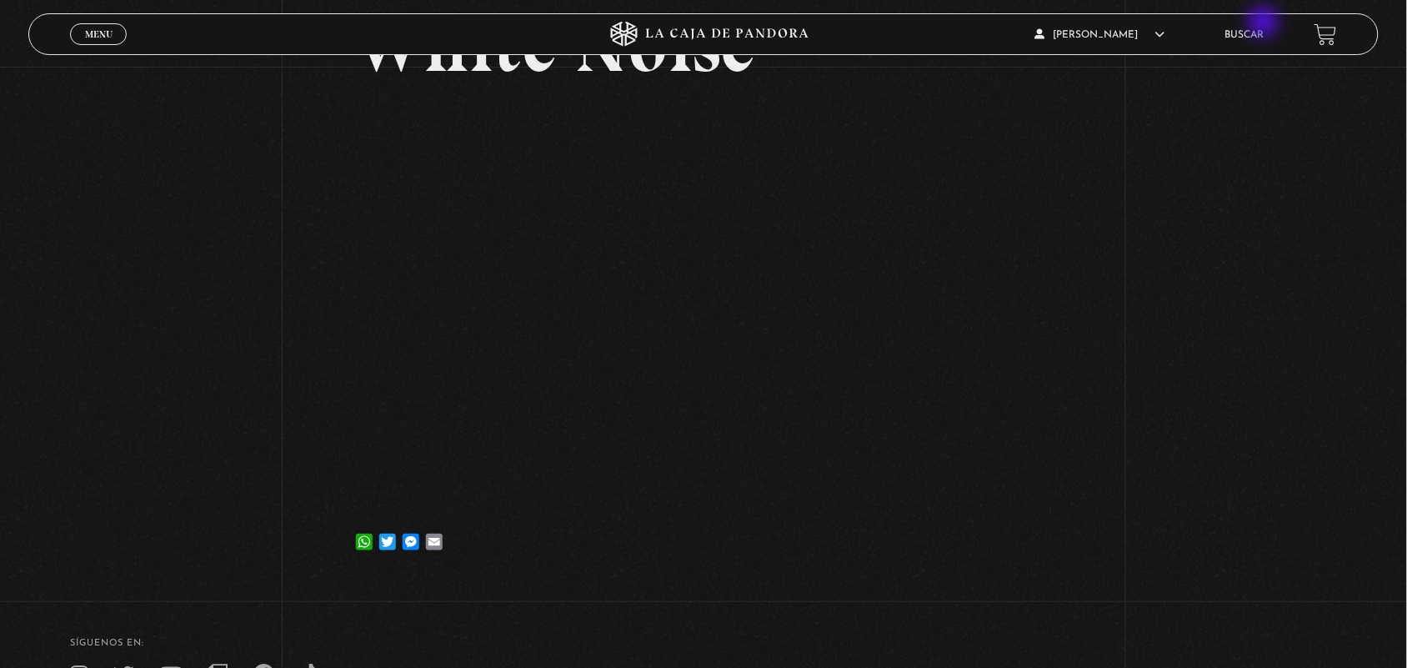
click at [1265, 23] on li "Buscar" at bounding box center [1245, 35] width 39 height 26
click at [1260, 34] on link "Buscar" at bounding box center [1245, 35] width 39 height 10
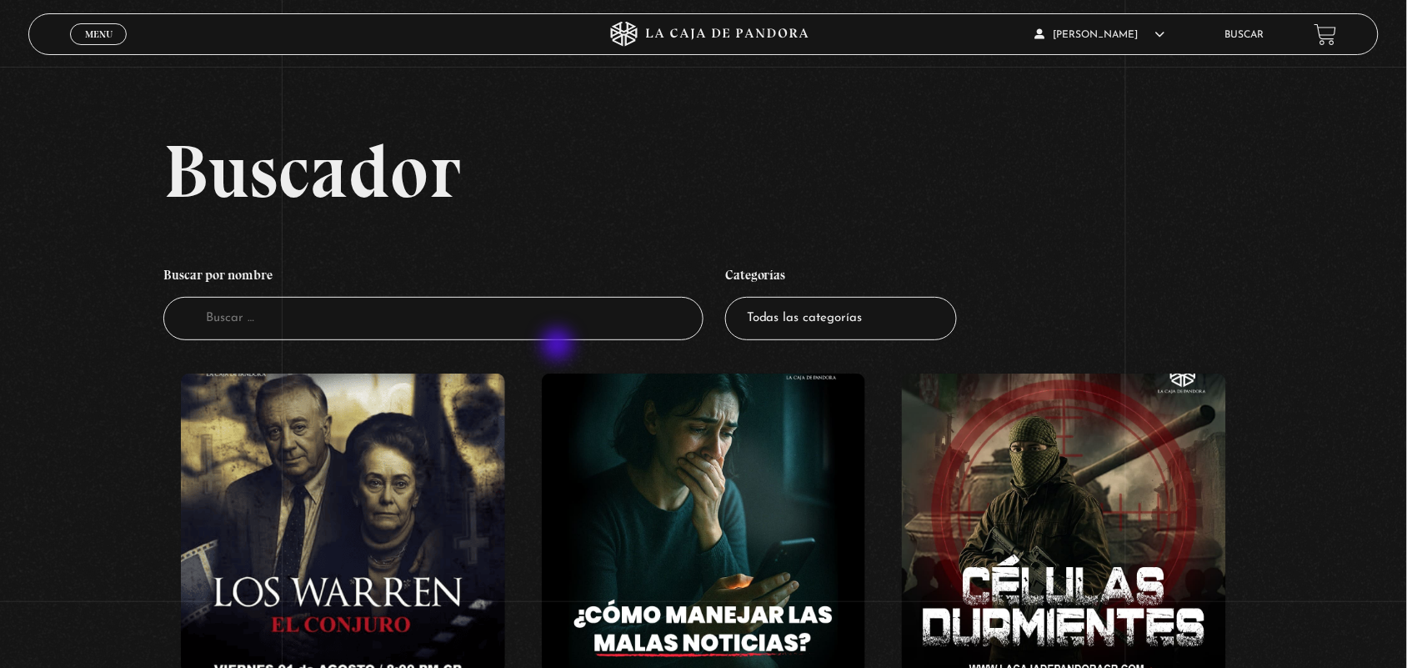
click at [559, 346] on li "Buscar por nombre Buscador" at bounding box center [433, 299] width 540 height 98
click at [534, 327] on input "Buscador" at bounding box center [433, 319] width 540 height 44
type input "CARTAS"
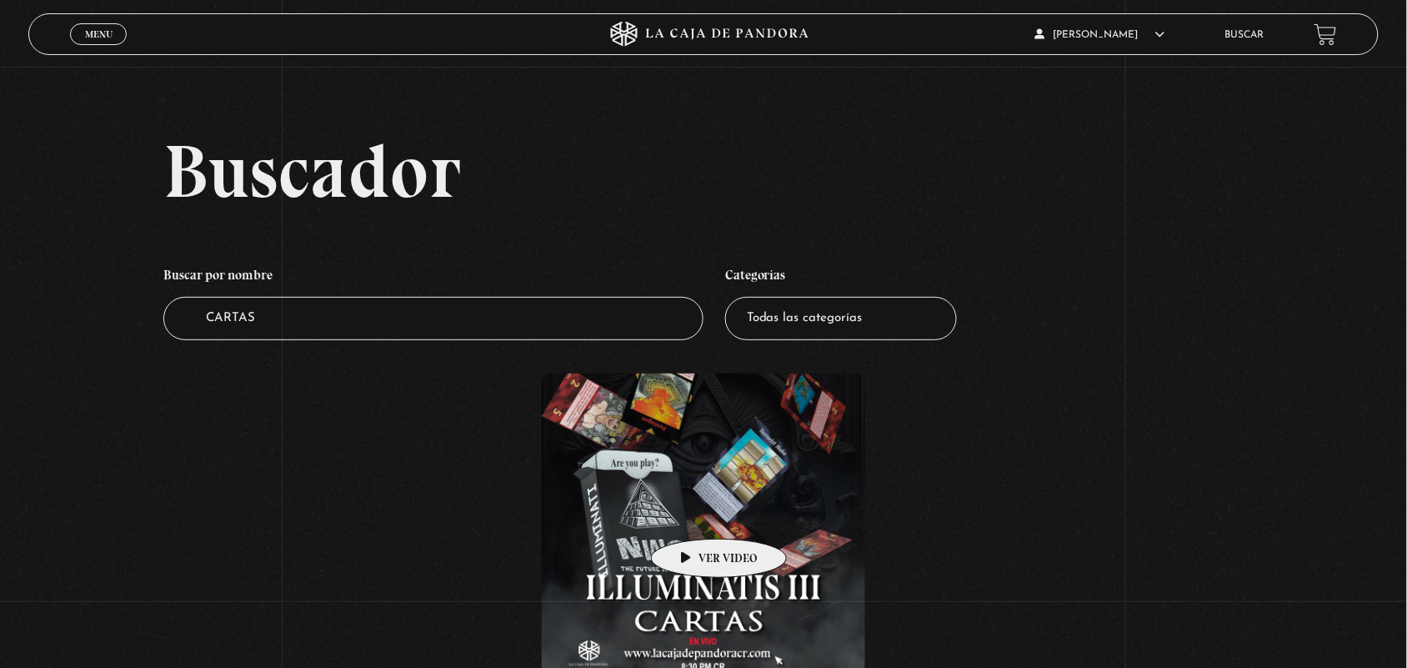
click at [711, 527] on figure at bounding box center [704, 524] width 324 height 300
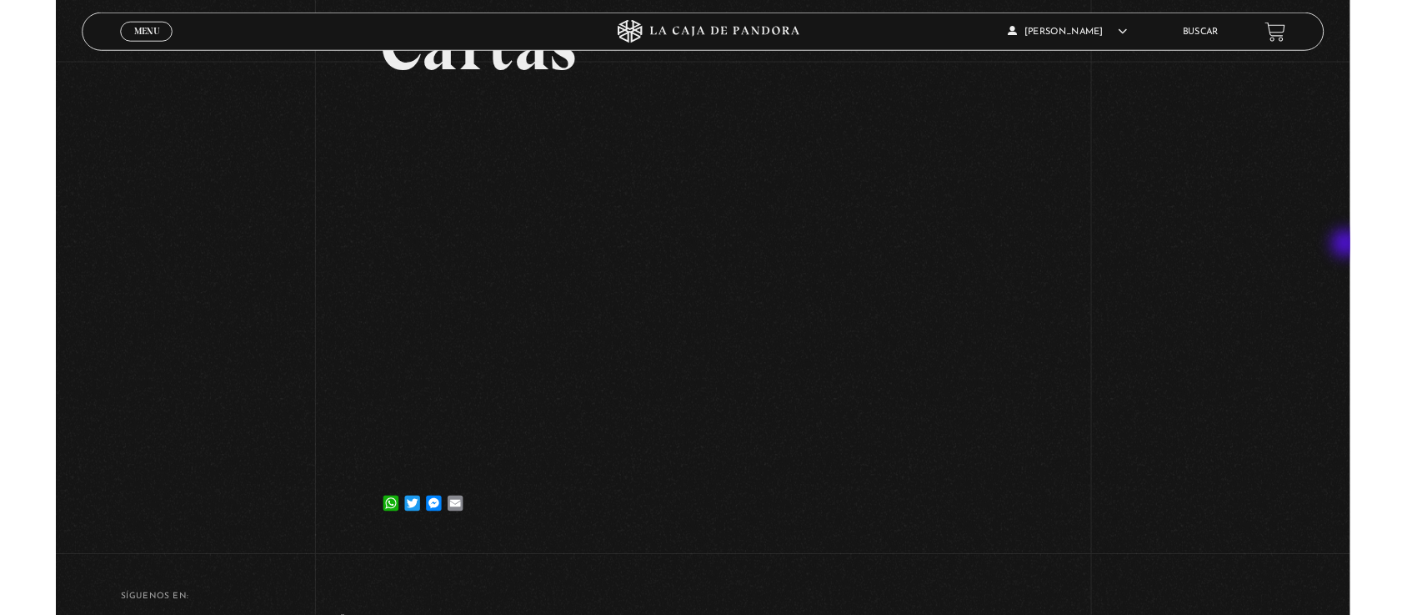
scroll to position [231, 0]
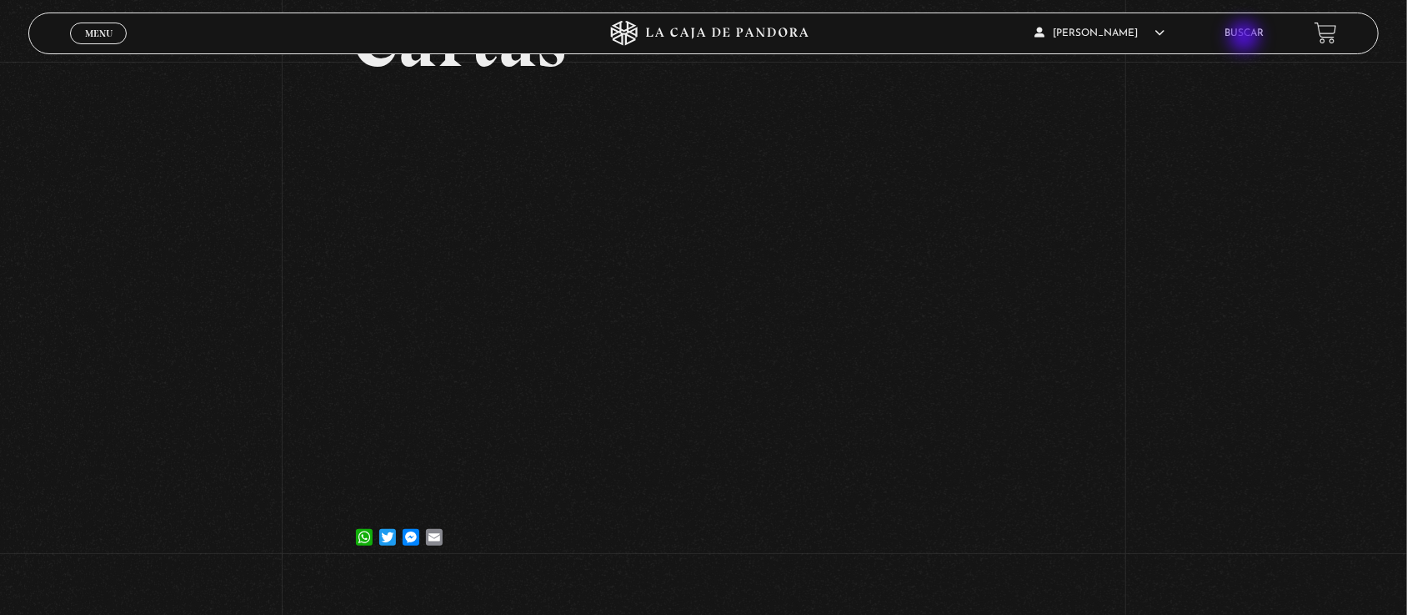
click at [1247, 38] on link "Buscar" at bounding box center [1245, 33] width 39 height 10
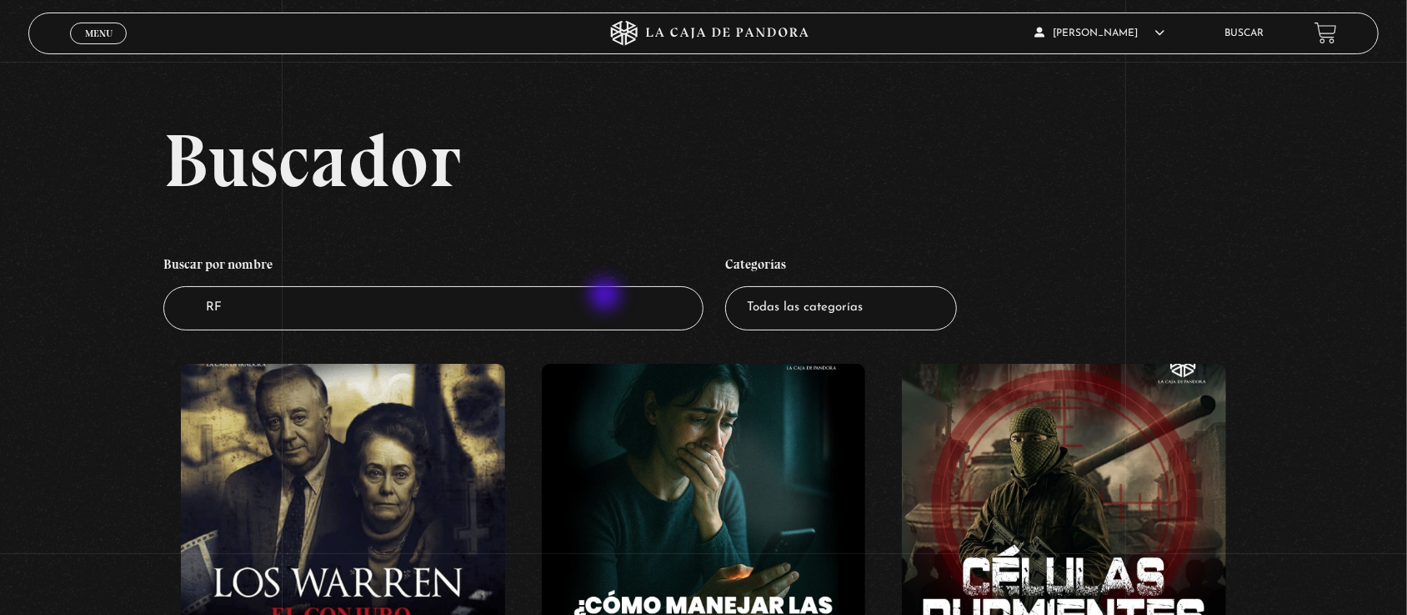
type input "R"
type input "AB"
click at [627, 313] on input "Buscador" at bounding box center [433, 308] width 540 height 44
type input "ABAD"
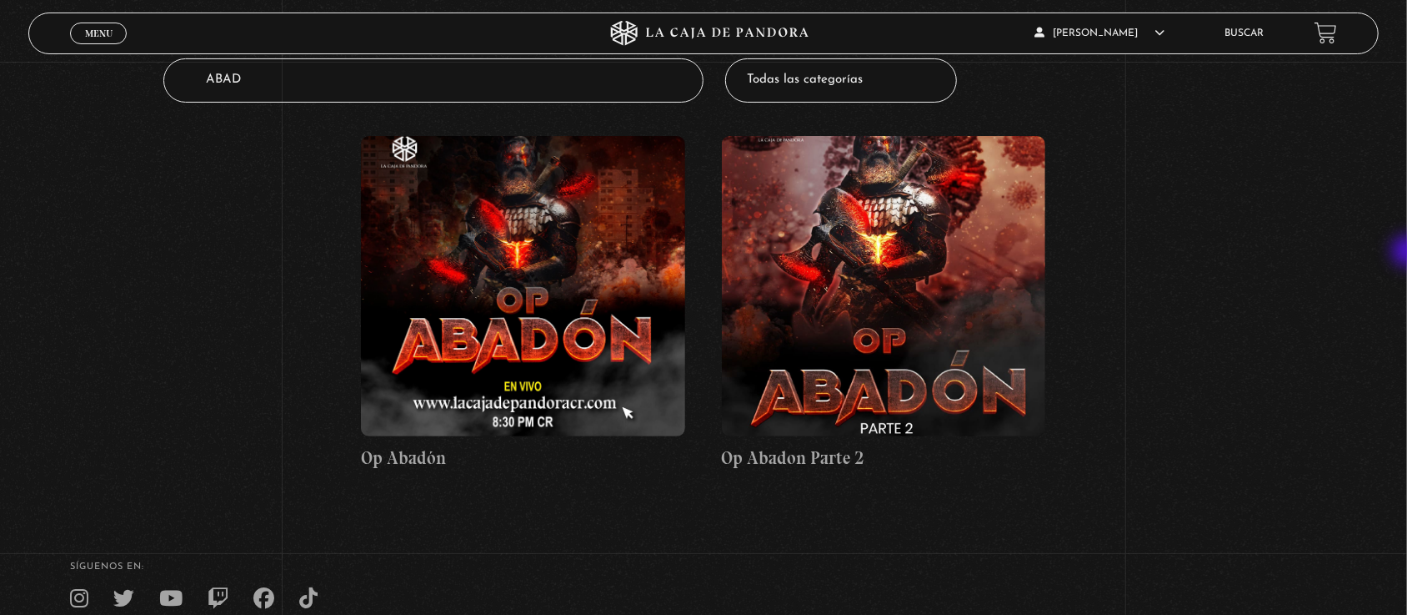
drag, startPoint x: 1422, startPoint y: 122, endPoint x: 1410, endPoint y: 256, distance: 134.8
click at [1407, 256] on html "ingresar al sitio Ver Video Más Información Solicitar Por favor coloque su disp…" at bounding box center [703, 265] width 1407 height 986
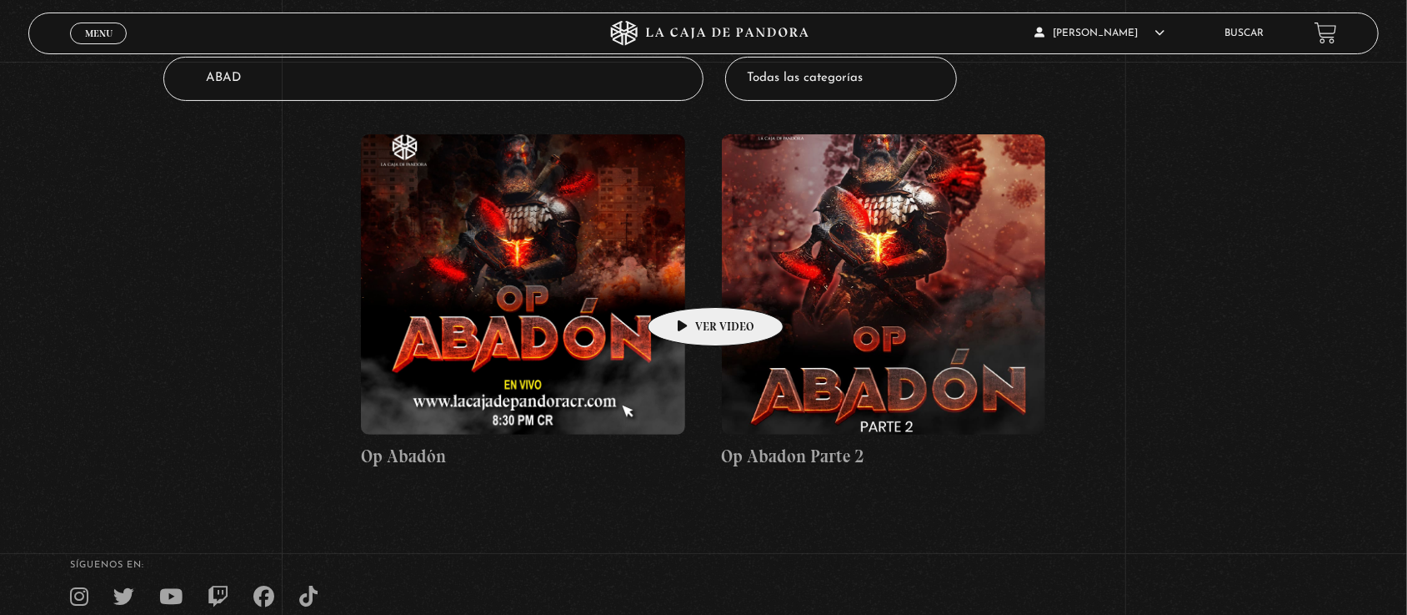
click at [685, 282] on figure at bounding box center [523, 284] width 324 height 300
click at [605, 272] on figure at bounding box center [523, 284] width 324 height 300
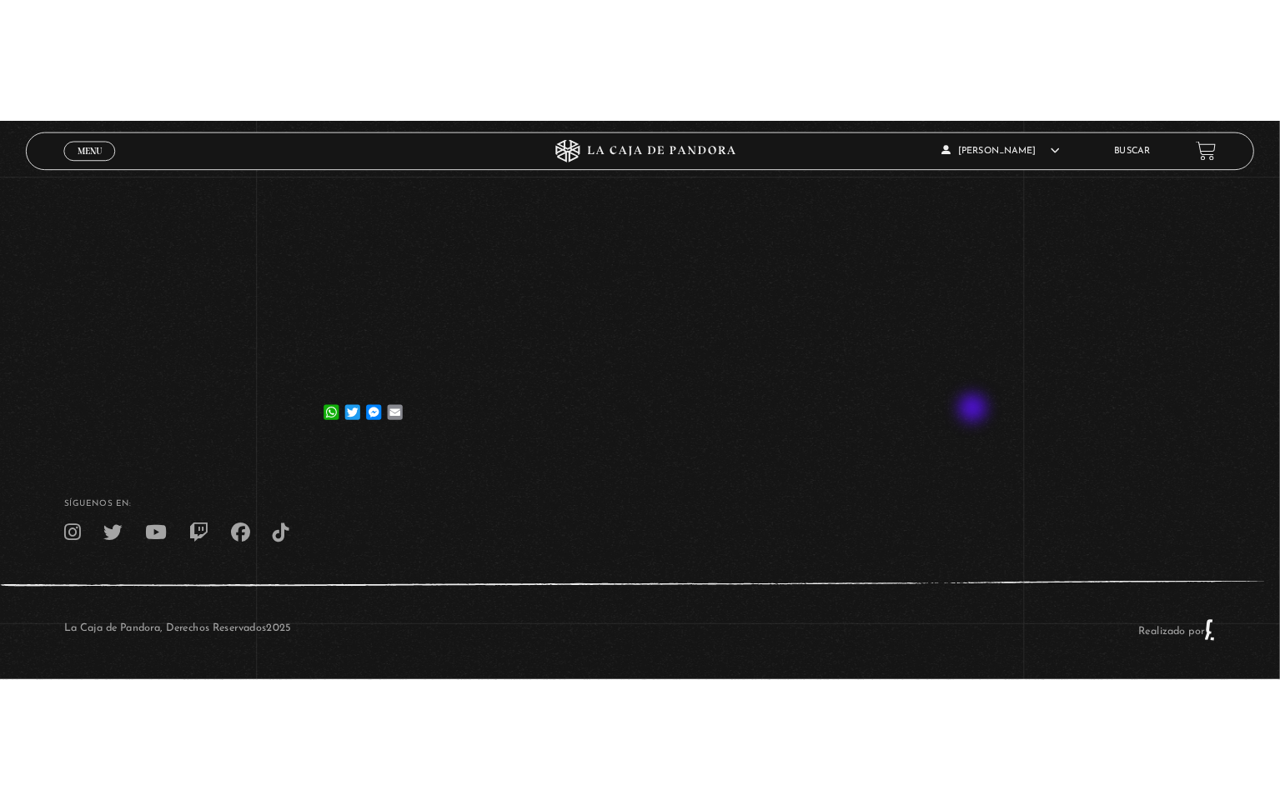
scroll to position [186, 0]
